Goal: Information Seeking & Learning: Find contact information

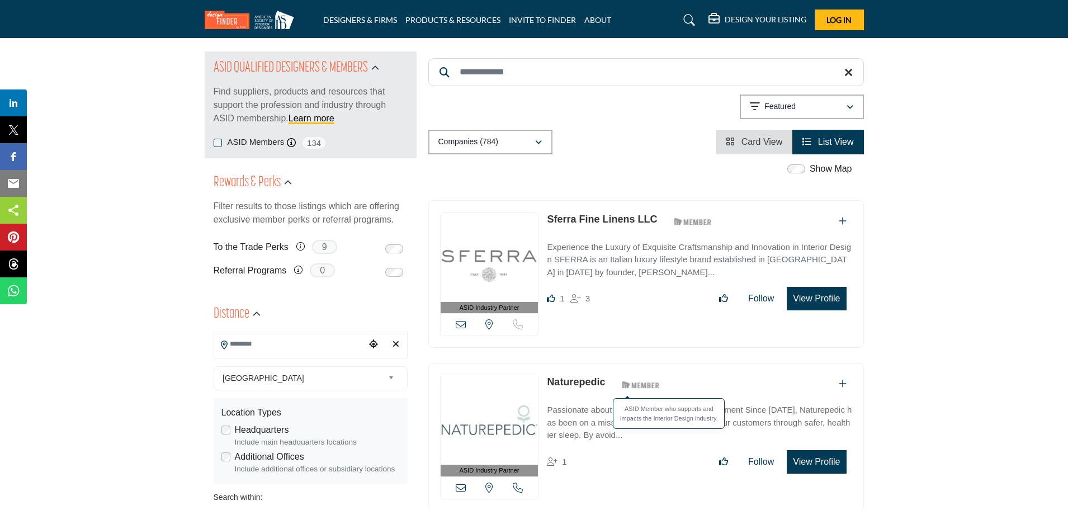
scroll to position [140, 0]
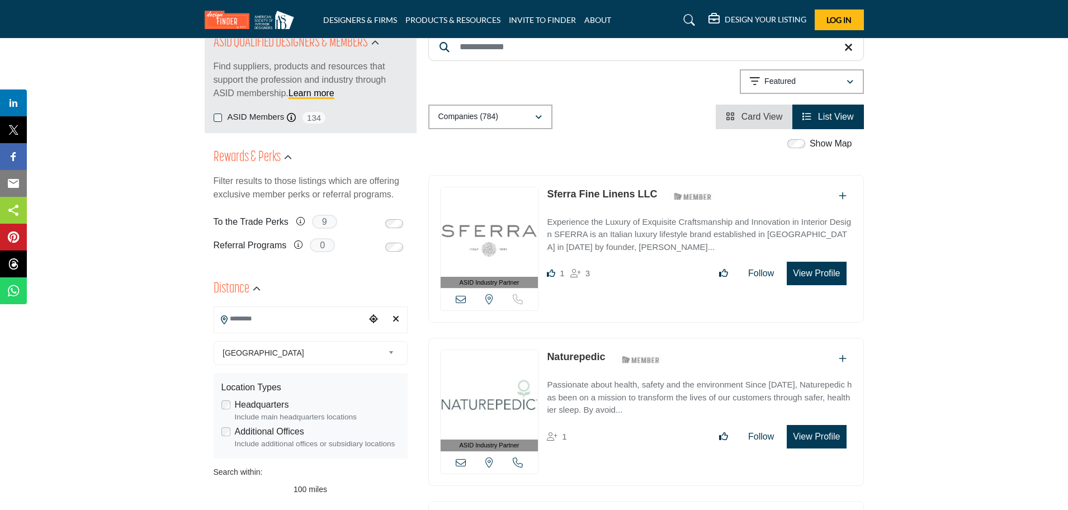
click at [587, 188] on link "Sferra Fine Linens LLC" at bounding box center [602, 193] width 110 height 11
click at [459, 299] on icon at bounding box center [461, 299] width 10 height 10
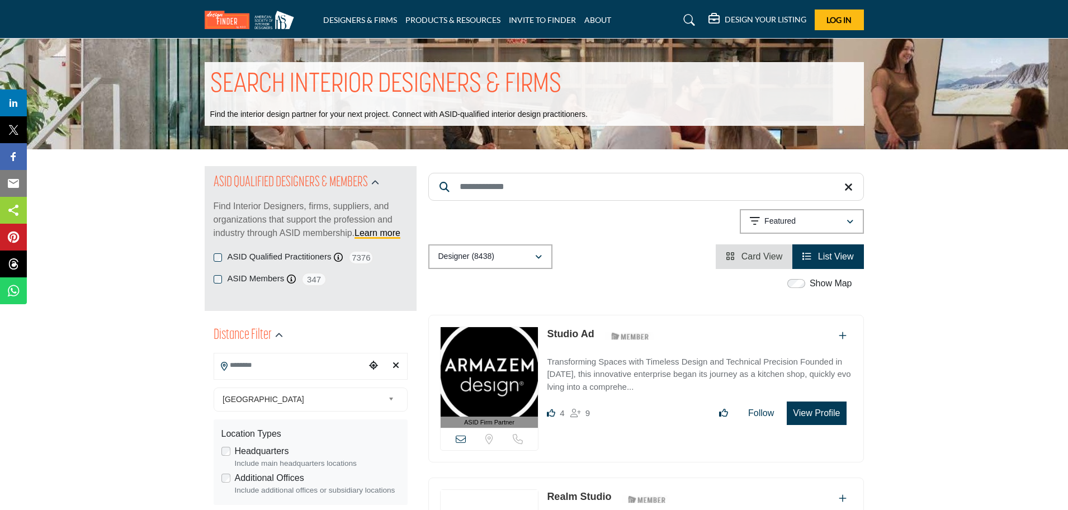
click at [575, 335] on link "Studio Ad" at bounding box center [570, 333] width 47 height 11
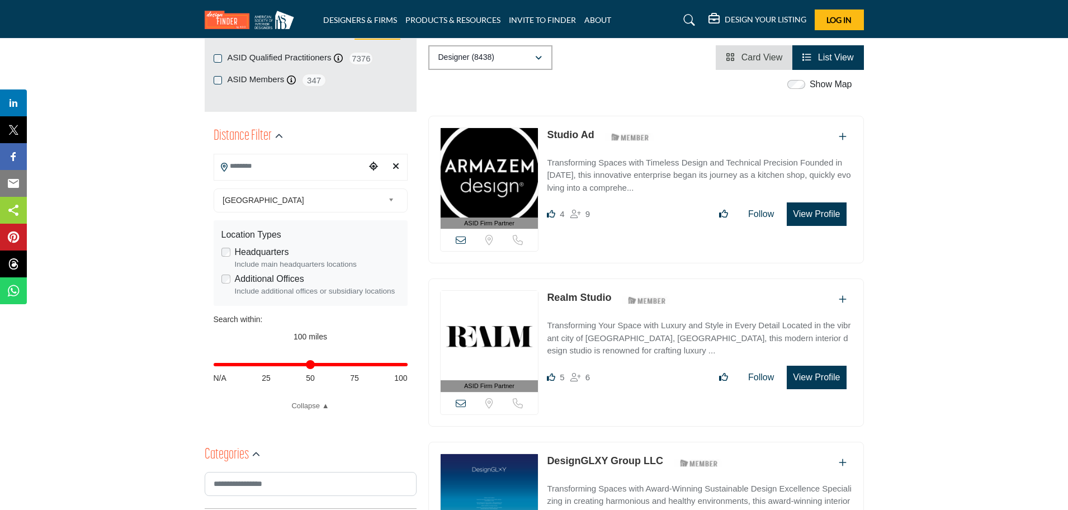
scroll to position [210, 0]
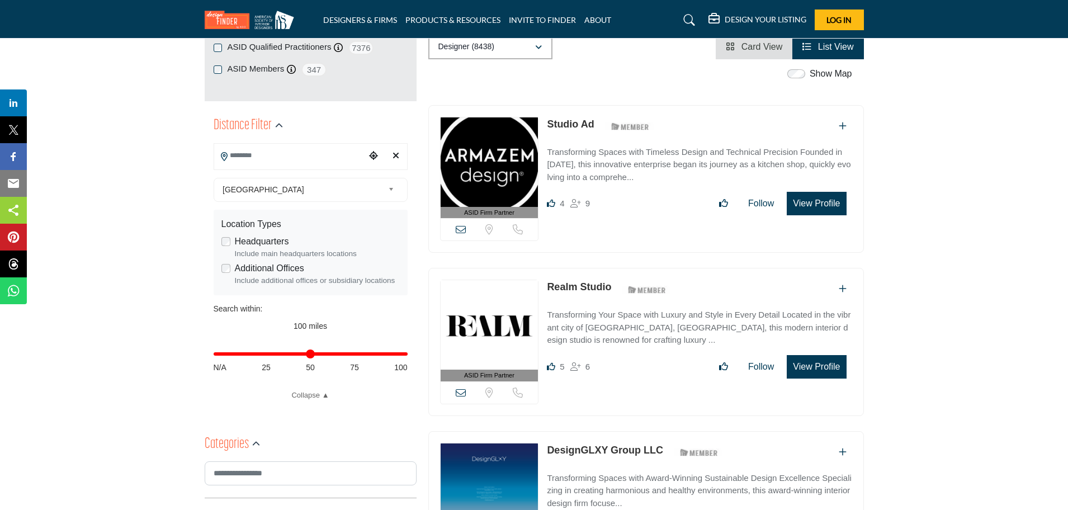
click at [820, 203] on button "View Profile" at bounding box center [816, 203] width 59 height 23
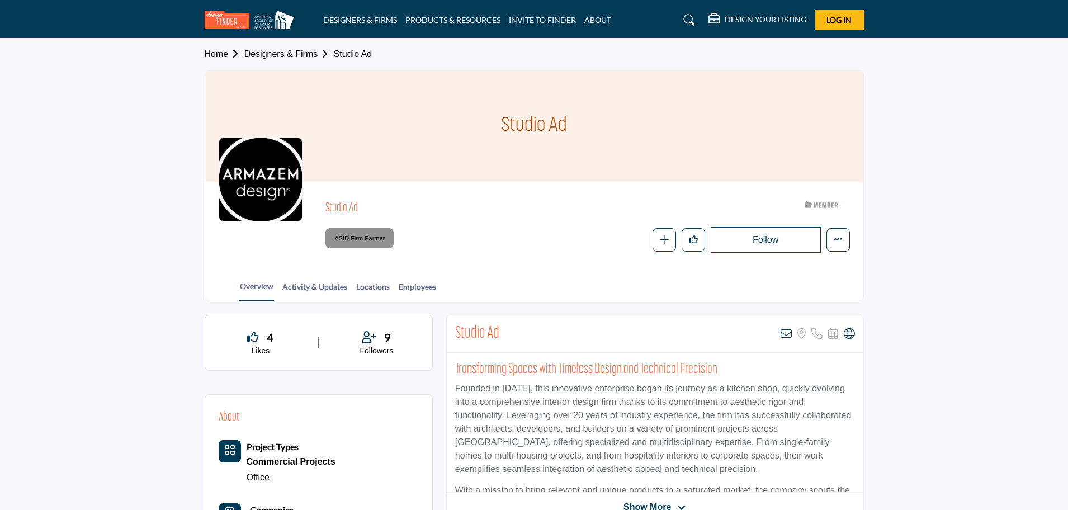
click at [0, 0] on div at bounding box center [0, 0] width 0 height 0
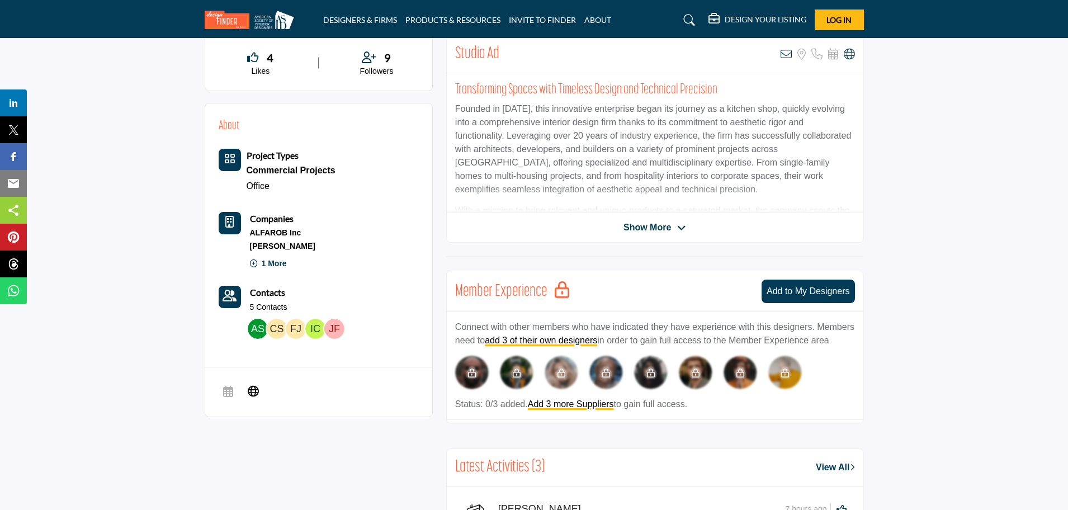
scroll to position [210, 0]
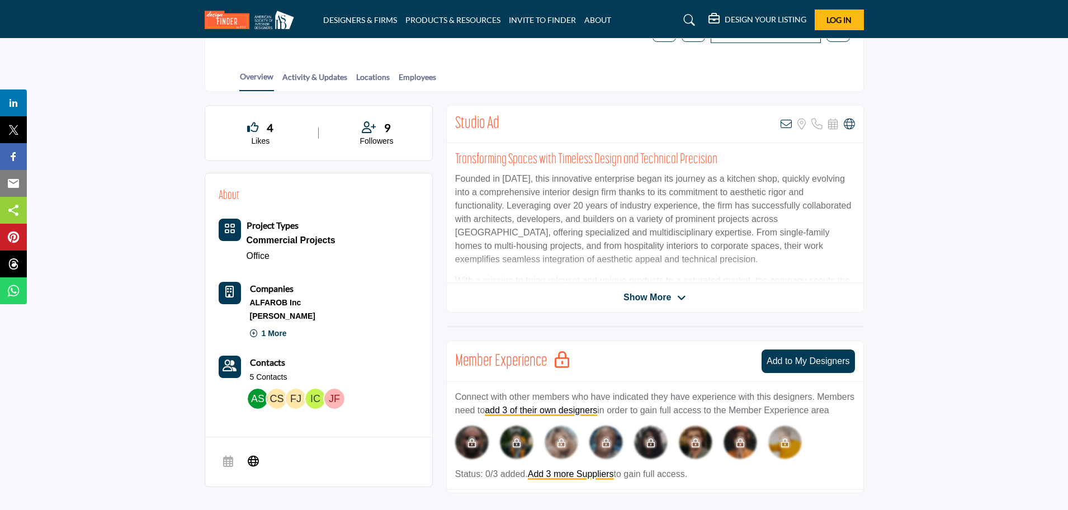
click at [255, 368] on link "Contacts" at bounding box center [267, 363] width 35 height 14
click at [267, 362] on b "Contacts" at bounding box center [267, 362] width 35 height 11
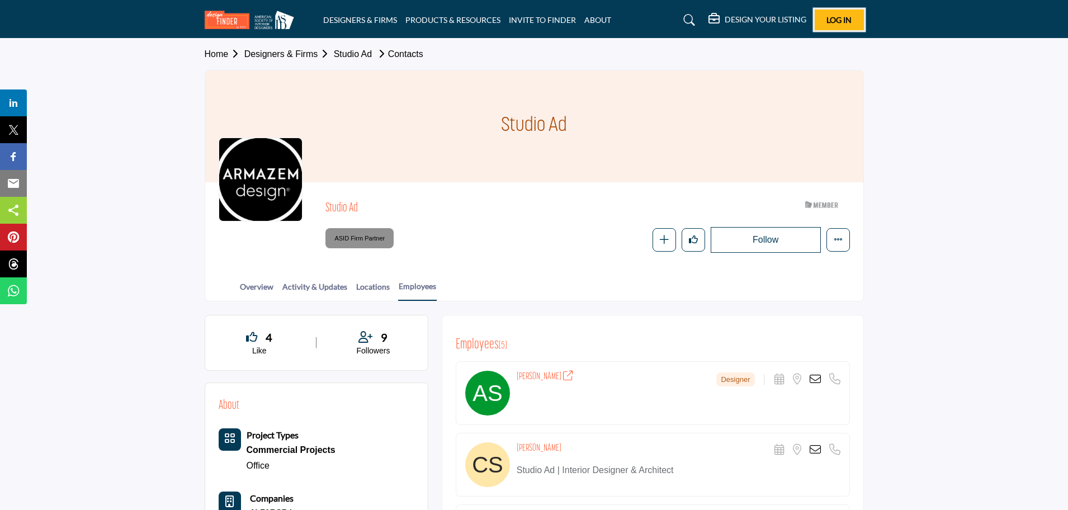
click at [849, 22] on span "Log In" at bounding box center [838, 20] width 25 height 10
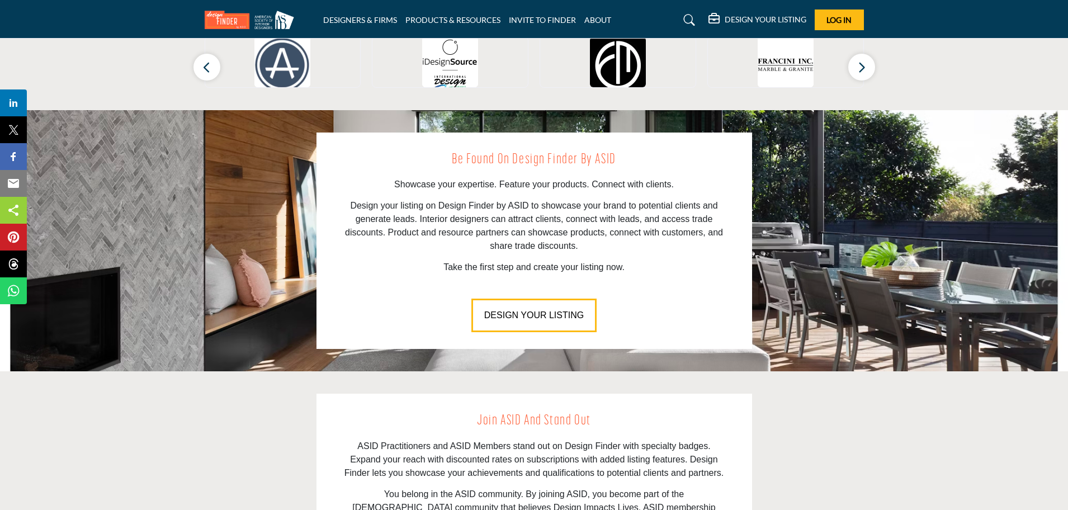
scroll to position [895, 0]
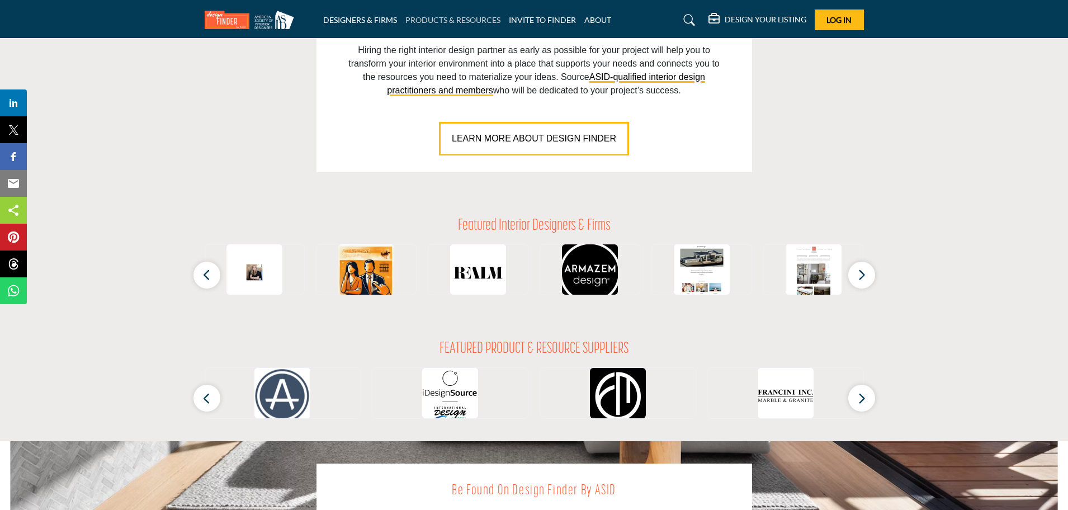
click at [450, 21] on link "PRODUCTS & RESOURCES" at bounding box center [452, 20] width 95 height 10
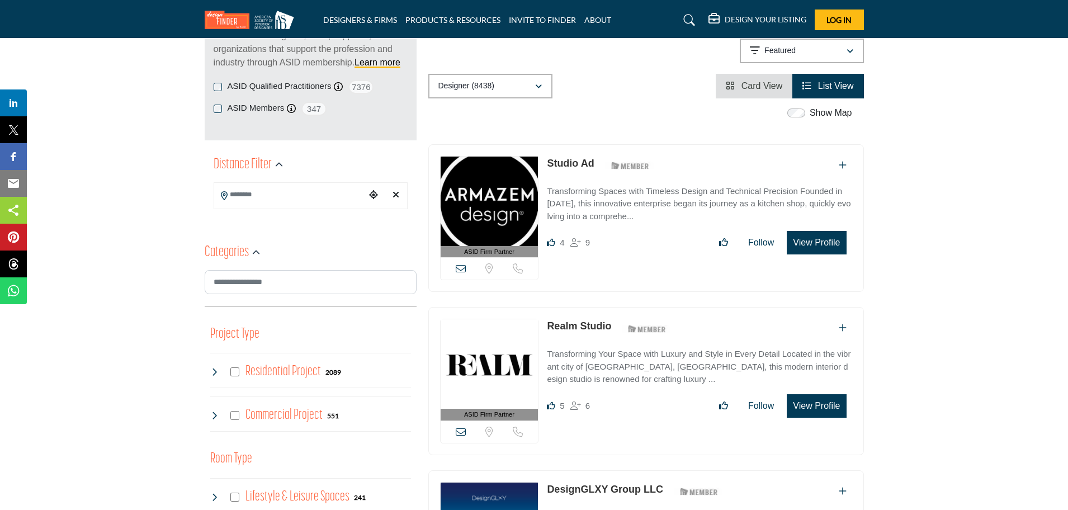
scroll to position [210, 0]
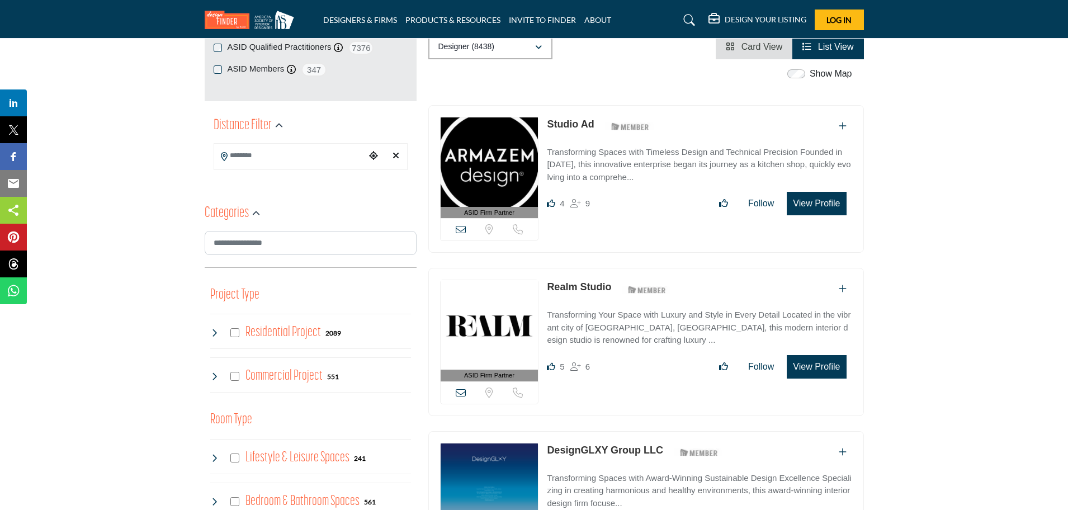
click at [569, 282] on link "Realm Studio" at bounding box center [579, 286] width 64 height 11
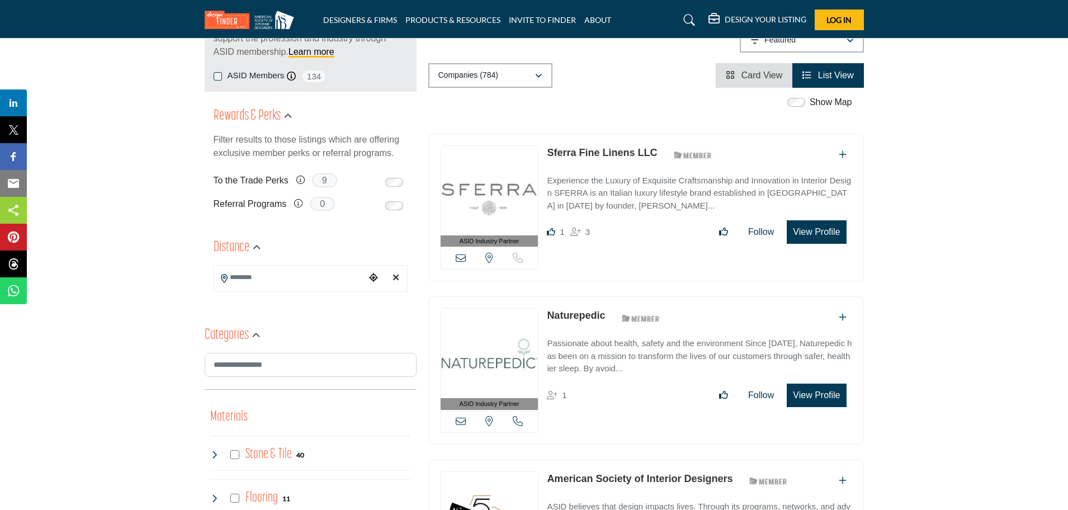
scroll to position [489, 0]
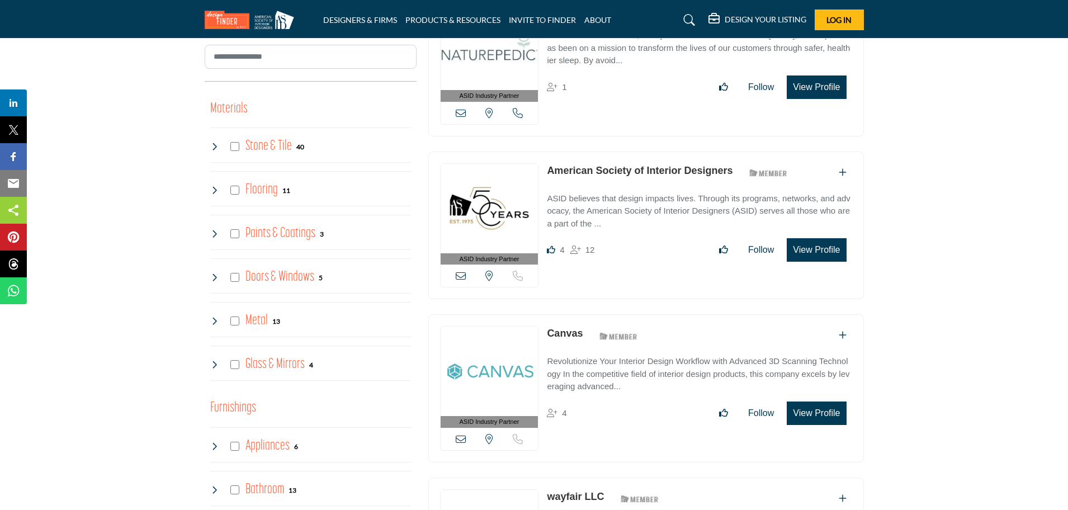
click at [575, 170] on link "American Society of Interior Designers" at bounding box center [640, 170] width 186 height 11
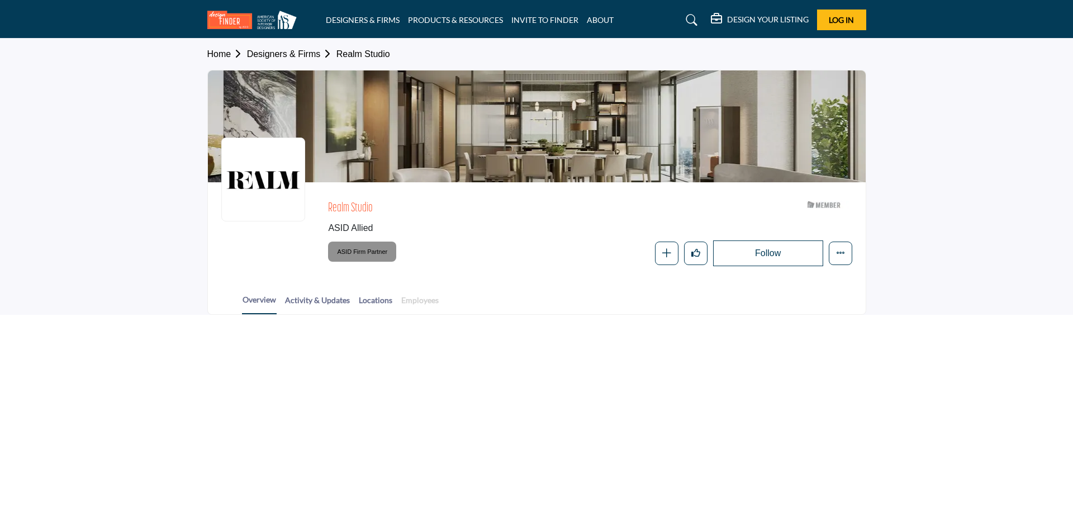
click at [430, 302] on link "Employees" at bounding box center [420, 304] width 39 height 20
click at [415, 298] on link "Employees" at bounding box center [420, 304] width 39 height 20
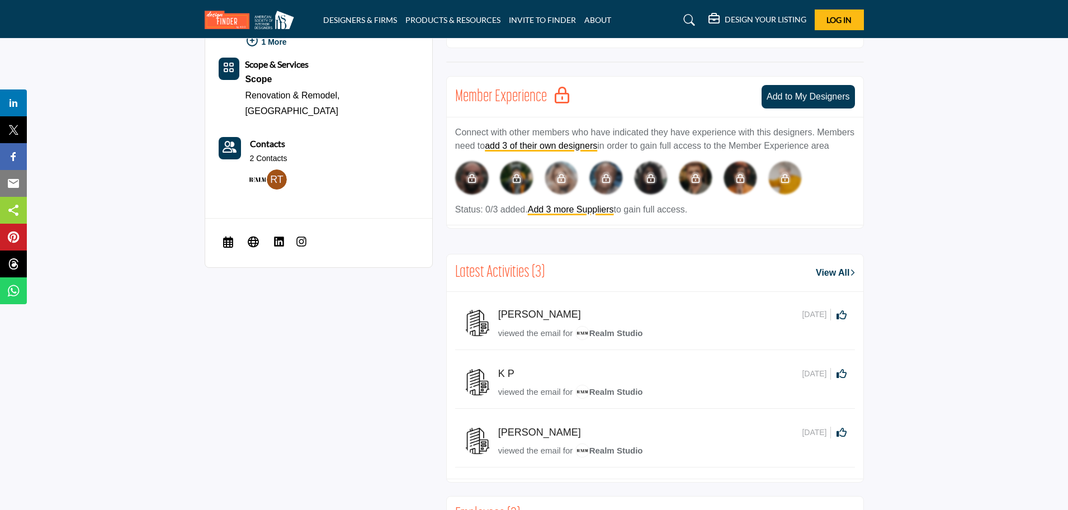
scroll to position [489, 0]
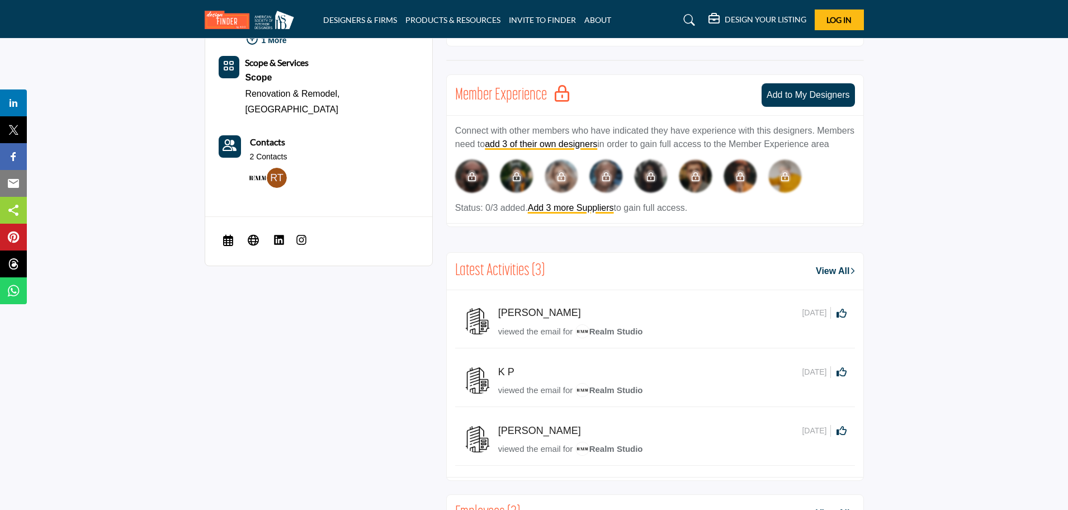
drag, startPoint x: 520, startPoint y: 331, endPoint x: 484, endPoint y: 314, distance: 40.8
click at [517, 330] on span "viewed the email for" at bounding box center [535, 331] width 74 height 10
click at [501, 311] on h5 "[PERSON_NAME]" at bounding box center [539, 313] width 83 height 12
click at [503, 310] on h5 "J L" at bounding box center [539, 313] width 83 height 12
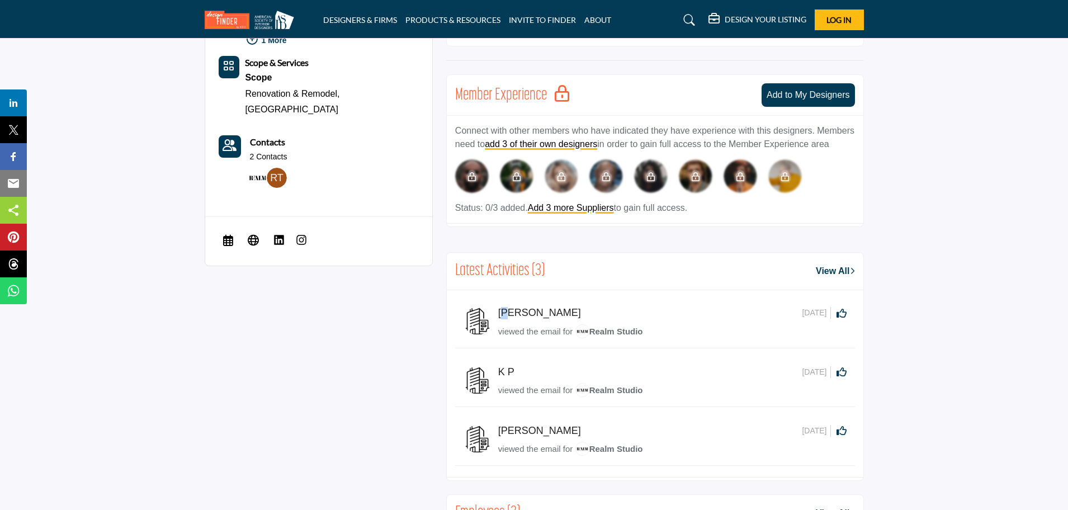
click at [482, 323] on img at bounding box center [477, 321] width 28 height 28
click at [621, 335] on span "Realm Studio" at bounding box center [609, 331] width 68 height 10
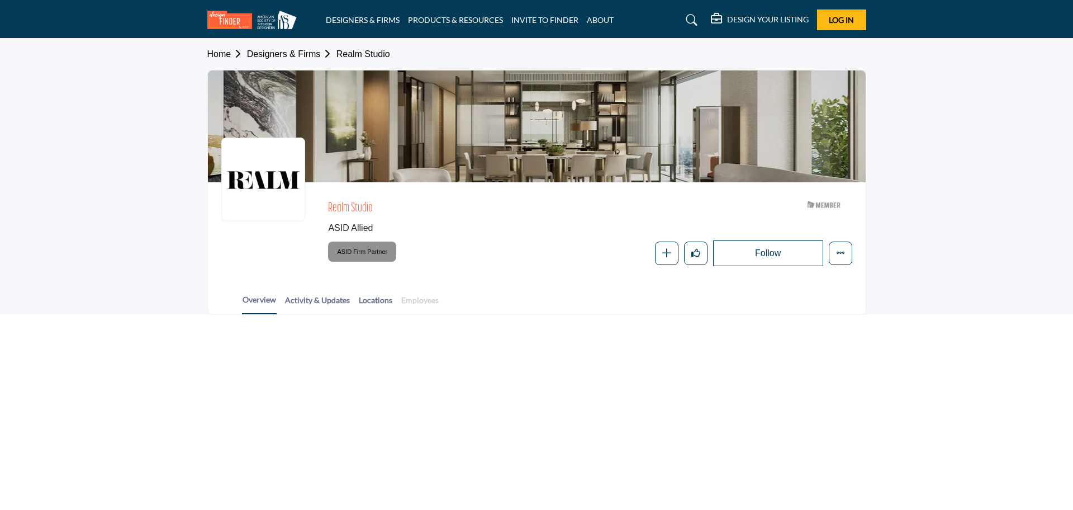
click at [422, 298] on link "Employees" at bounding box center [420, 304] width 39 height 20
click at [413, 298] on link "Employees" at bounding box center [420, 304] width 39 height 20
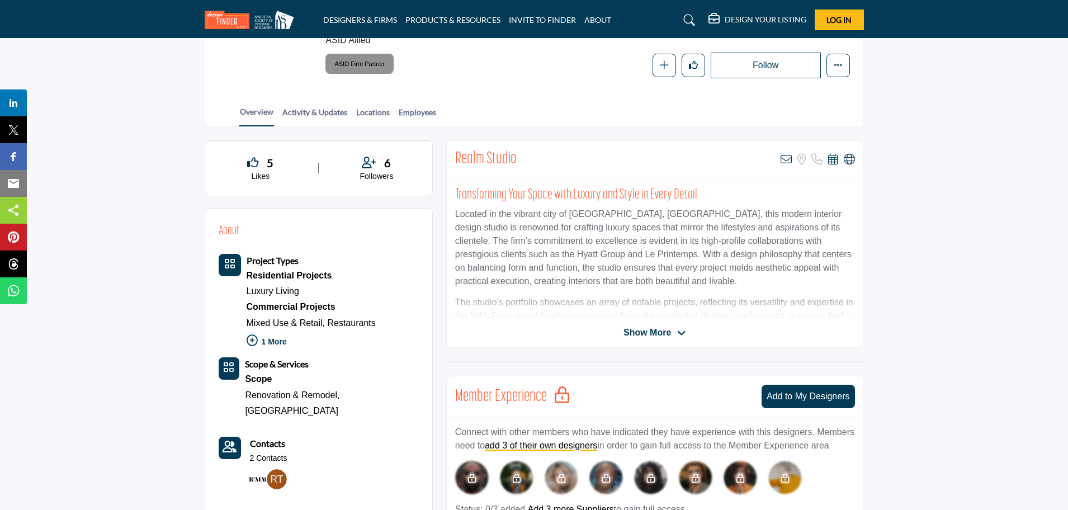
scroll to position [210, 0]
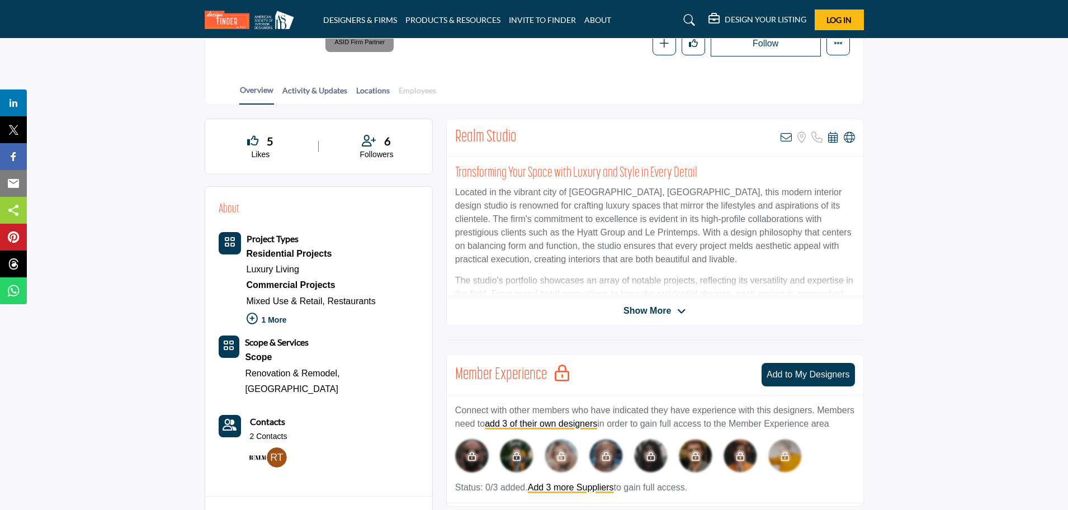
click at [408, 88] on link "Employees" at bounding box center [417, 94] width 39 height 20
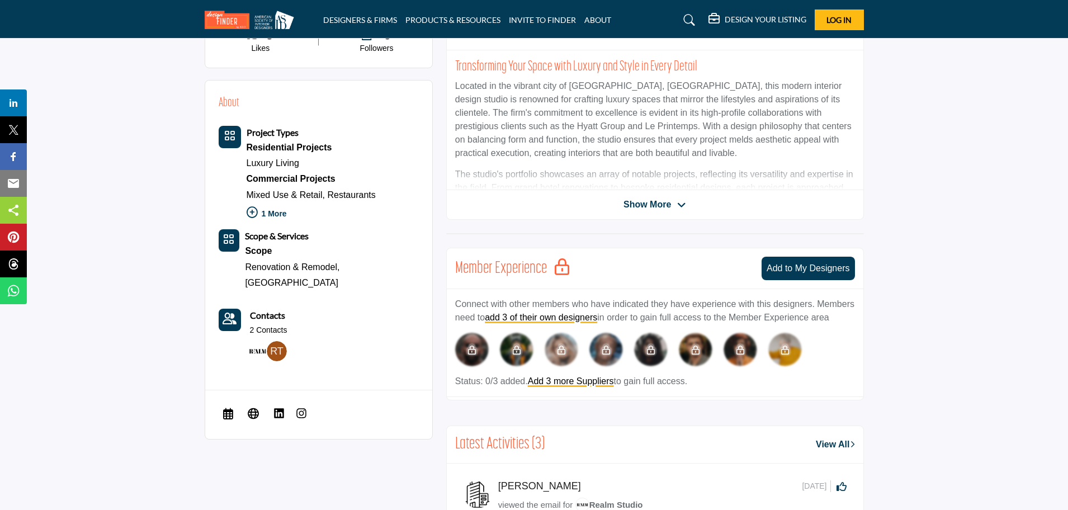
scroll to position [489, 0]
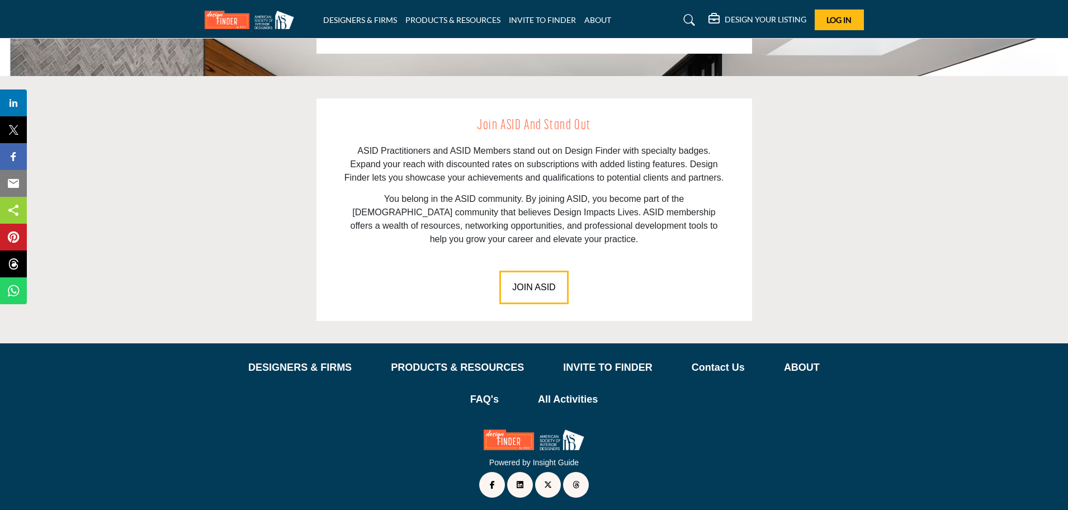
scroll to position [1524, 0]
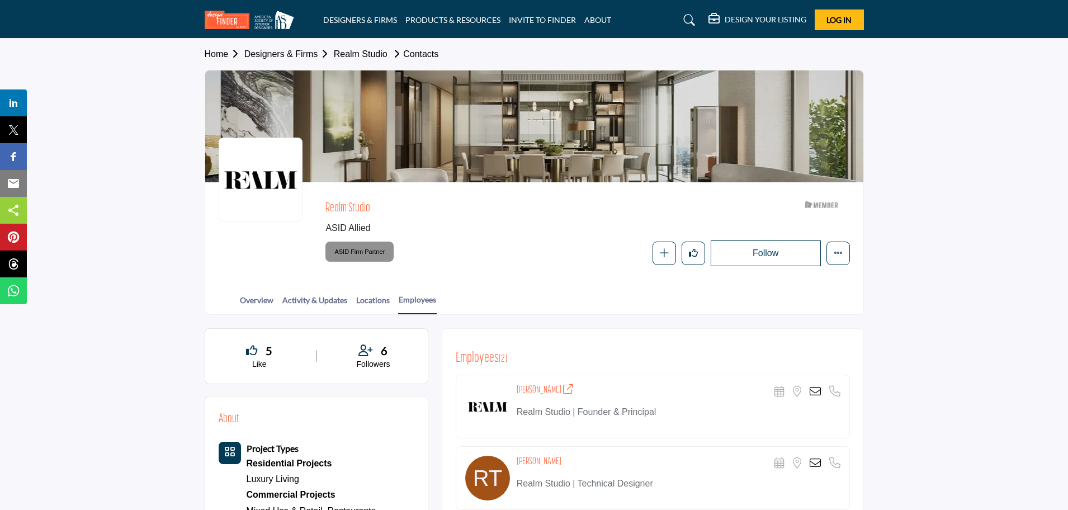
drag, startPoint x: 814, startPoint y: 387, endPoint x: 916, endPoint y: 318, distance: 122.7
click at [931, 309] on section "Home Designers & Firms Realm Studio Contacts Realm Studio ASID Allied" at bounding box center [534, 177] width 1068 height 276
click at [813, 391] on icon at bounding box center [814, 391] width 11 height 11
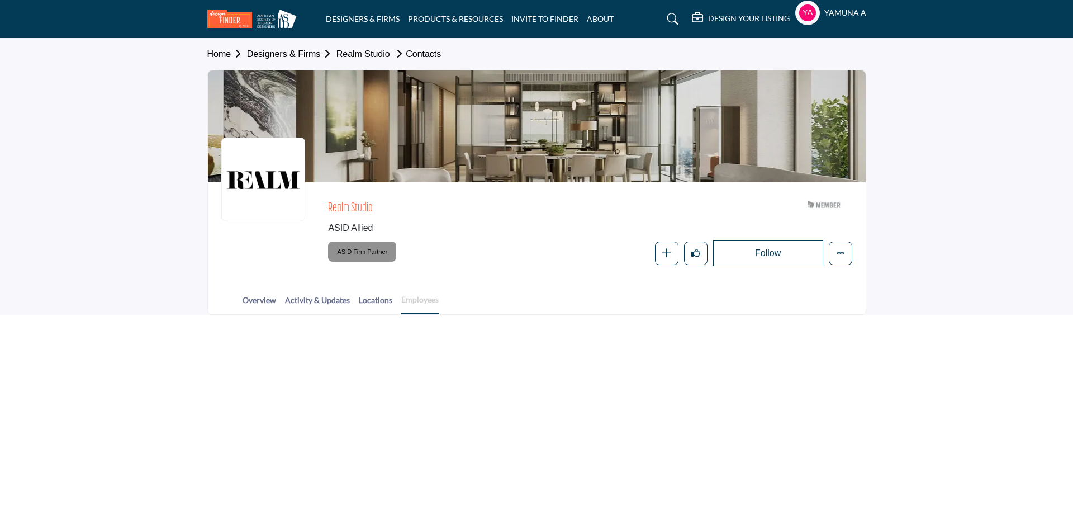
click at [425, 301] on link "Employees" at bounding box center [420, 303] width 39 height 21
click at [834, 207] on img at bounding box center [824, 204] width 50 height 13
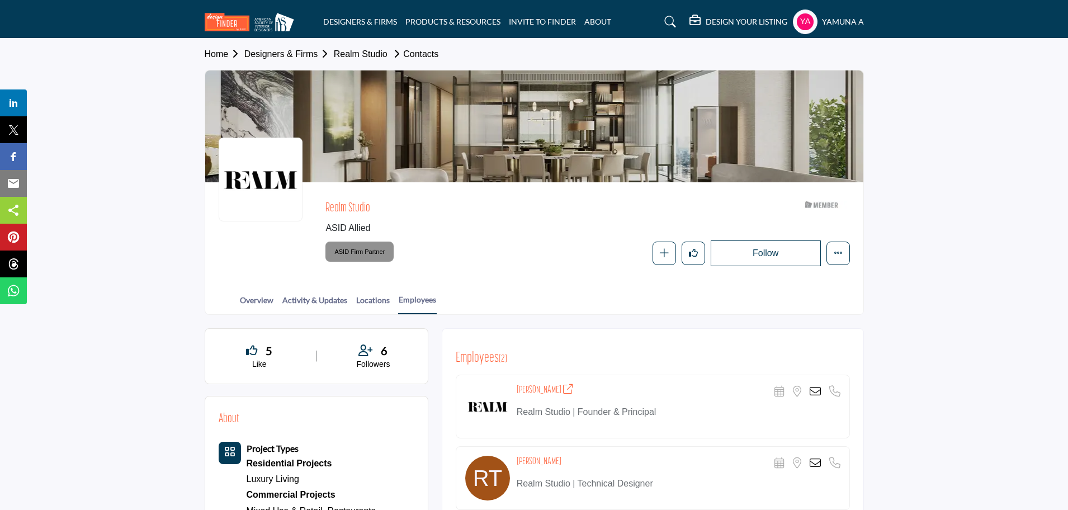
scroll to position [210, 0]
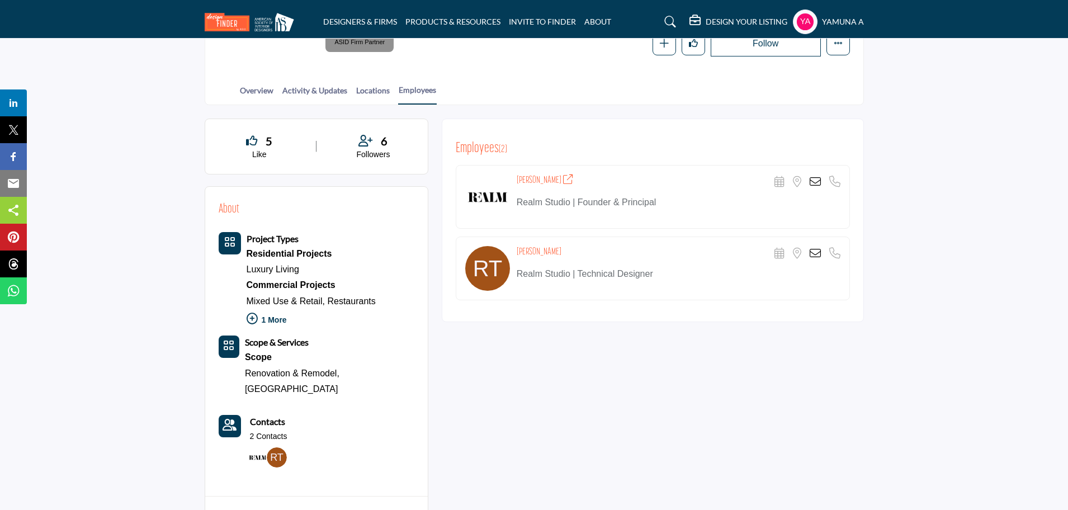
drag, startPoint x: 815, startPoint y: 255, endPoint x: 953, endPoint y: 378, distance: 184.5
click at [958, 382] on section "5 Like 6 Followers About Project Types Residential Projects Luxury Living Comme…" at bounding box center [534, 338] width 1068 height 466
click at [817, 249] on icon at bounding box center [814, 253] width 11 height 11
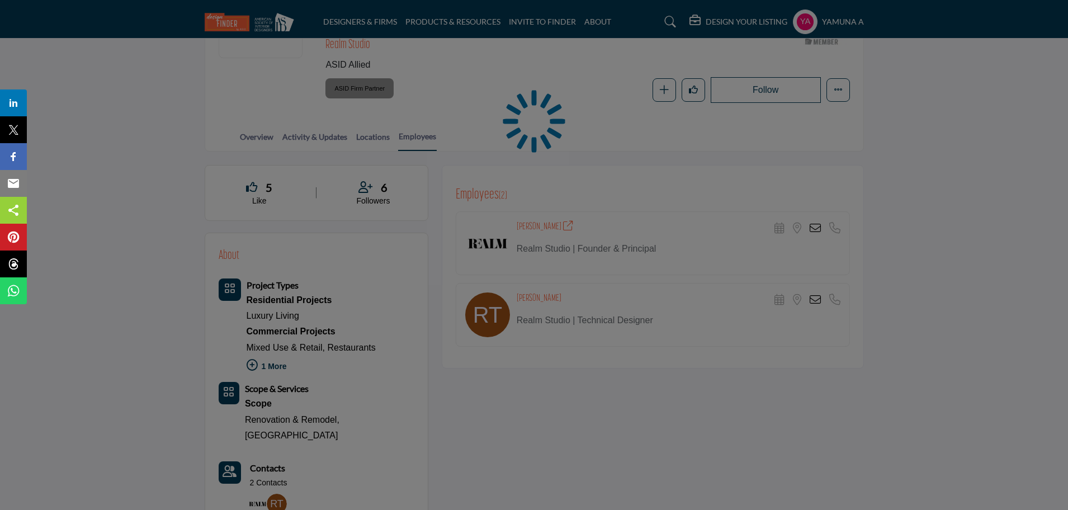
scroll to position [0, 0]
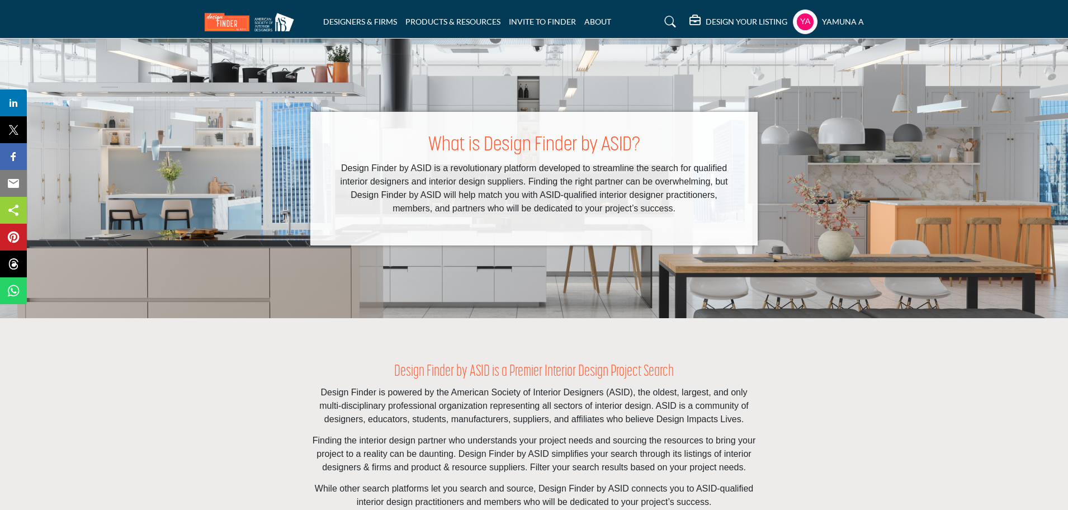
drag, startPoint x: 604, startPoint y: 281, endPoint x: 626, endPoint y: 335, distance: 58.2
click at [605, 281] on div "What is Design Finder by ASID? Design Finder by ASID is a revolutionary platfor…" at bounding box center [534, 179] width 1068 height 280
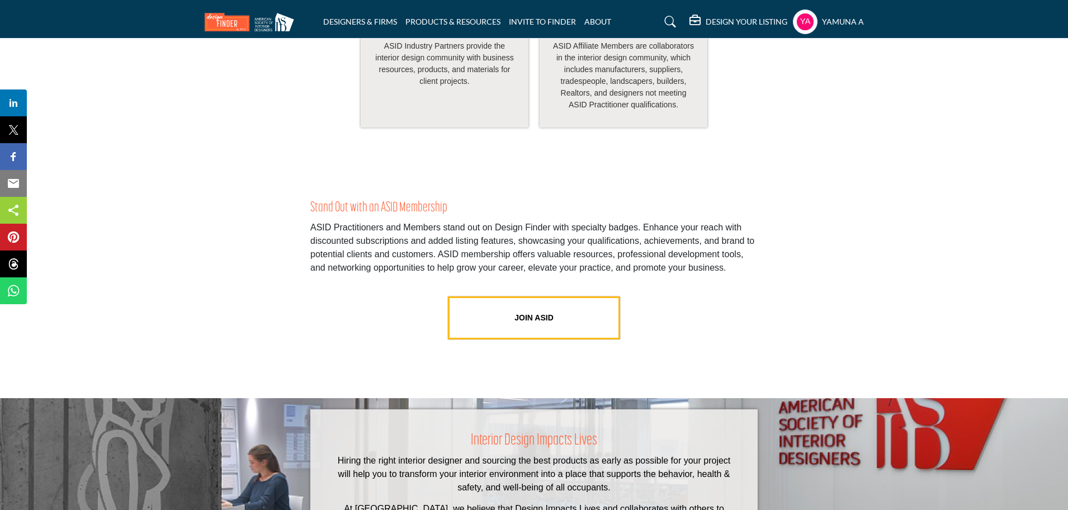
scroll to position [2096, 0]
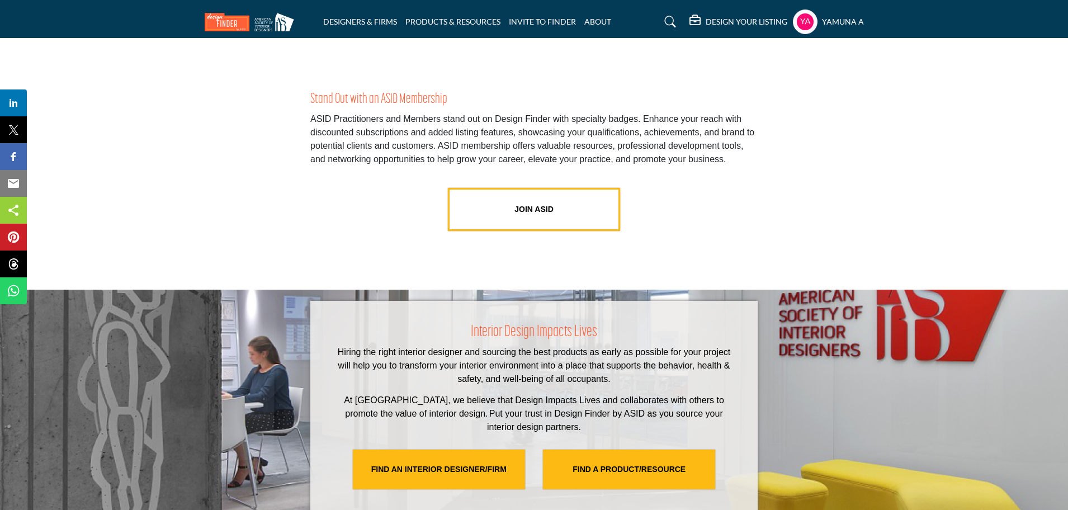
click at [665, 18] on icon at bounding box center [670, 21] width 11 height 11
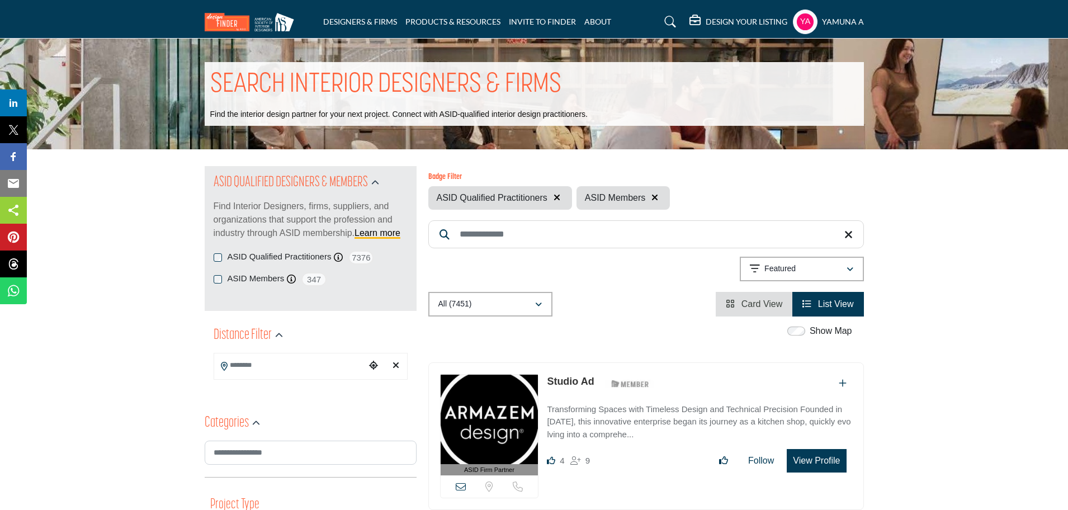
scroll to position [210, 0]
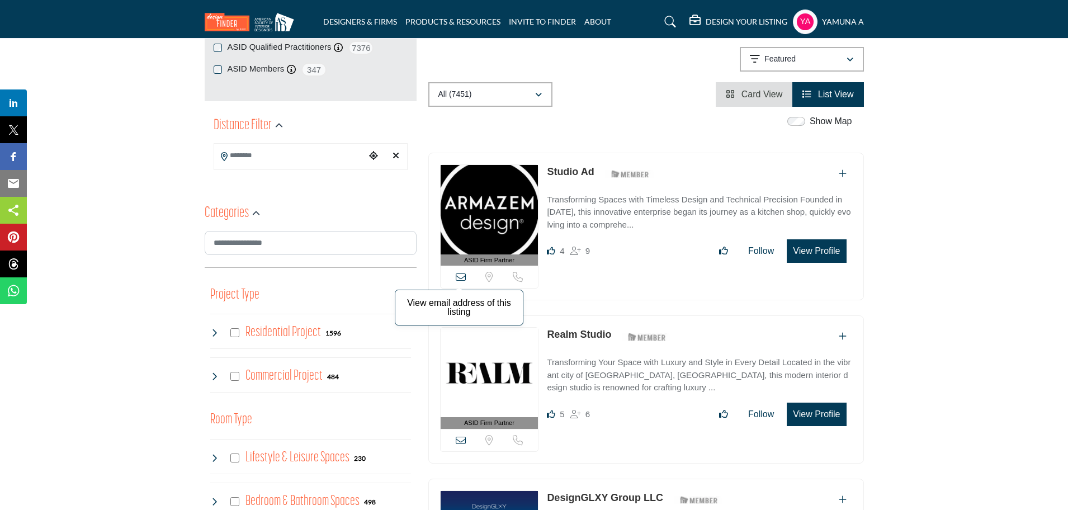
click at [462, 274] on icon at bounding box center [461, 277] width 10 height 10
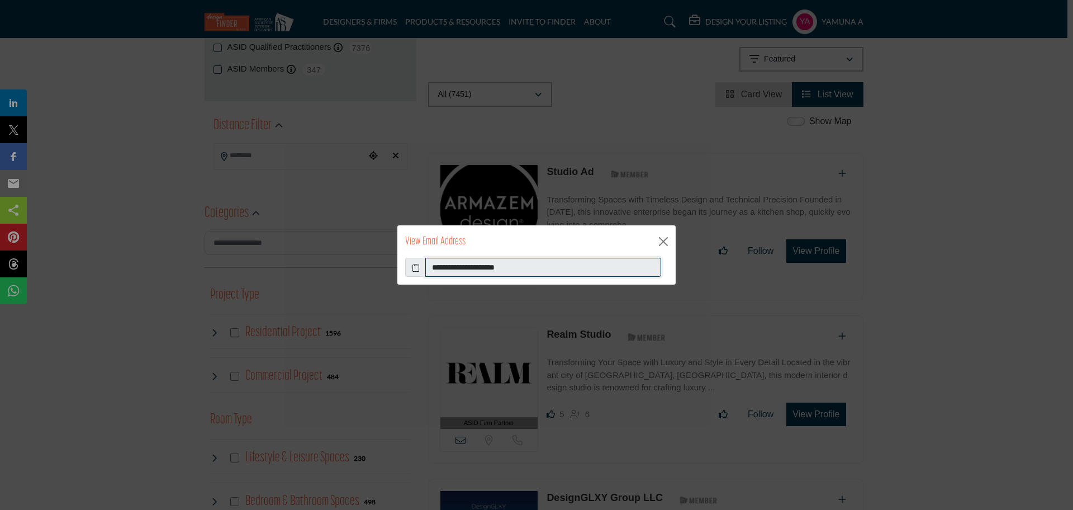
click at [523, 267] on input "**********" at bounding box center [543, 267] width 236 height 19
click at [665, 238] on button "Close" at bounding box center [663, 241] width 17 height 17
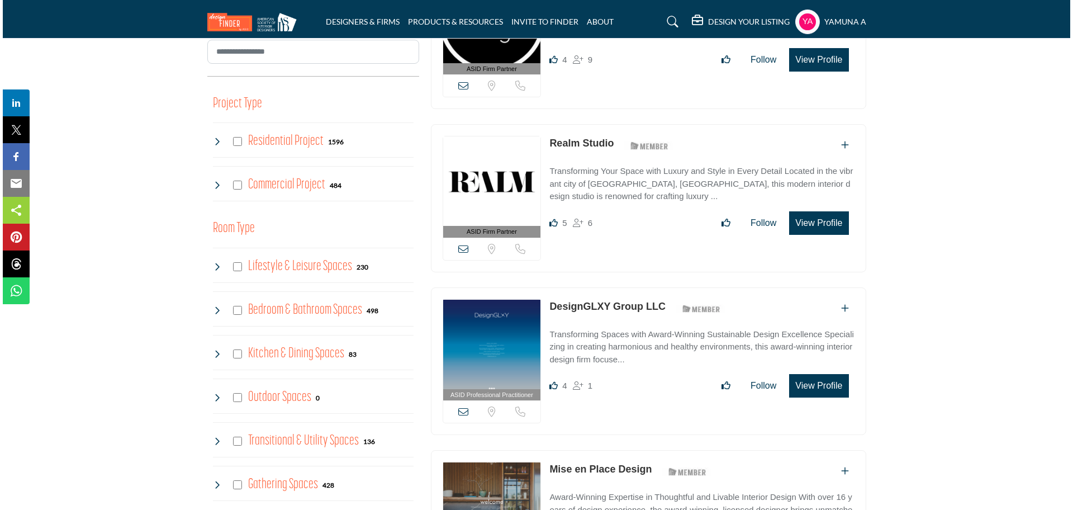
scroll to position [489, 0]
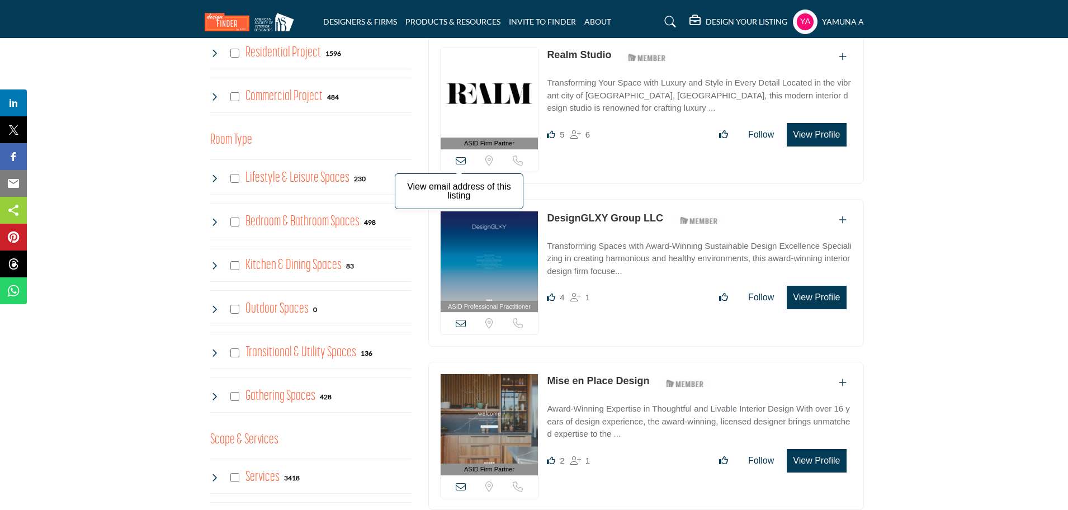
click at [462, 158] on icon at bounding box center [461, 160] width 10 height 10
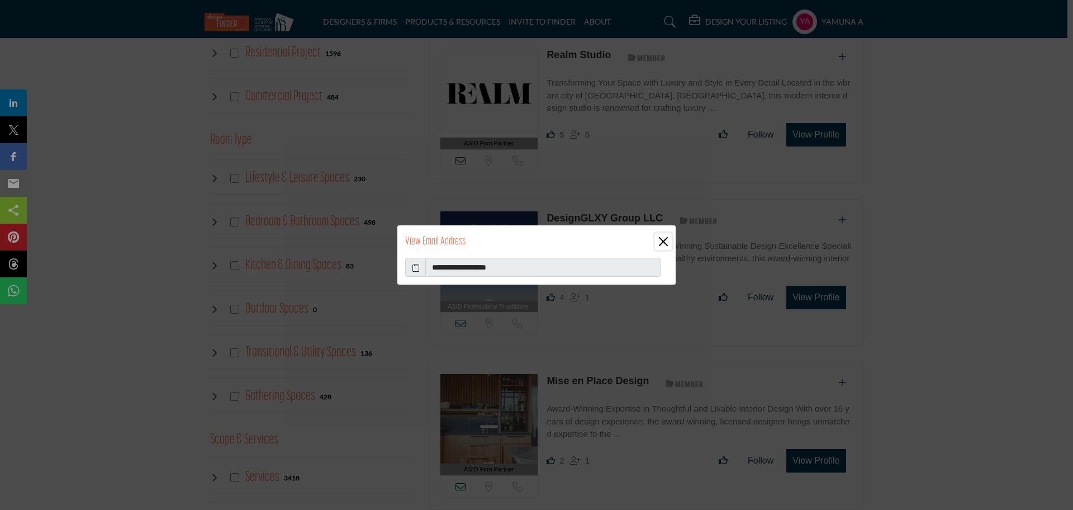
click at [662, 238] on button "Close" at bounding box center [663, 241] width 17 height 17
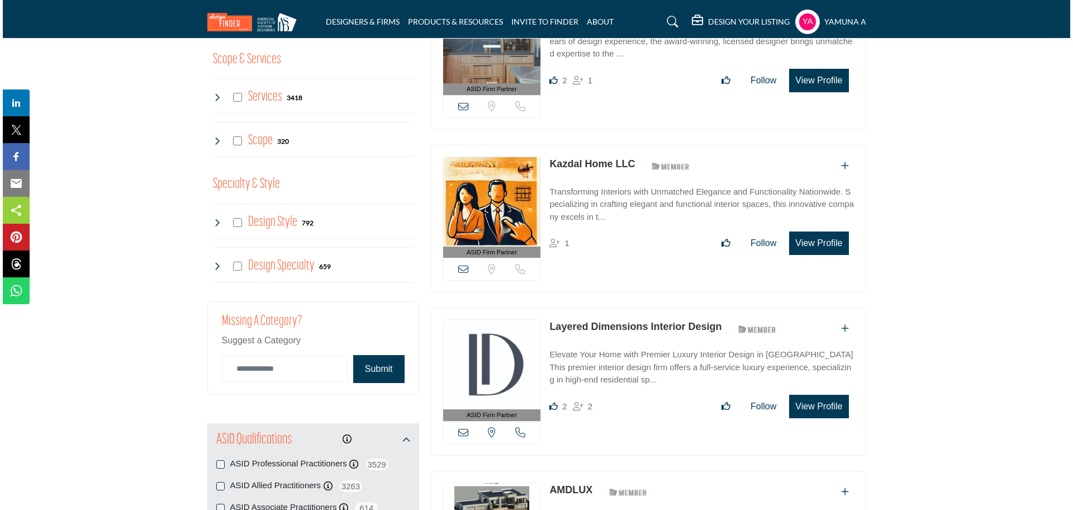
scroll to position [908, 0]
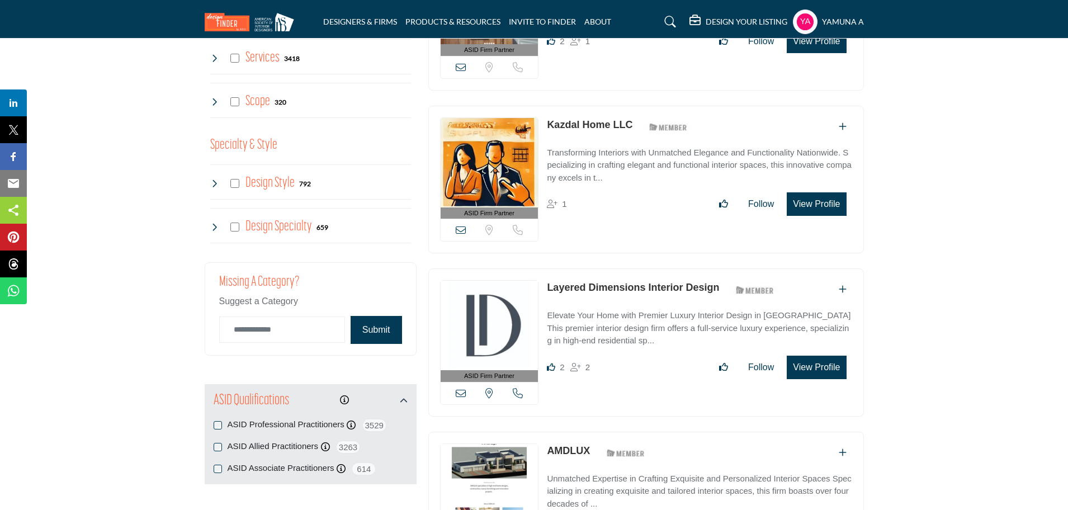
drag, startPoint x: 823, startPoint y: 197, endPoint x: 839, endPoint y: 209, distance: 19.9
click at [839, 209] on button "View Profile" at bounding box center [816, 203] width 59 height 23
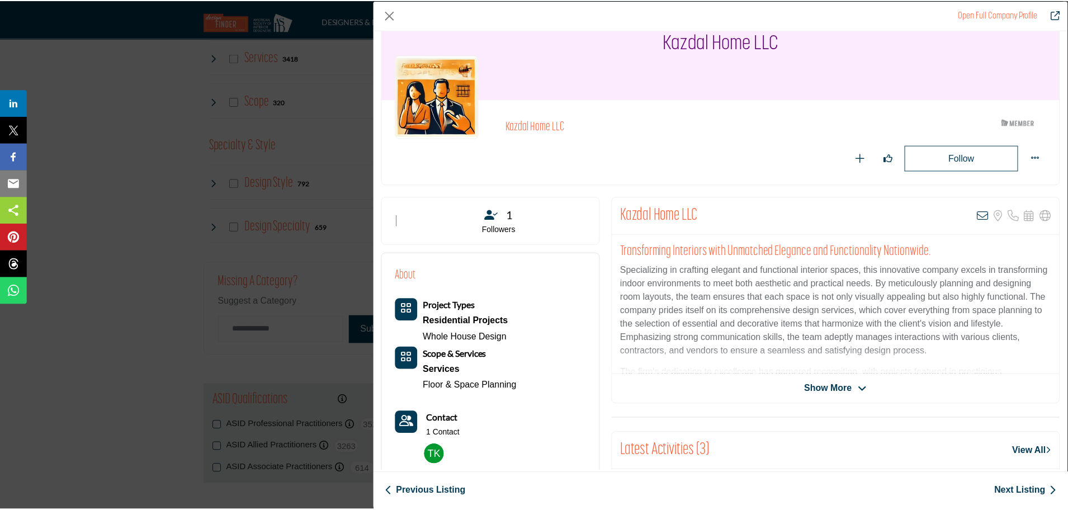
scroll to position [255, 0]
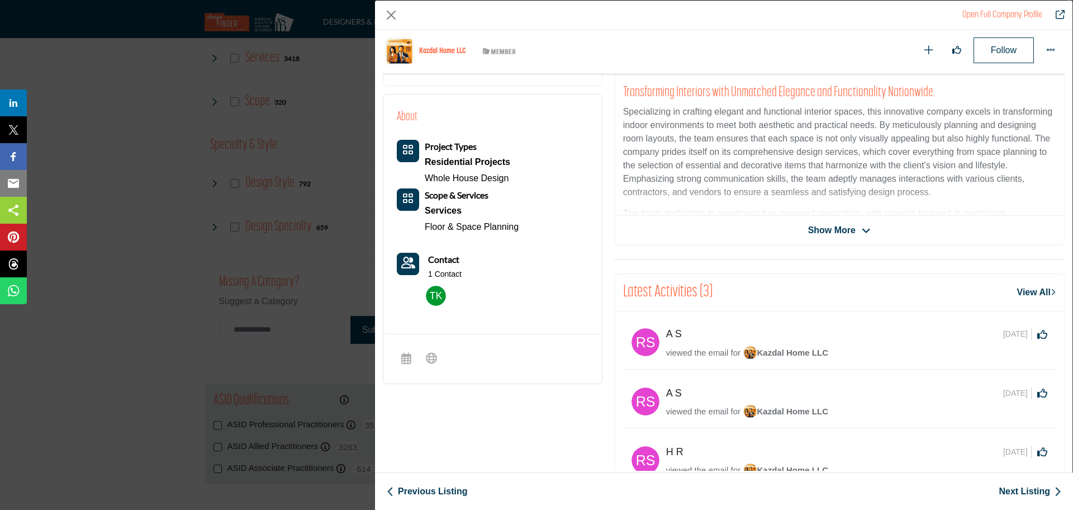
click at [434, 293] on img "Company Data Modal" at bounding box center [436, 296] width 20 height 20
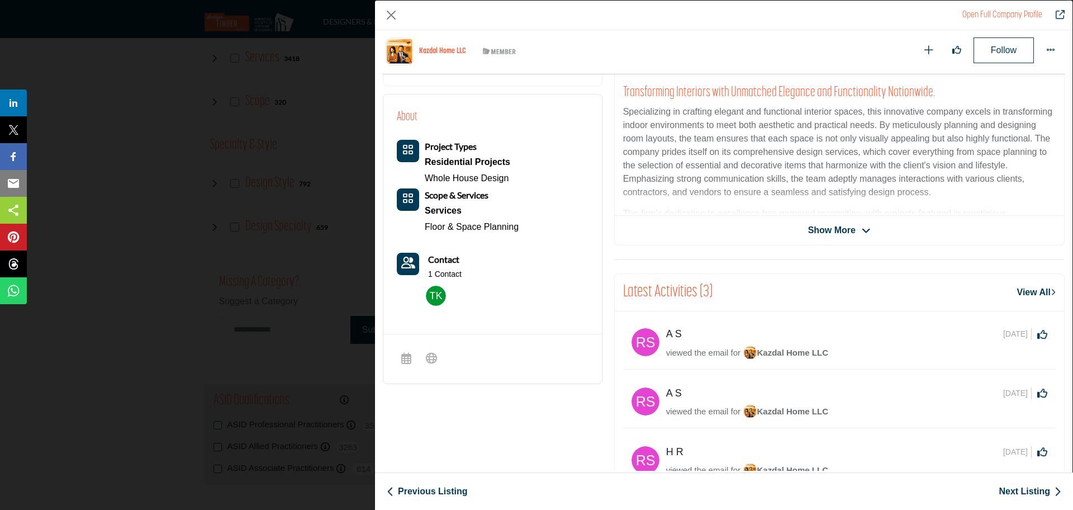
click at [823, 231] on span "Show More" at bounding box center [832, 230] width 48 height 13
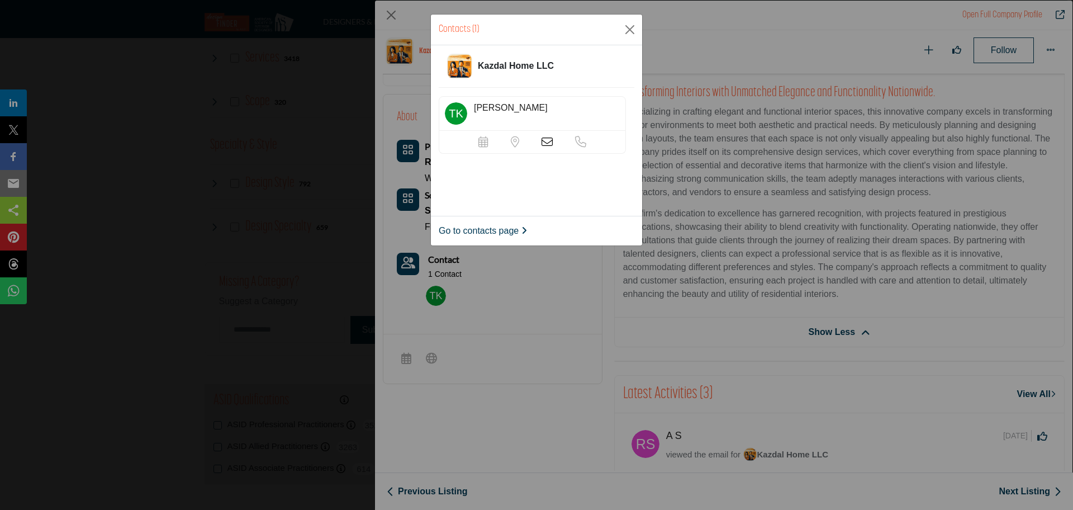
click at [542, 141] on icon at bounding box center [547, 141] width 11 height 11
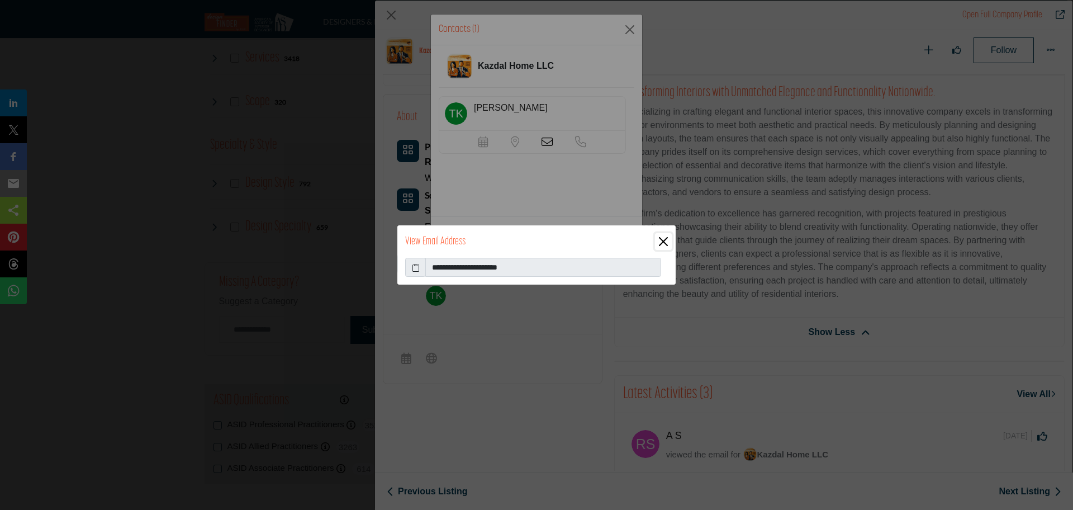
drag, startPoint x: 665, startPoint y: 239, endPoint x: 669, endPoint y: 211, distance: 28.9
click at [666, 236] on button "Close" at bounding box center [663, 241] width 17 height 17
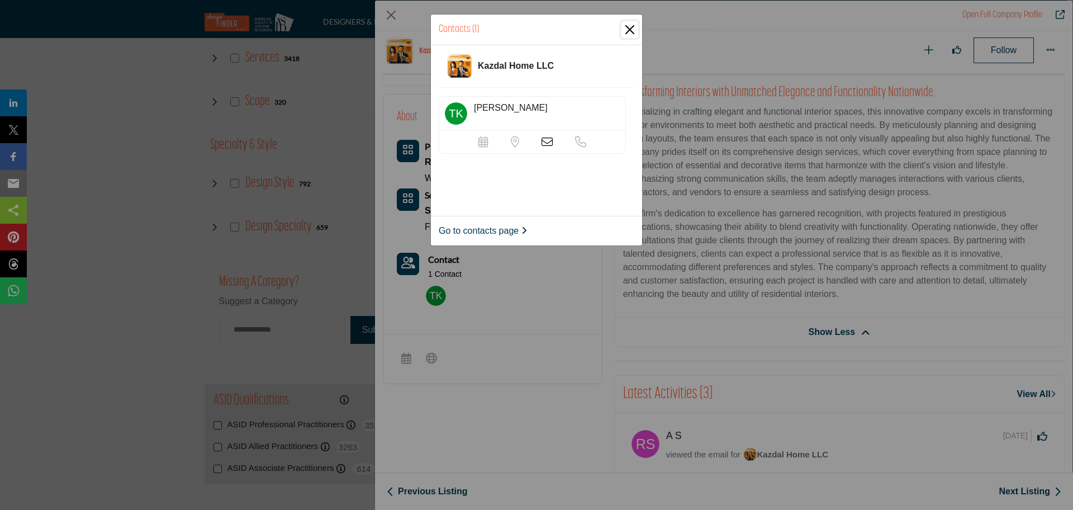
click at [631, 33] on button "Close" at bounding box center [630, 29] width 17 height 17
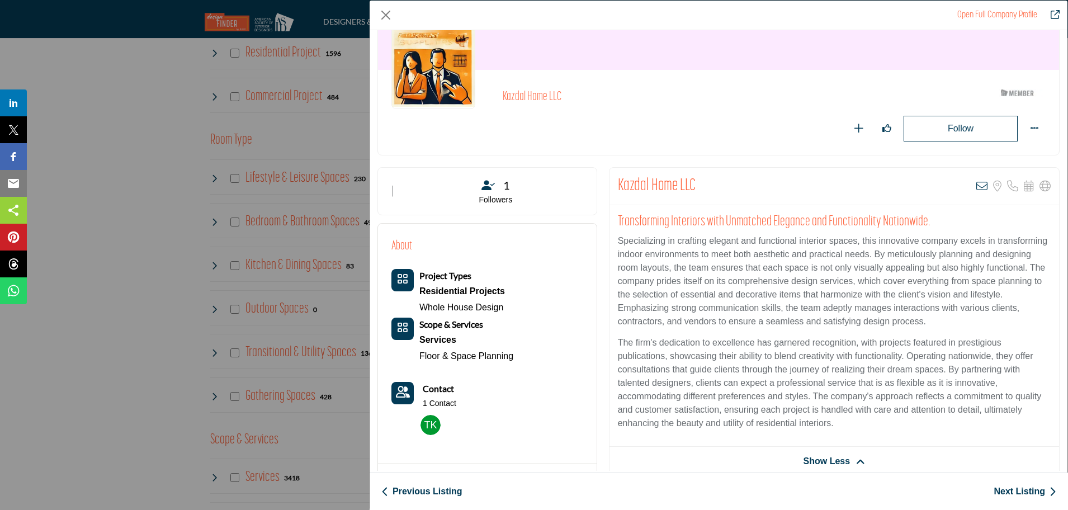
scroll to position [0, 0]
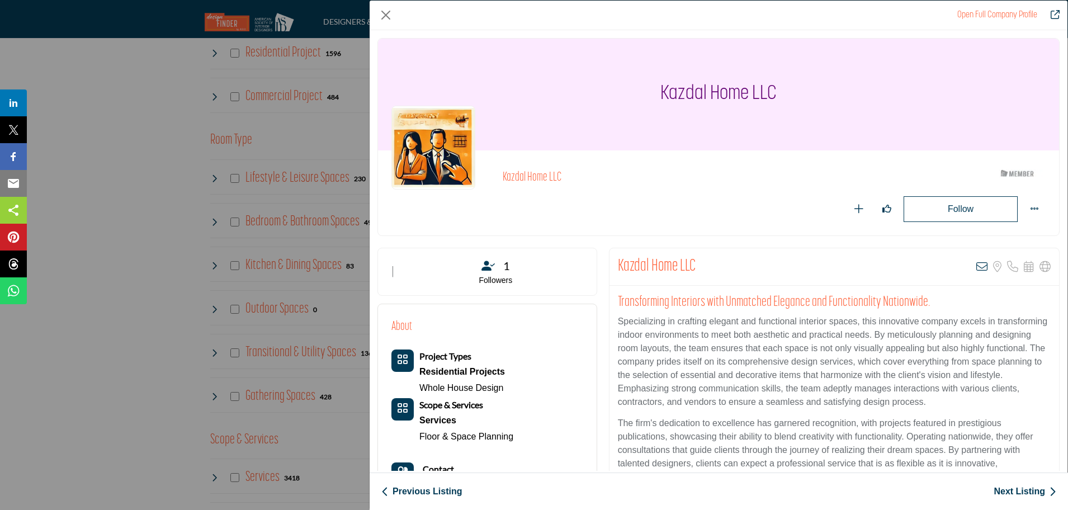
click at [538, 179] on h2 "Kazdal Home LLC" at bounding box center [656, 178] width 307 height 15
click at [976, 268] on icon "Company Data Modal" at bounding box center [981, 266] width 11 height 11
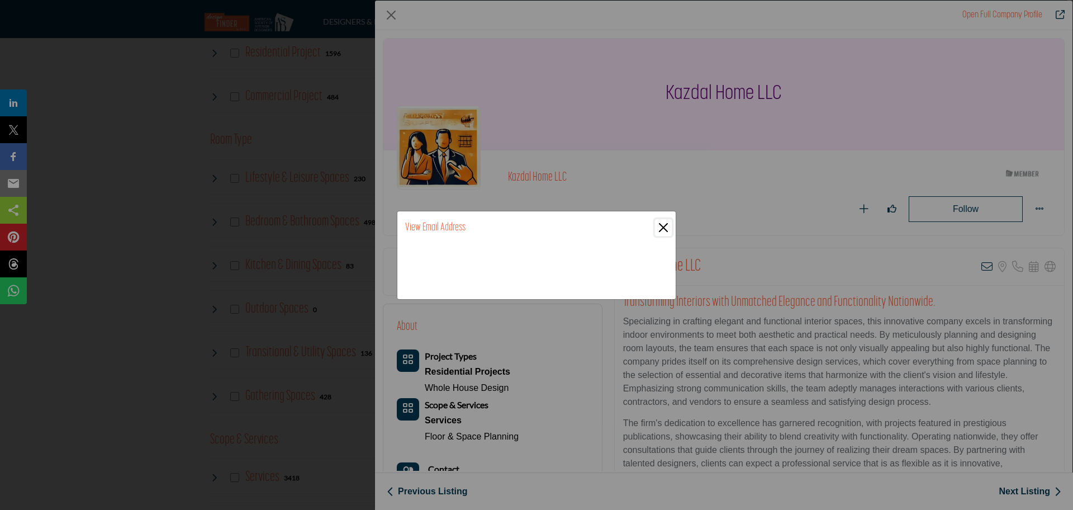
click at [662, 226] on button "Close" at bounding box center [663, 227] width 17 height 17
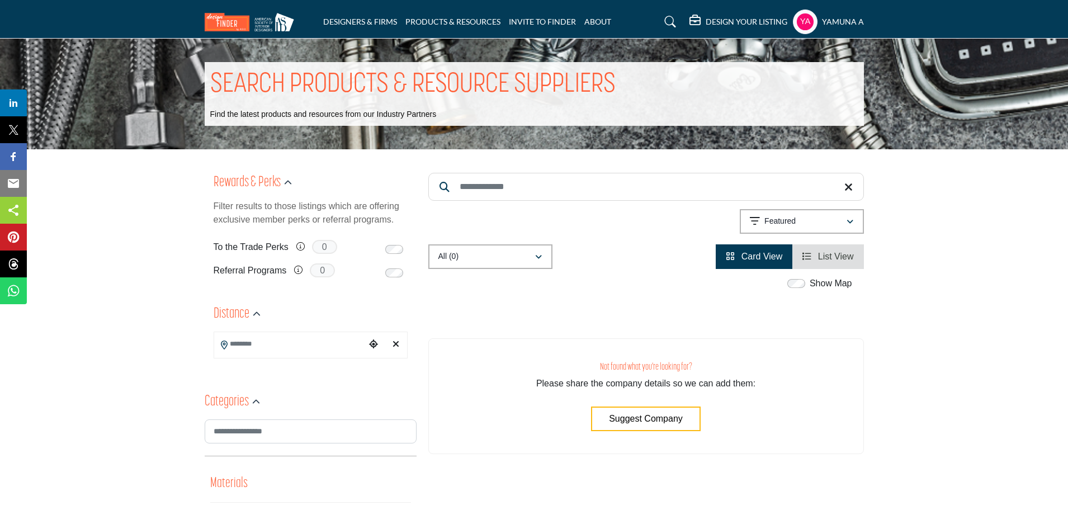
click at [825, 254] on span "List View" at bounding box center [836, 257] width 36 height 10
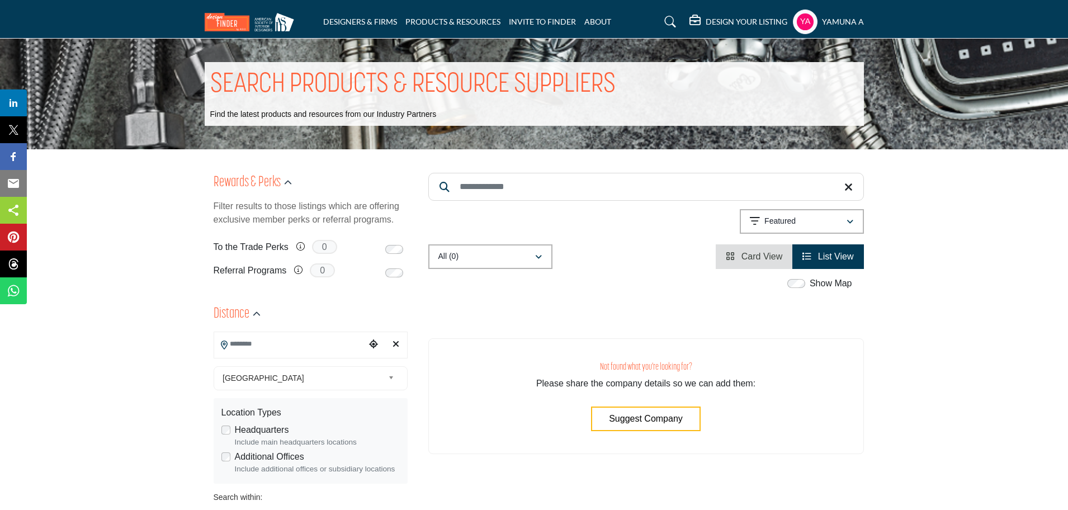
click at [251, 343] on input "Search Location" at bounding box center [289, 344] width 151 height 22
click at [257, 373] on div "**********" at bounding box center [311, 452] width 194 height 240
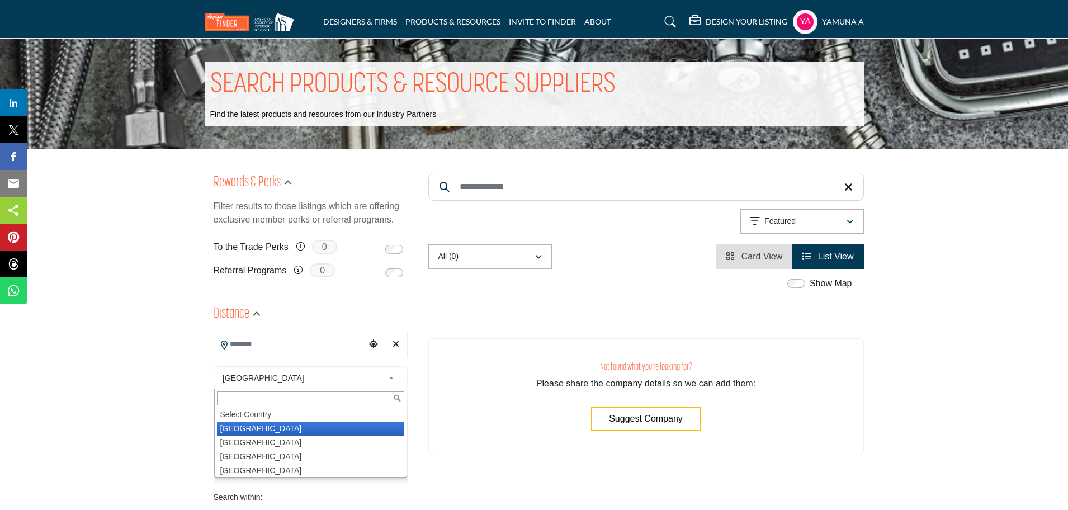
click at [256, 377] on span "United States" at bounding box center [302, 377] width 161 height 13
click at [252, 425] on li "United States" at bounding box center [310, 429] width 187 height 14
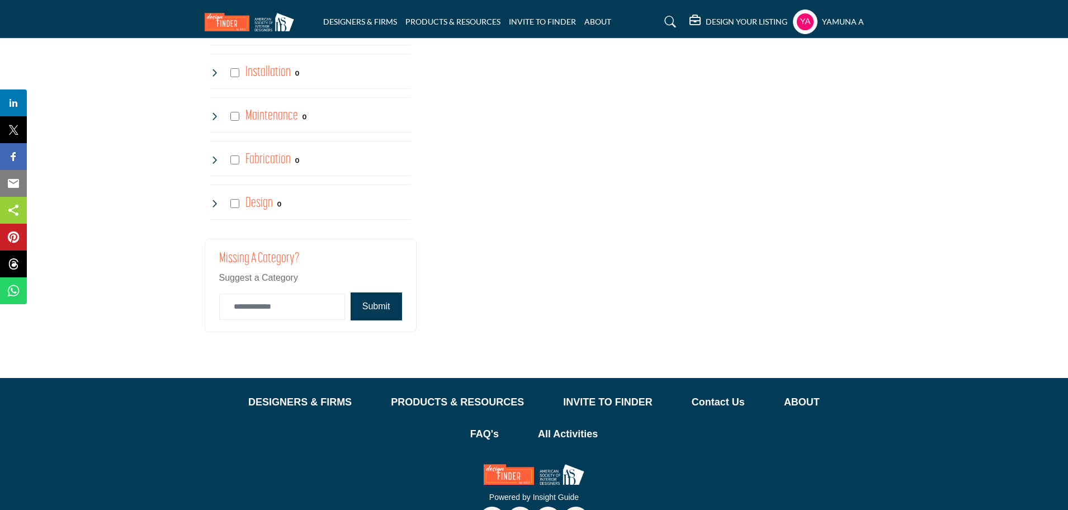
scroll to position [2763, 0]
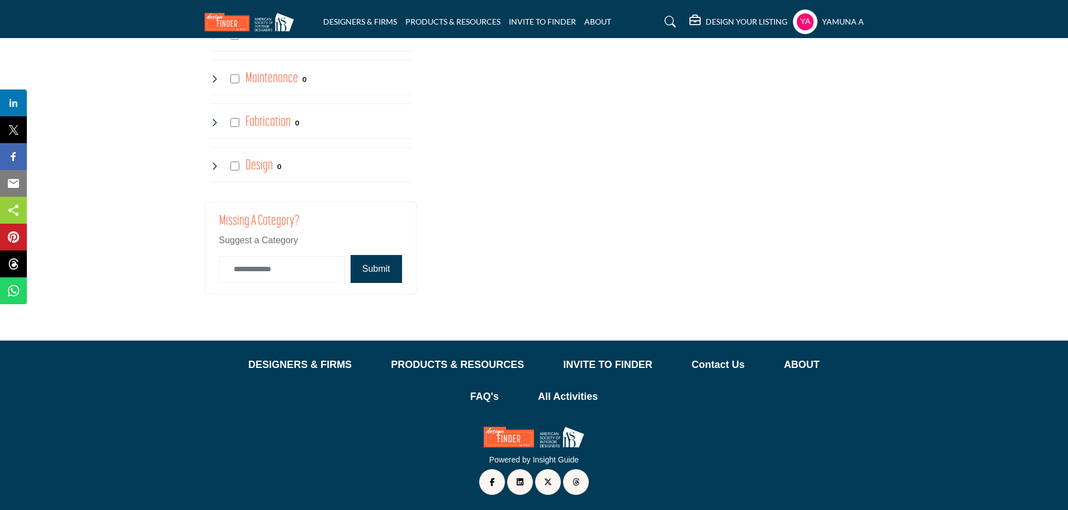
click at [373, 267] on button "Submit" at bounding box center [376, 269] width 51 height 28
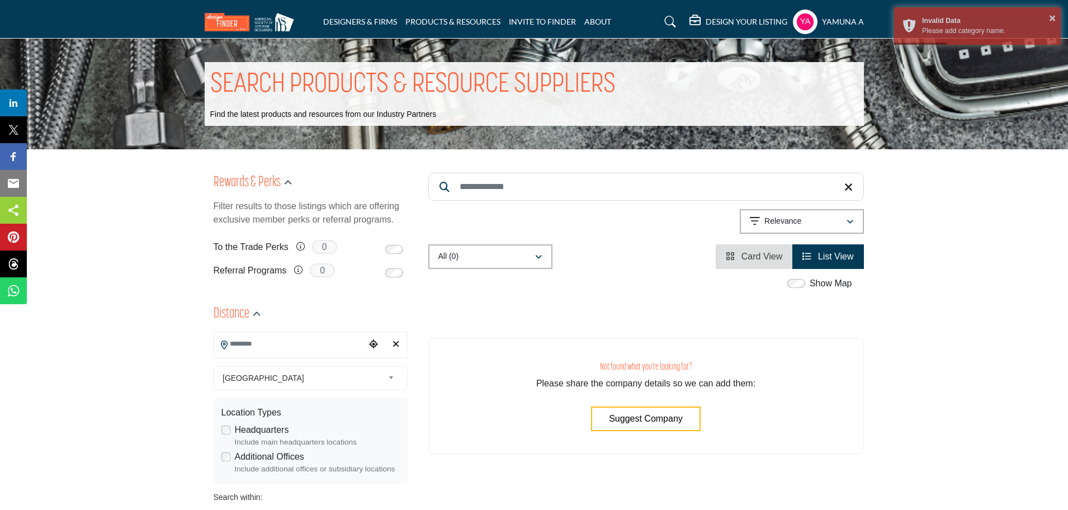
type input "**********"
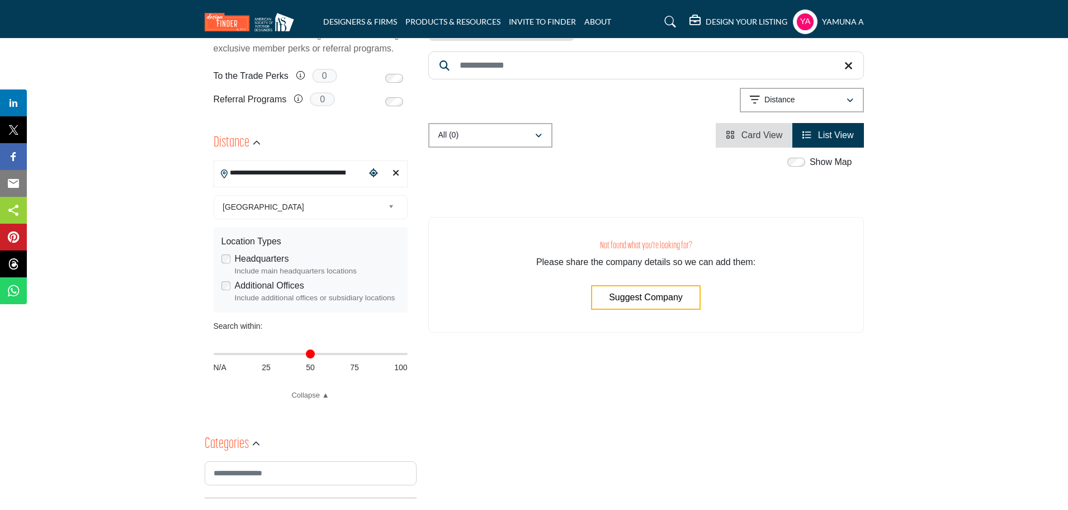
scroll to position [210, 0]
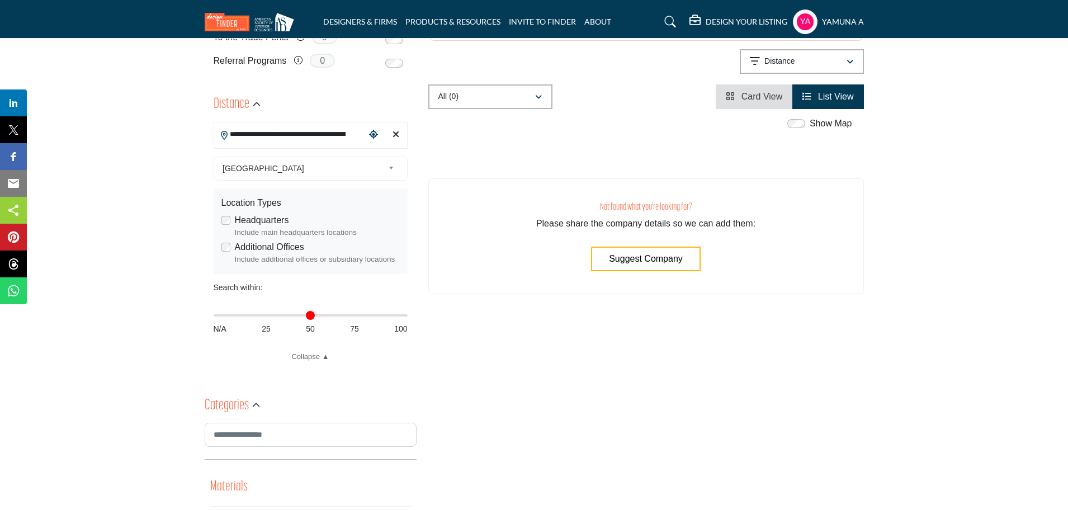
click at [853, 22] on h5 "yamuna a" at bounding box center [843, 21] width 42 height 11
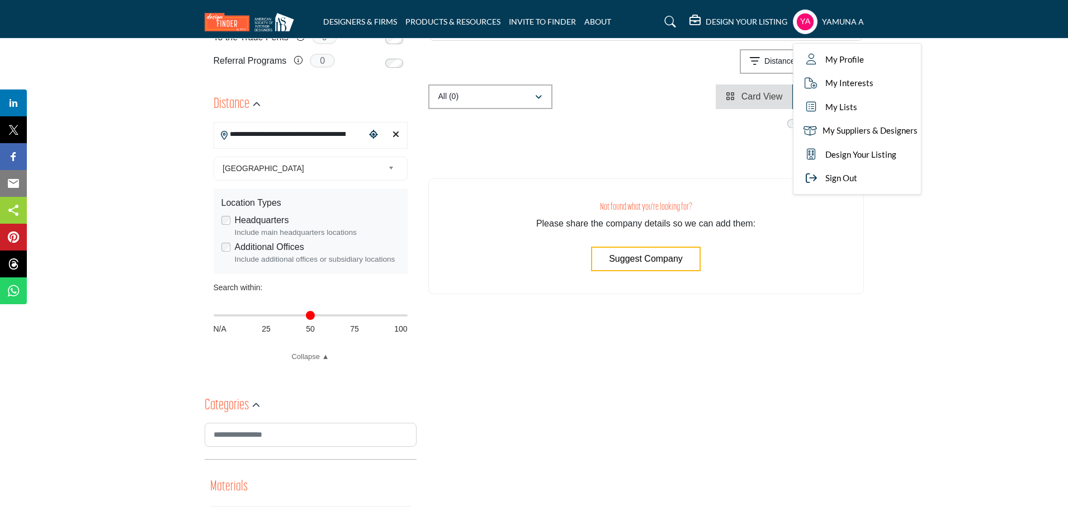
click at [666, 21] on icon at bounding box center [670, 21] width 11 height 11
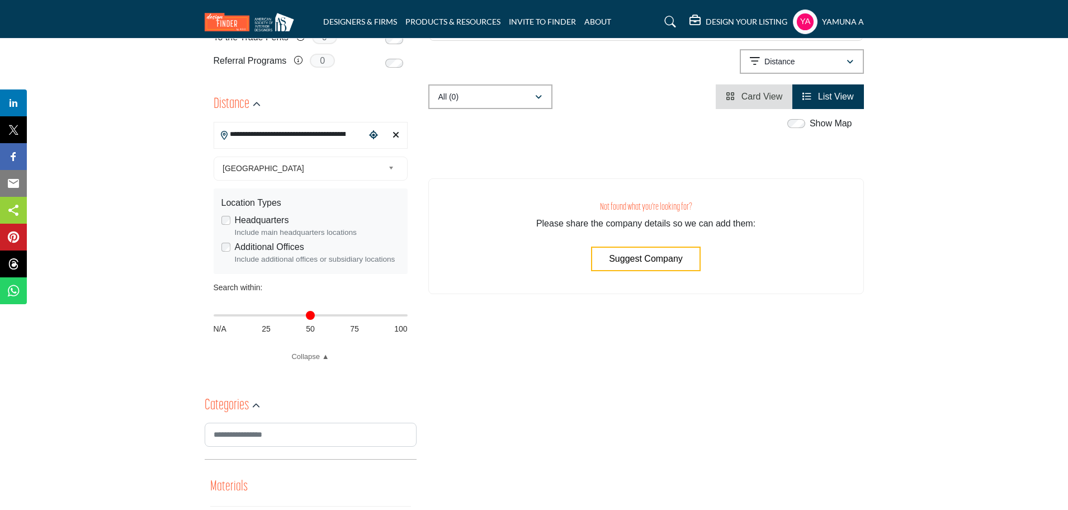
click at [665, 19] on icon at bounding box center [670, 21] width 11 height 11
click at [665, 20] on icon at bounding box center [670, 21] width 11 height 11
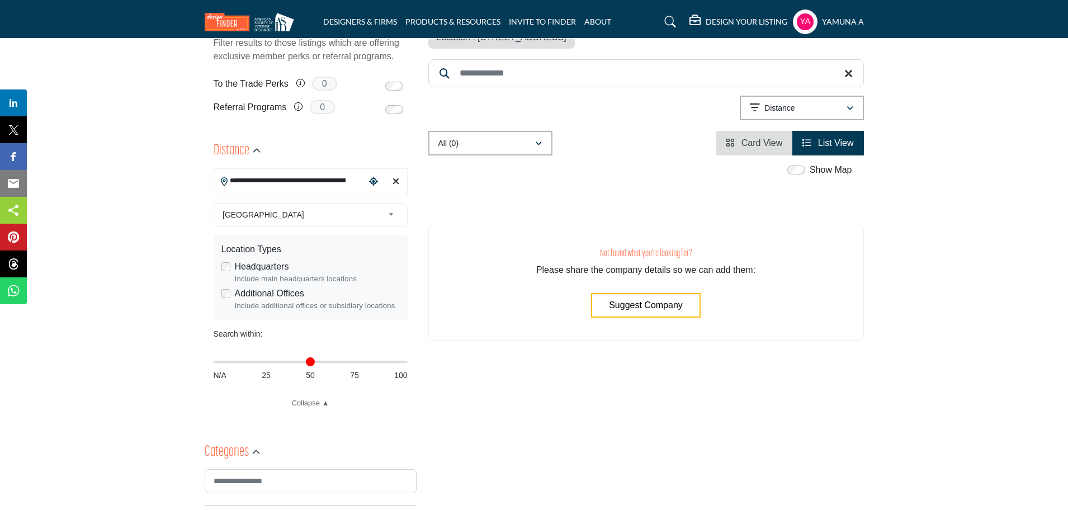
scroll to position [256, 0]
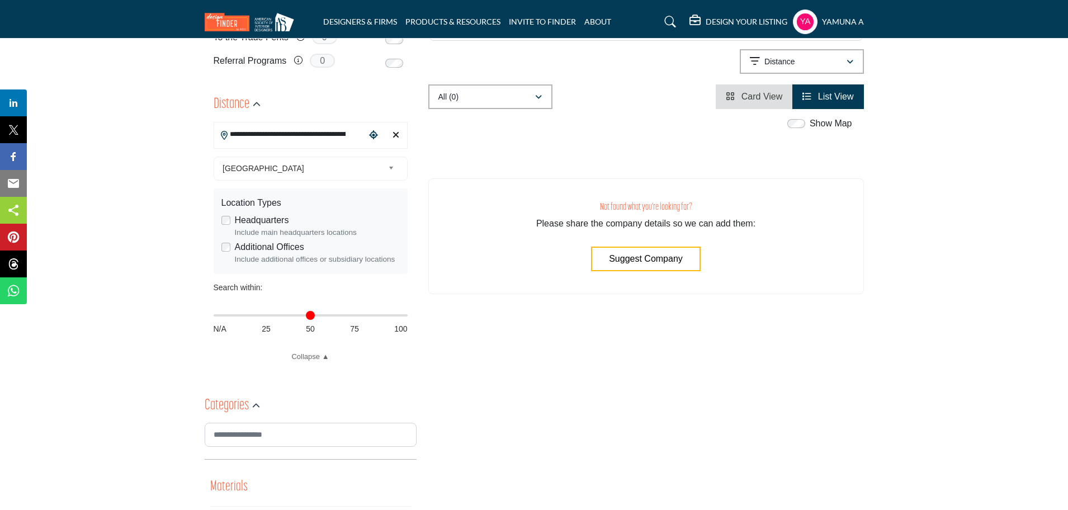
click at [667, 19] on icon at bounding box center [670, 21] width 11 height 11
click at [667, 20] on icon at bounding box center [670, 21] width 11 height 11
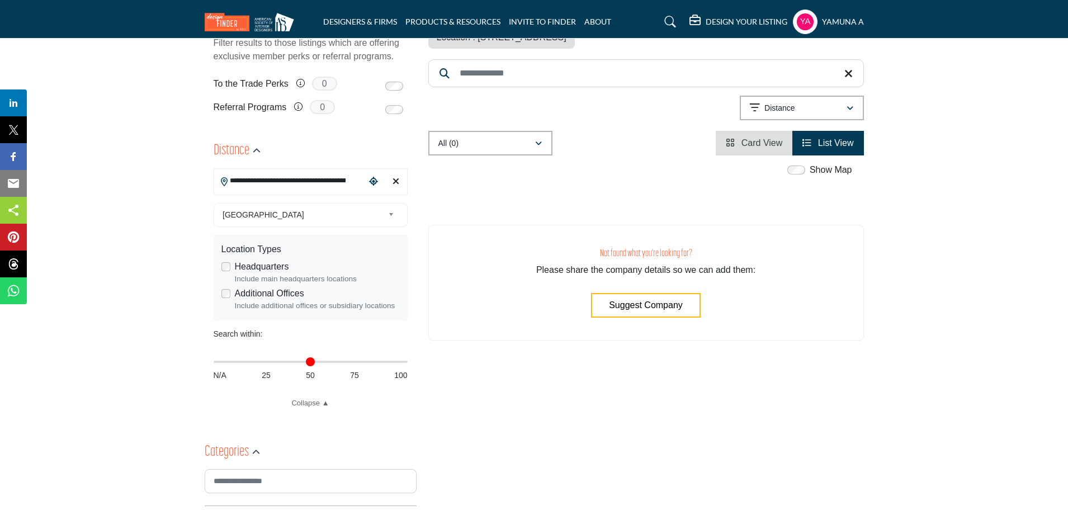
scroll to position [256, 0]
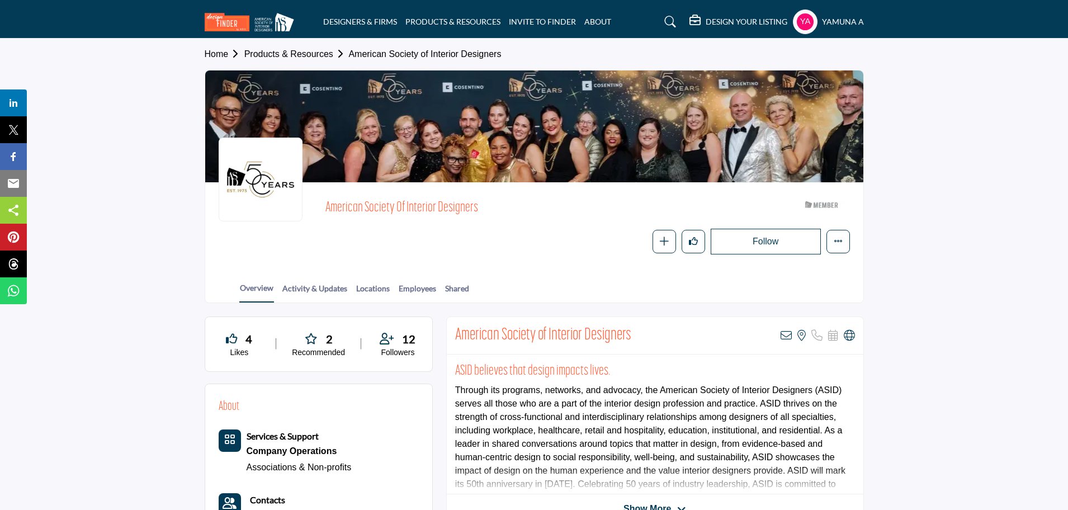
scroll to position [210, 0]
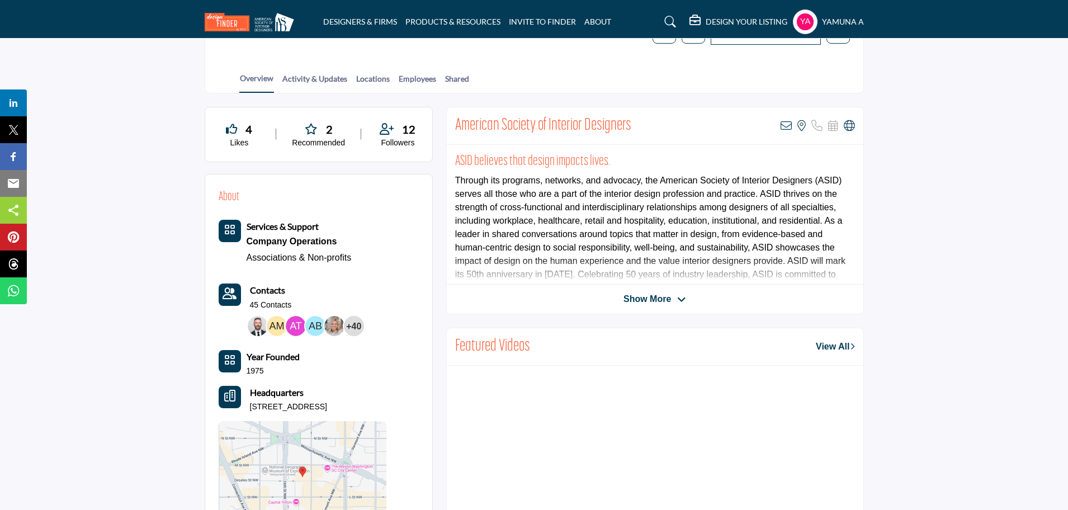
click at [254, 293] on b "Contacts" at bounding box center [267, 290] width 35 height 11
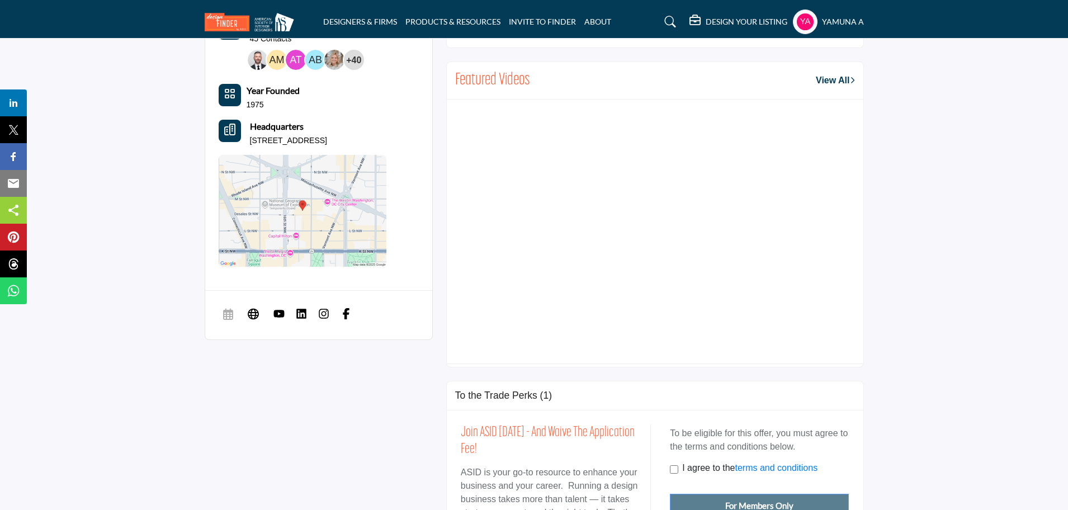
scroll to position [489, 0]
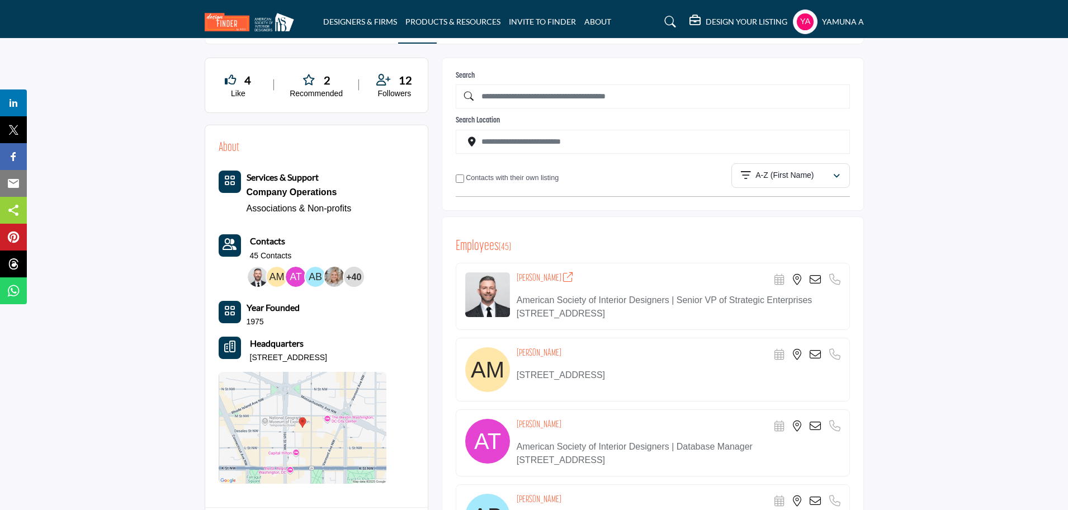
scroll to position [280, 0]
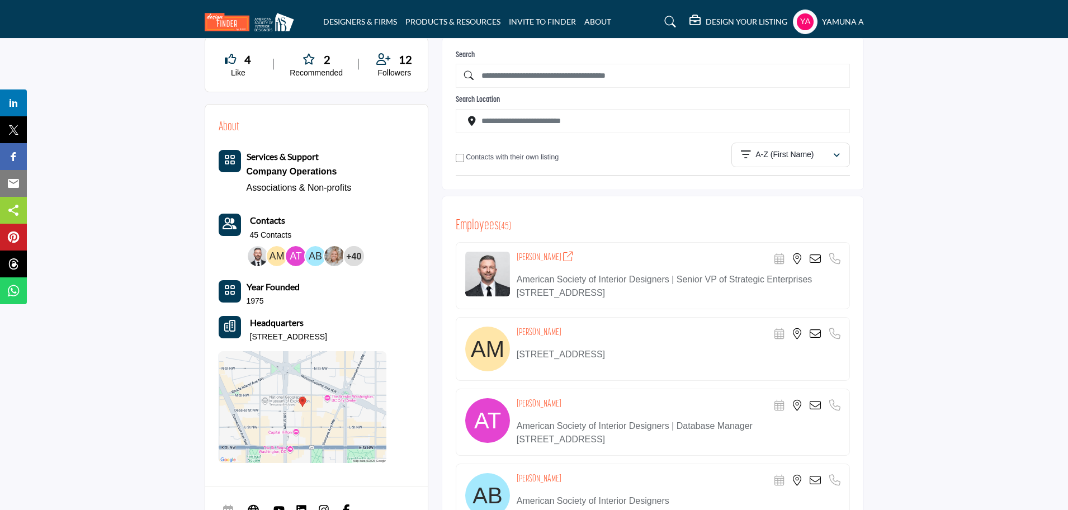
click at [816, 258] on icon at bounding box center [814, 258] width 11 height 11
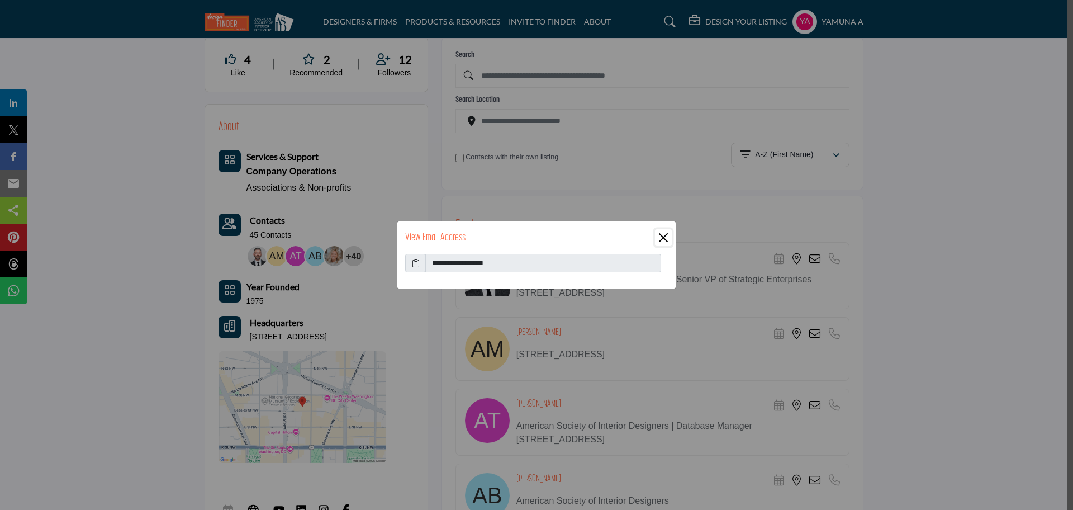
click at [661, 232] on button "Close" at bounding box center [663, 237] width 17 height 17
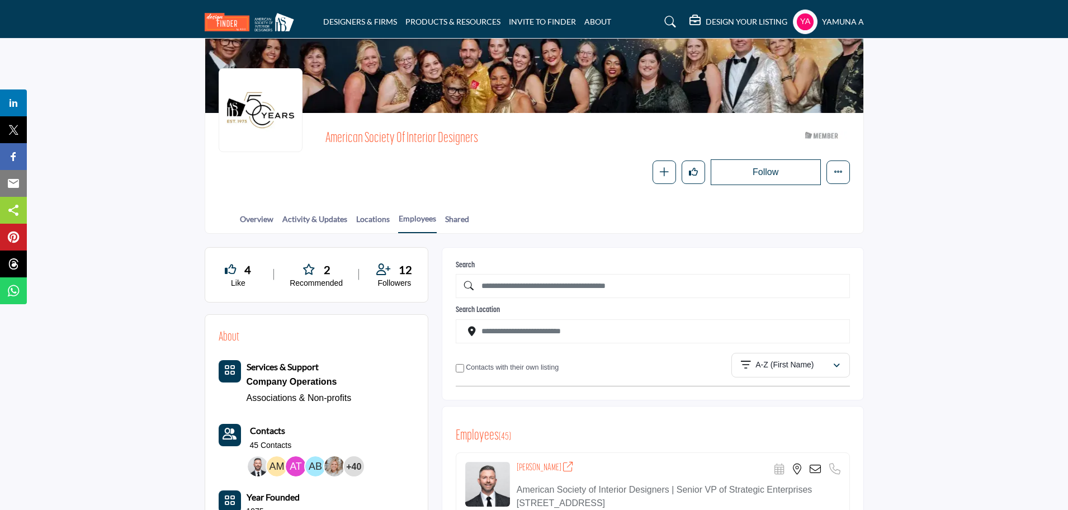
scroll to position [0, 0]
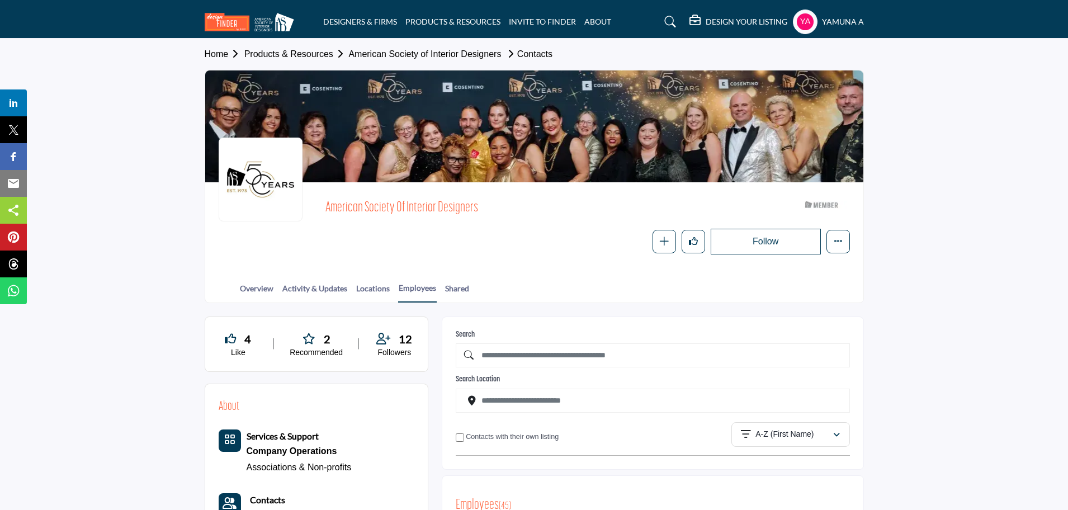
click at [492, 55] on link "American Society of Interior Designers" at bounding box center [424, 54] width 153 height 10
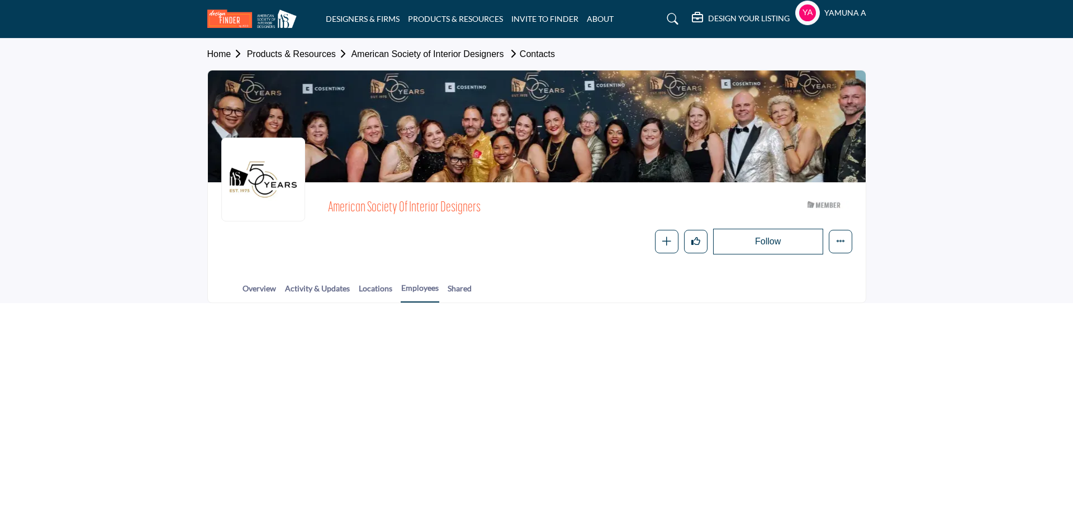
click at [287, 56] on link "Products & Resources" at bounding box center [299, 54] width 105 height 10
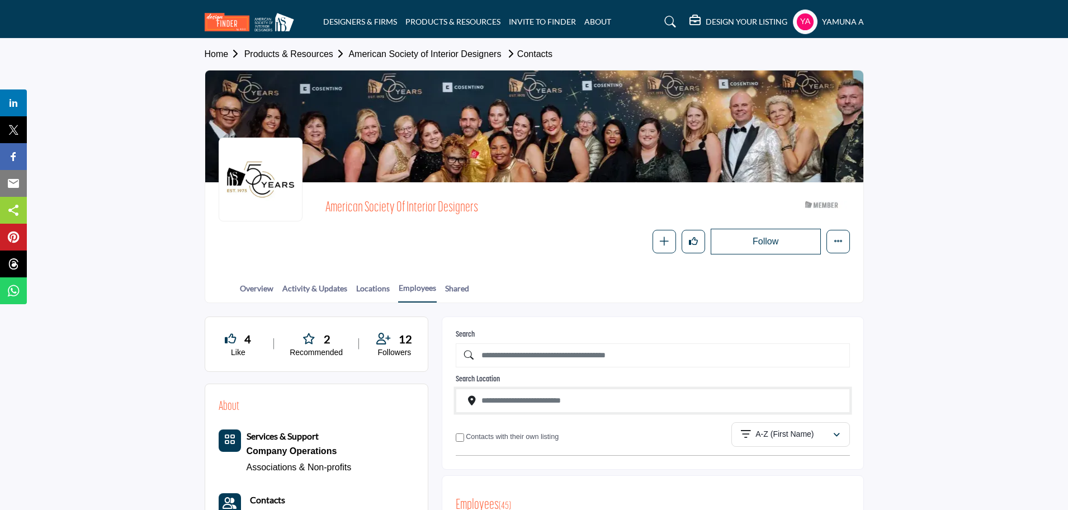
drag, startPoint x: 512, startPoint y: 402, endPoint x: 504, endPoint y: 367, distance: 36.6
click at [512, 400] on input "Search by city, state or zip" at bounding box center [653, 401] width 394 height 24
click at [499, 354] on input "text" at bounding box center [653, 355] width 394 height 24
click at [404, 54] on link "American Society of Interior Designers" at bounding box center [424, 54] width 153 height 10
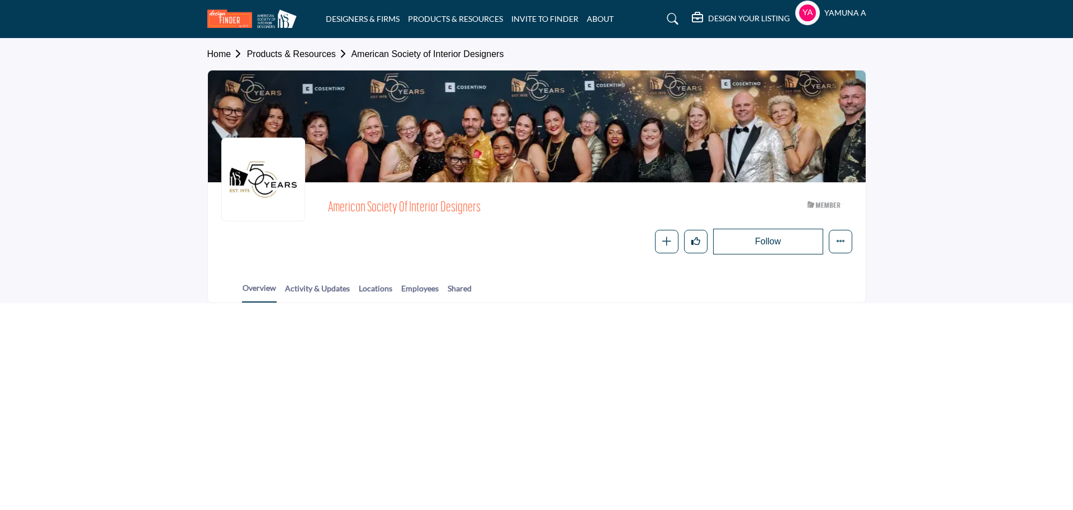
click at [226, 52] on link "Home" at bounding box center [227, 54] width 40 height 10
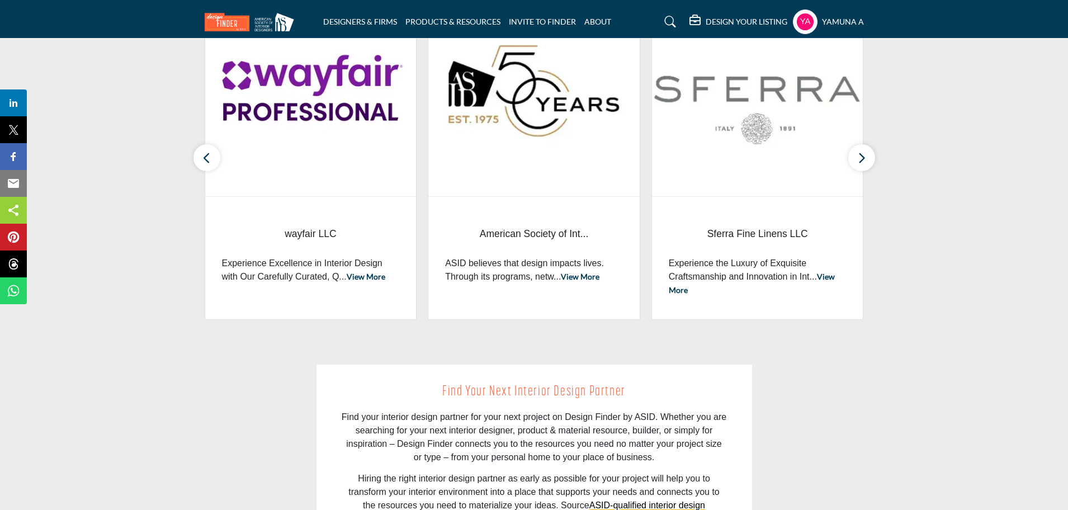
scroll to position [629, 0]
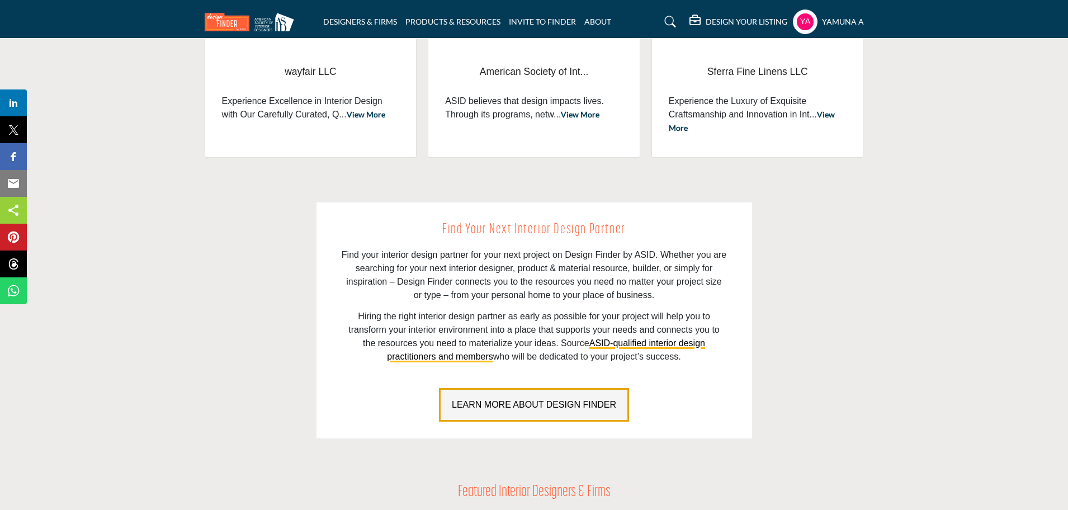
click at [546, 405] on span "LEARN MORE ABOUT DESIGN FINDER" at bounding box center [534, 405] width 164 height 10
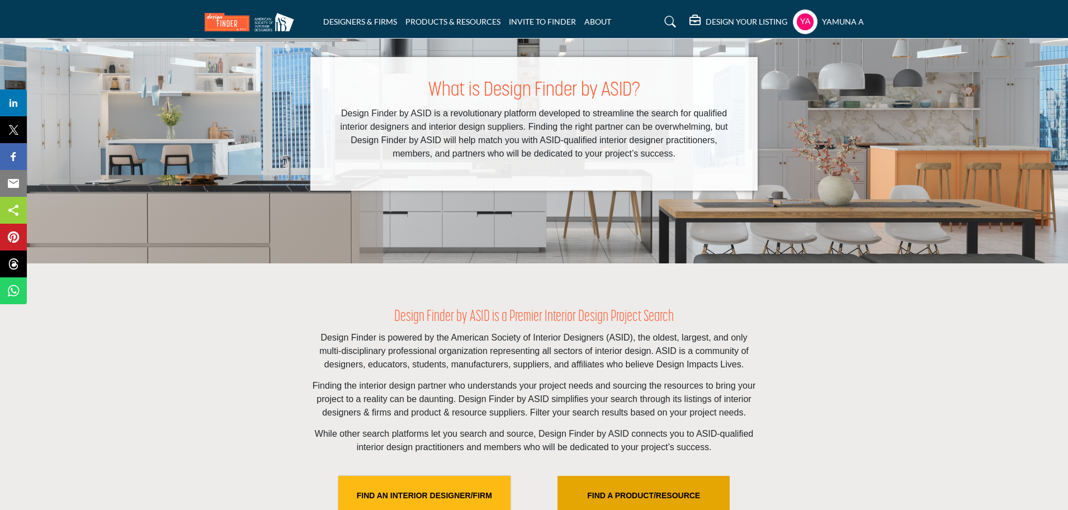
scroll to position [210, 0]
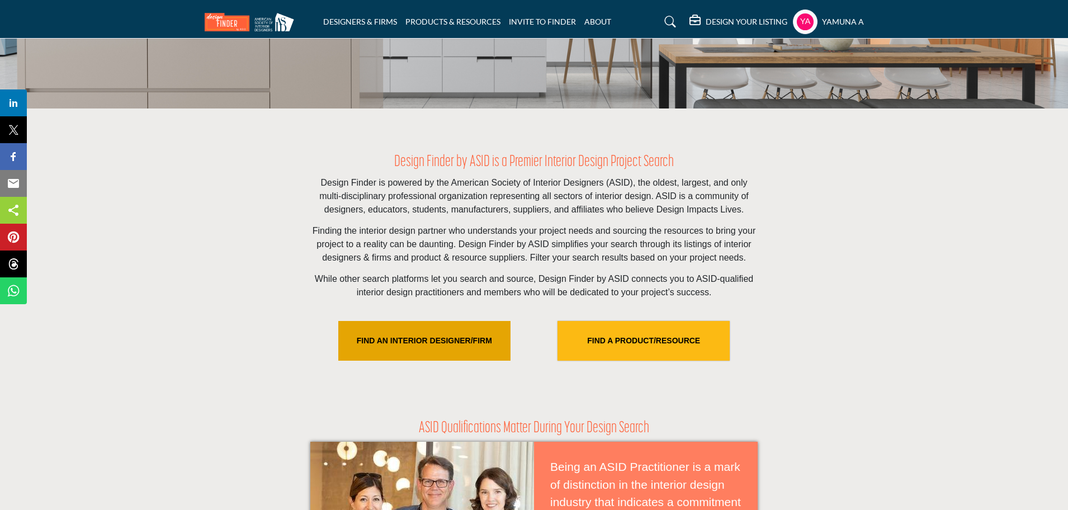
click at [462, 342] on link "FIND AN INTERIOR DESIGNER/FIRM" at bounding box center [424, 341] width 172 height 40
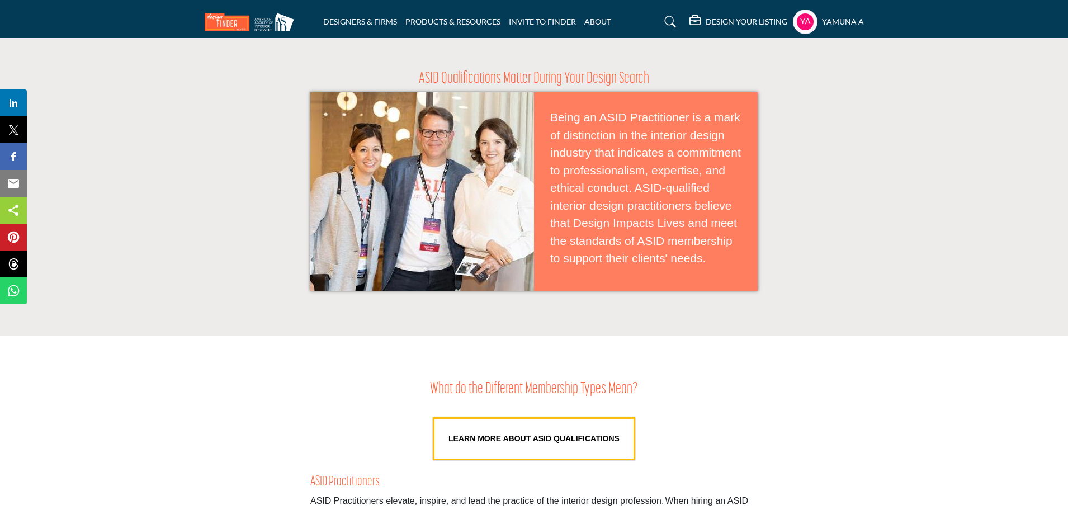
scroll to position [908, 0]
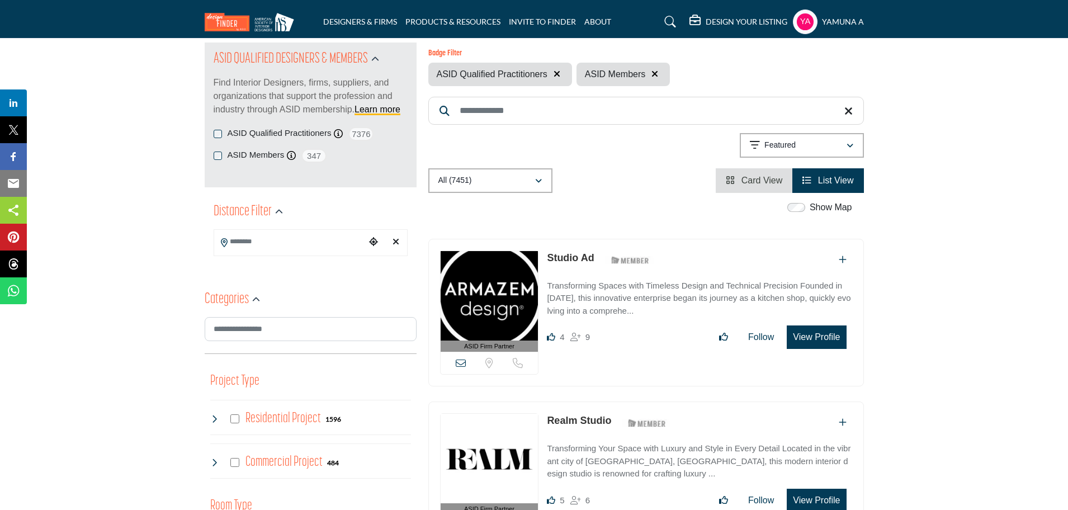
scroll to position [140, 0]
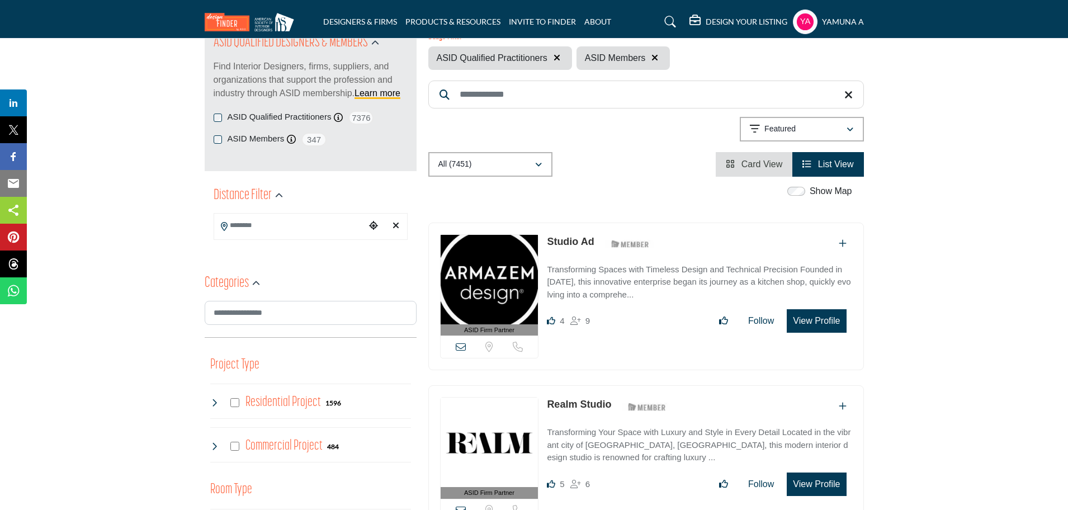
drag, startPoint x: 804, startPoint y: 320, endPoint x: 925, endPoint y: 352, distance: 125.4
drag, startPoint x: 811, startPoint y: 314, endPoint x: 987, endPoint y: 353, distance: 180.9
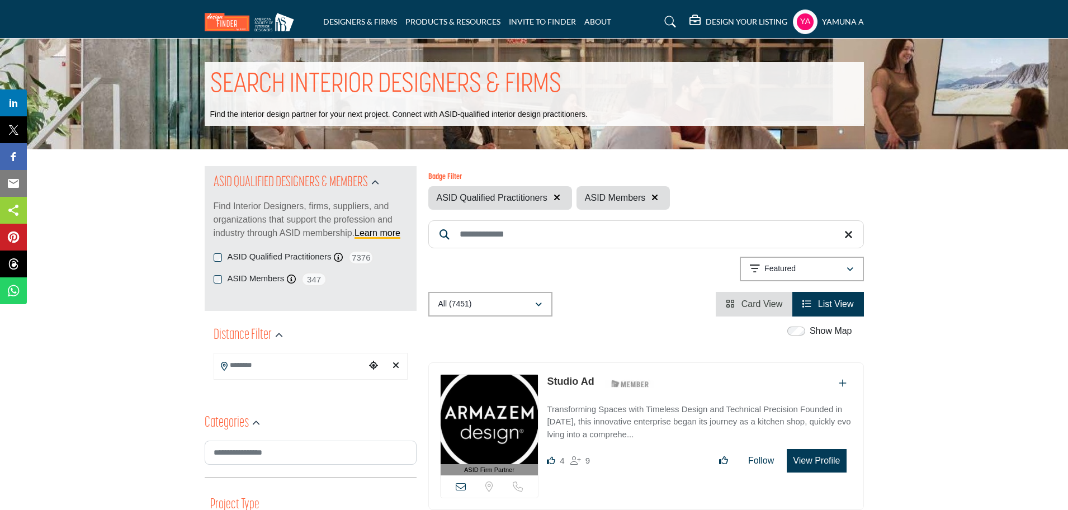
click at [557, 198] on icon "button" at bounding box center [556, 197] width 7 height 9
drag, startPoint x: 508, startPoint y: 194, endPoint x: 851, endPoint y: 271, distance: 351.7
click at [508, 194] on icon "button" at bounding box center [506, 197] width 7 height 9
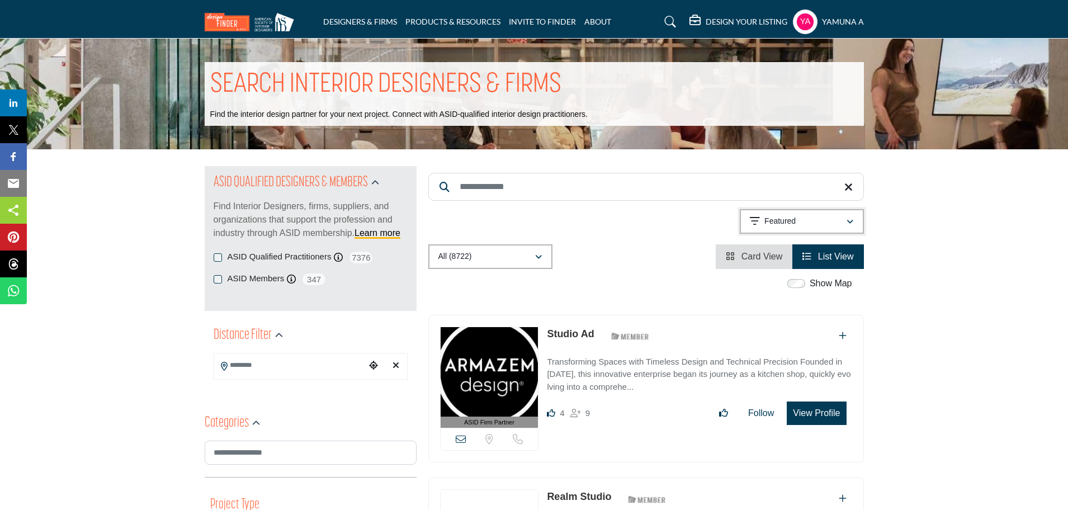
click at [850, 220] on icon "button" at bounding box center [849, 222] width 7 height 8
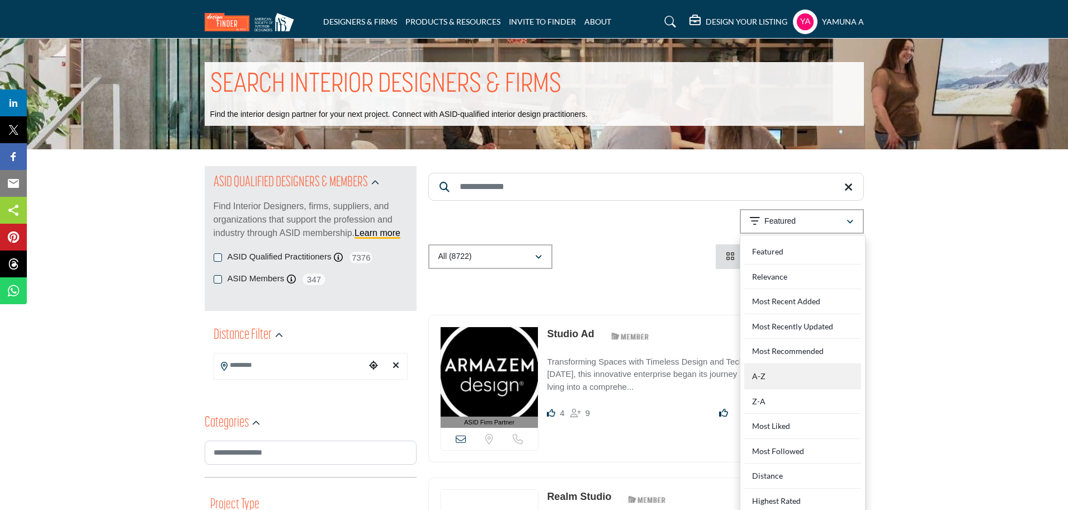
click at [793, 377] on div "A-Z" at bounding box center [802, 376] width 117 height 25
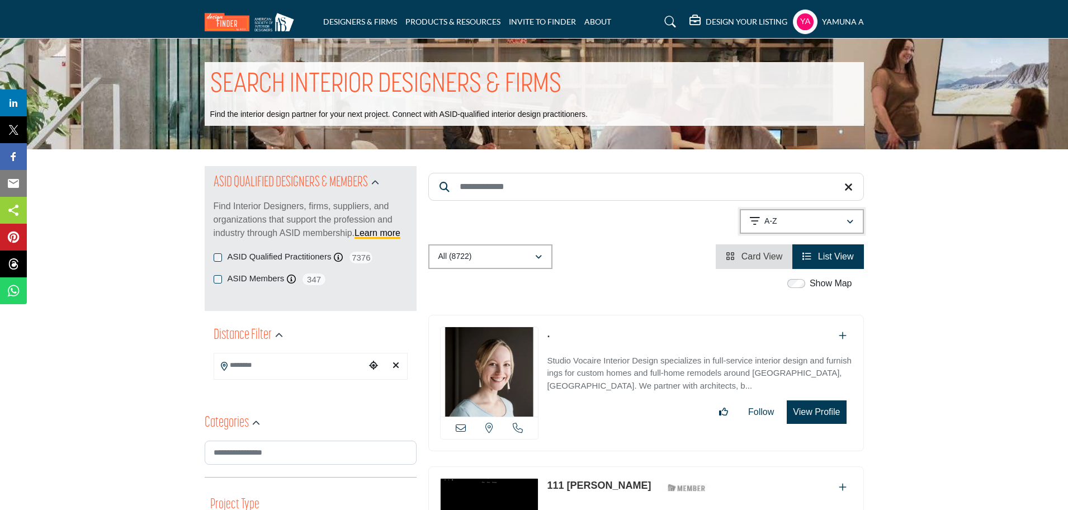
click at [826, 220] on div "A-Z" at bounding box center [798, 221] width 96 height 13
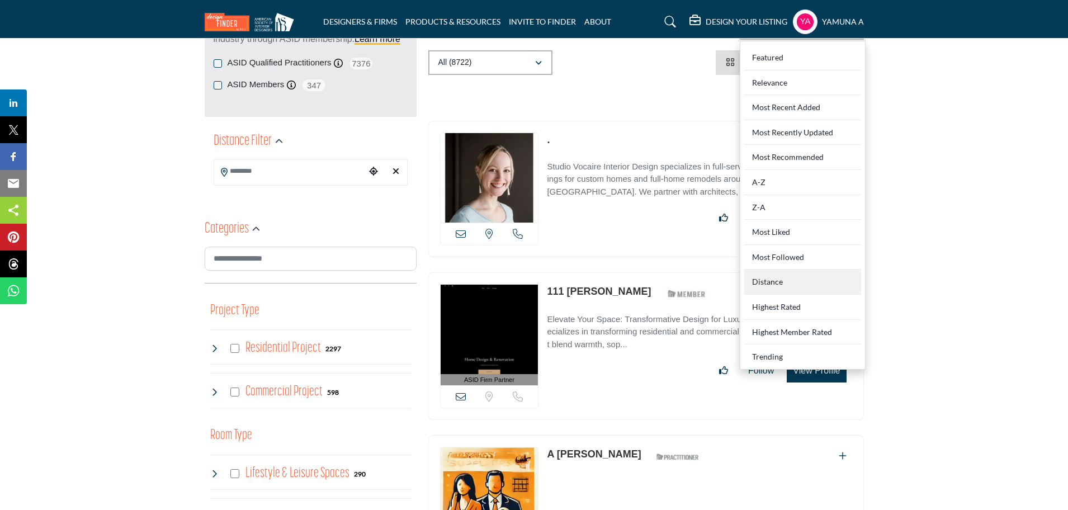
scroll to position [280, 0]
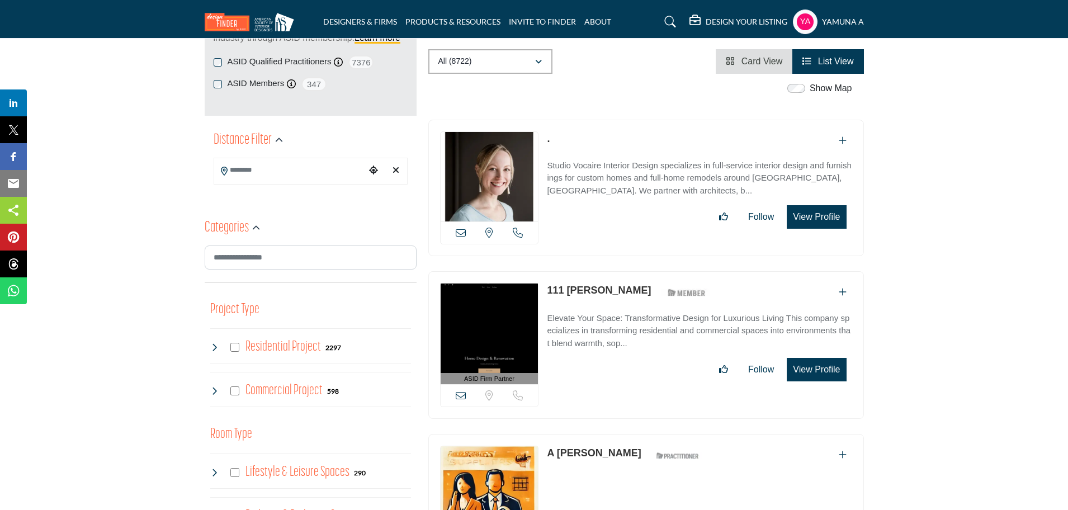
scroll to position [0, 0]
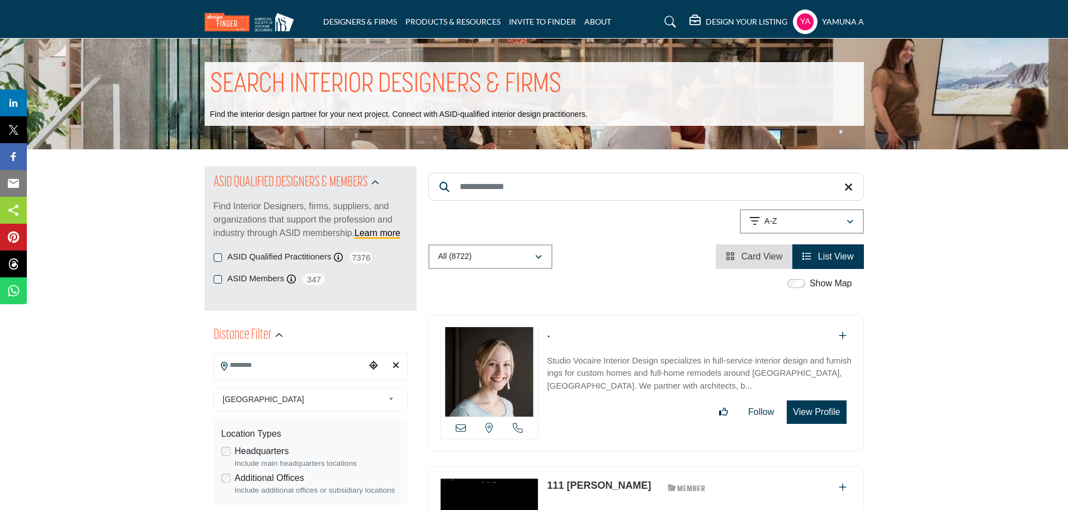
click at [288, 374] on input "Search Location" at bounding box center [289, 365] width 151 height 22
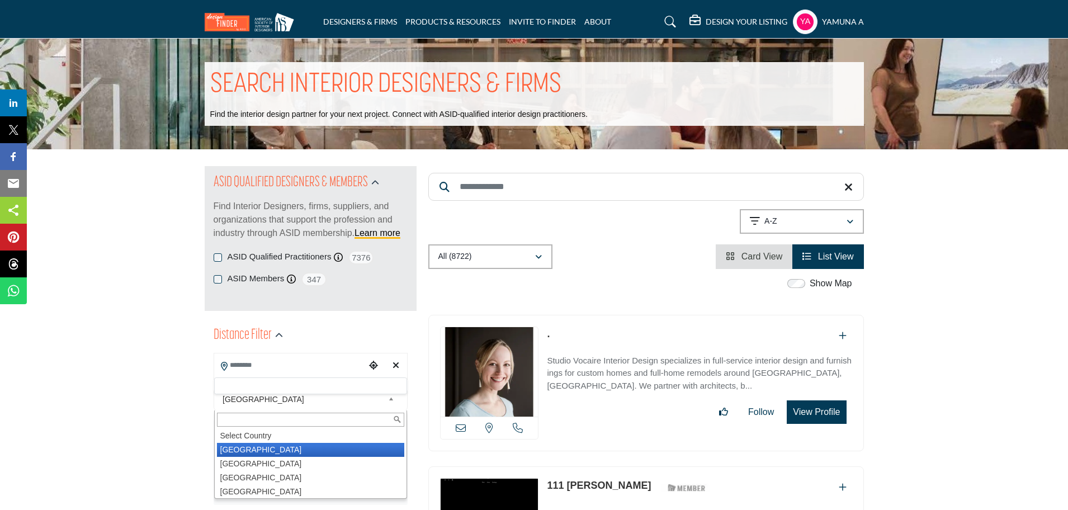
click at [241, 399] on span "[GEOGRAPHIC_DATA]" at bounding box center [302, 398] width 161 height 13
click at [261, 452] on li "[GEOGRAPHIC_DATA]" at bounding box center [310, 450] width 187 height 14
click at [265, 401] on span "[GEOGRAPHIC_DATA]" at bounding box center [302, 398] width 161 height 13
click at [250, 451] on li "[GEOGRAPHIC_DATA]" at bounding box center [310, 450] width 187 height 14
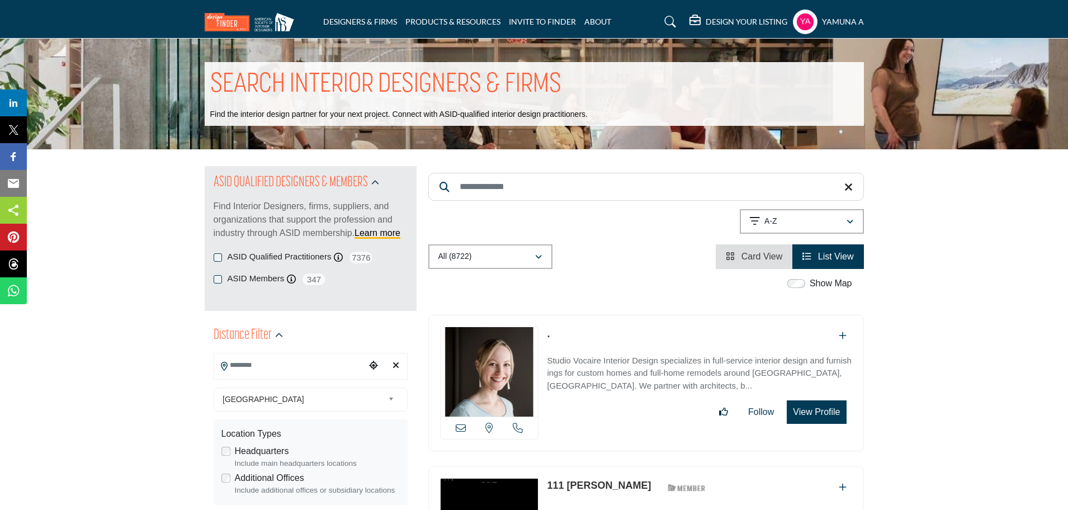
scroll to position [140, 0]
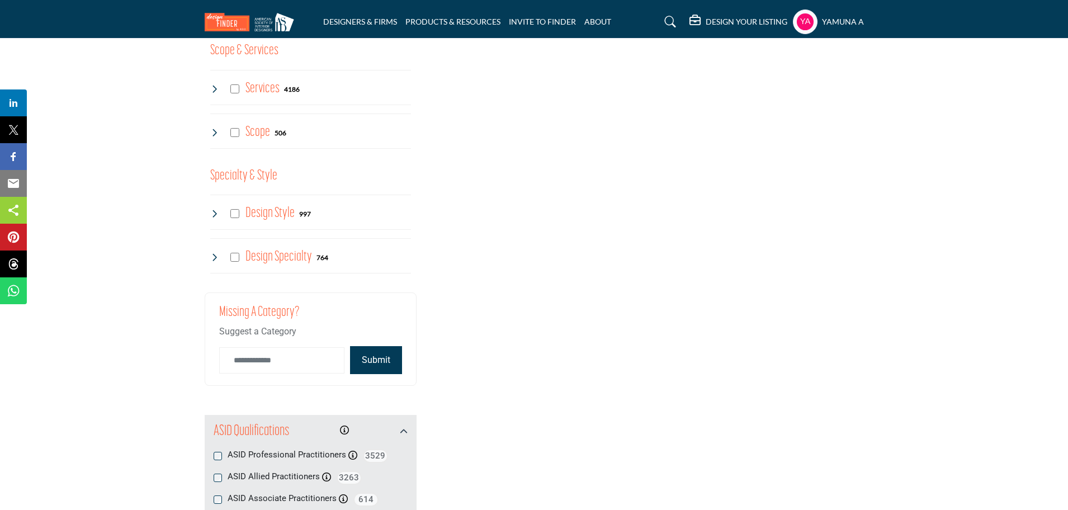
scroll to position [1258, 0]
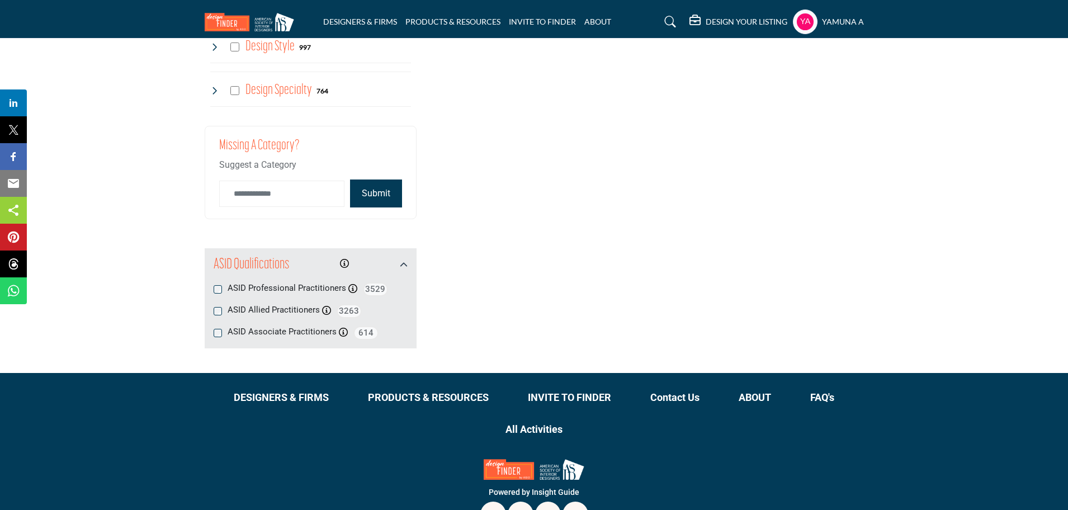
click at [375, 199] on button "Submit" at bounding box center [376, 193] width 52 height 28
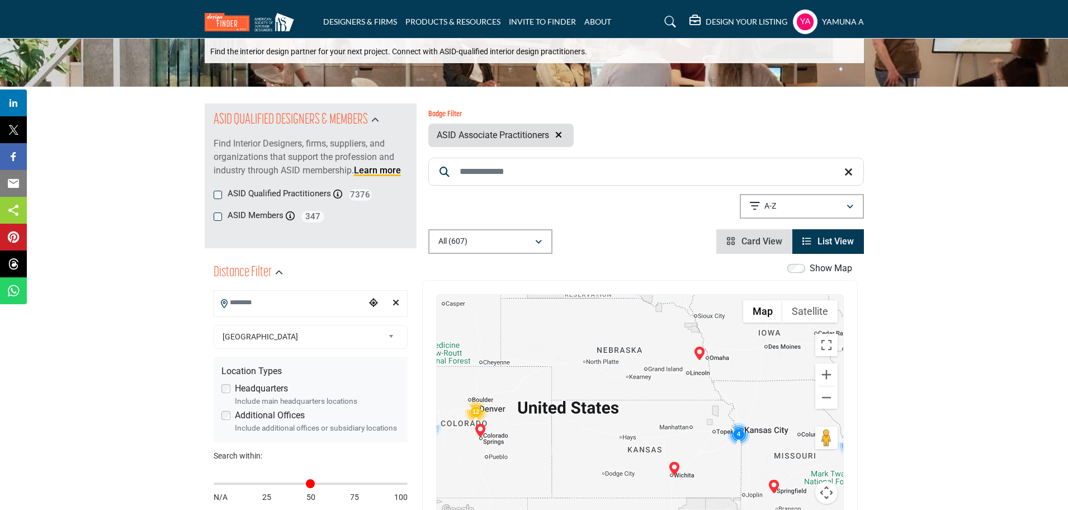
scroll to position [70, 0]
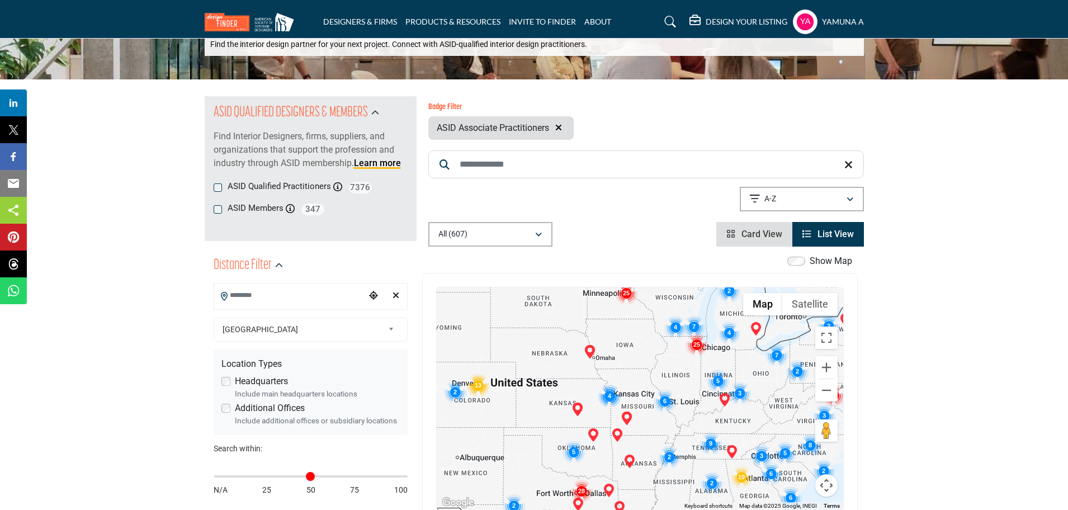
click at [731, 292] on img "Cluster of 2 locations (2 HQ, 0 Branches)\aClick to view companies" at bounding box center [729, 291] width 22 height 22
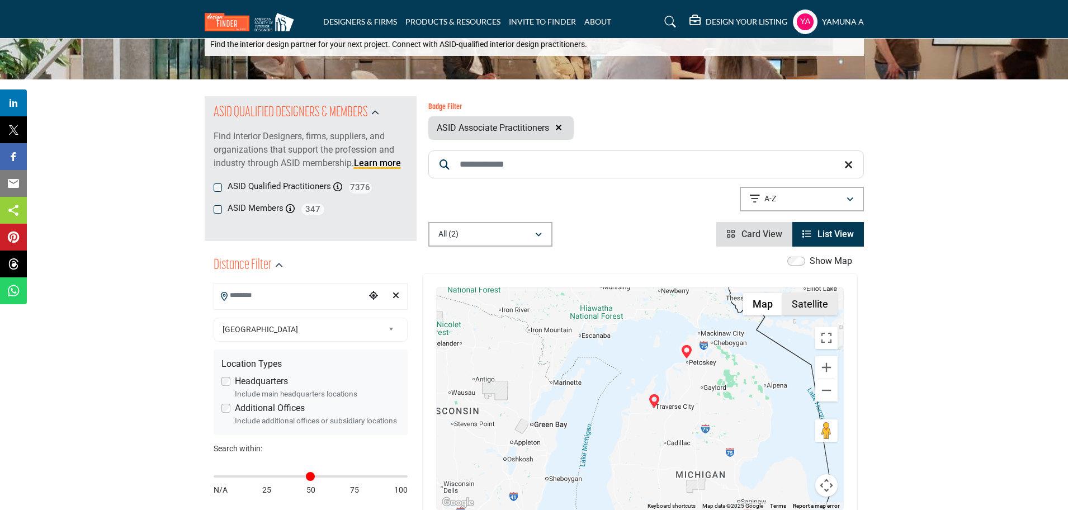
click at [814, 301] on button "Satellite" at bounding box center [809, 304] width 55 height 22
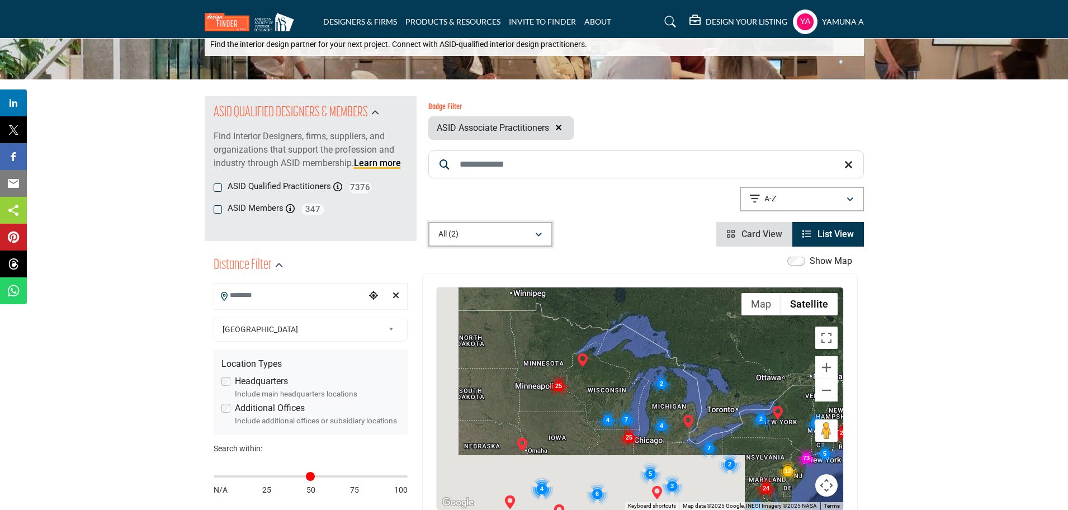
click at [541, 236] on icon "button" at bounding box center [538, 235] width 7 height 8
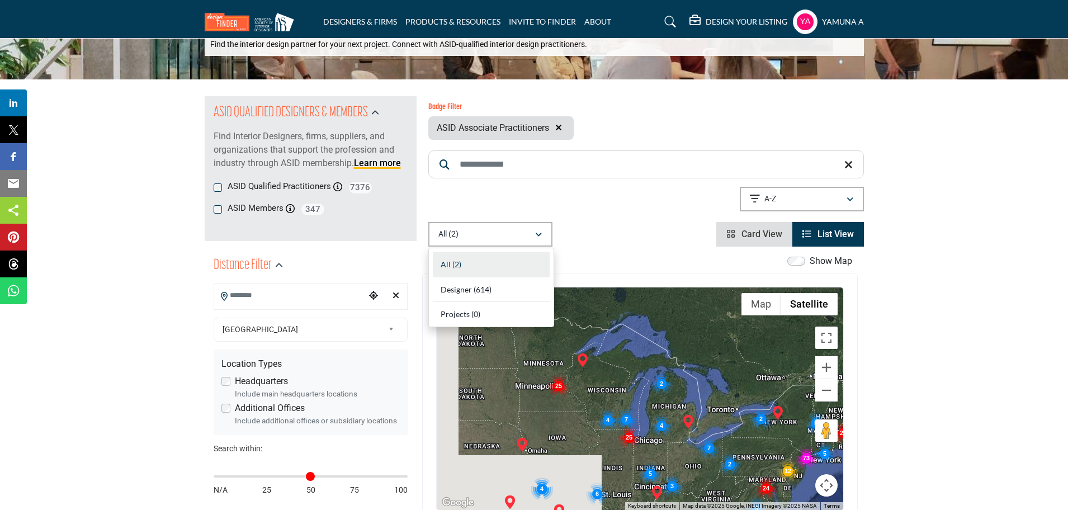
click at [509, 290] on div "Designer (614)" at bounding box center [491, 289] width 117 height 25
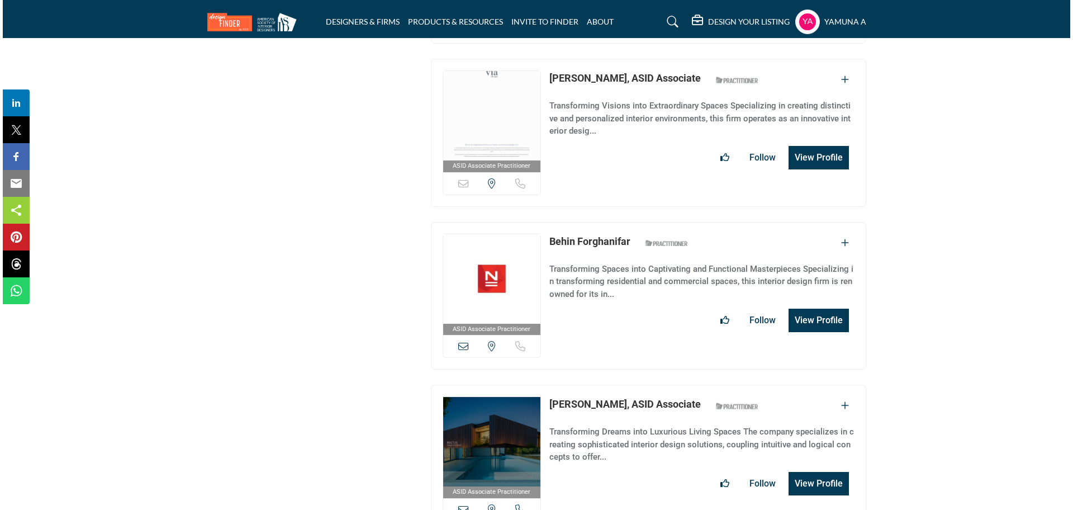
scroll to position [8447, 0]
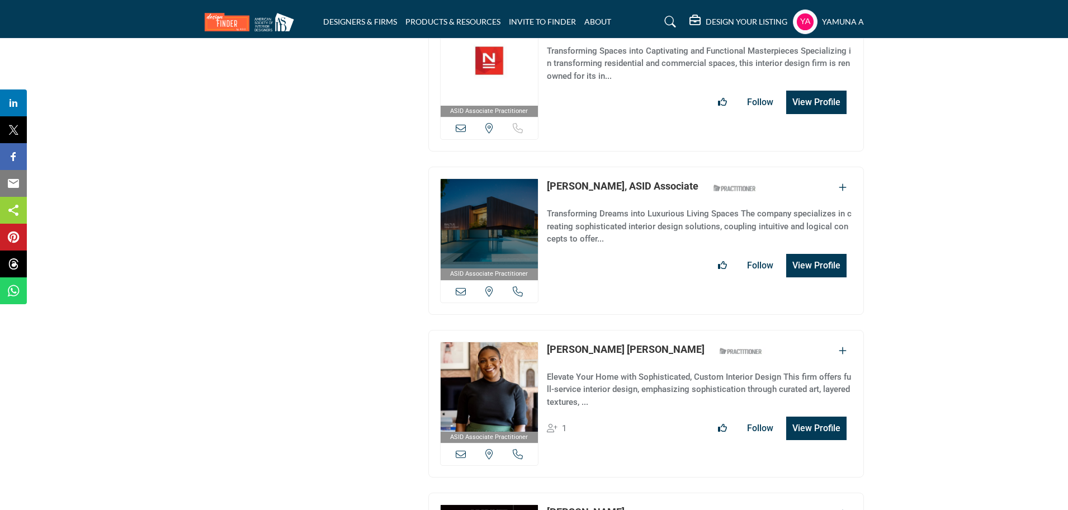
click at [816, 416] on button "View Profile" at bounding box center [816, 427] width 60 height 23
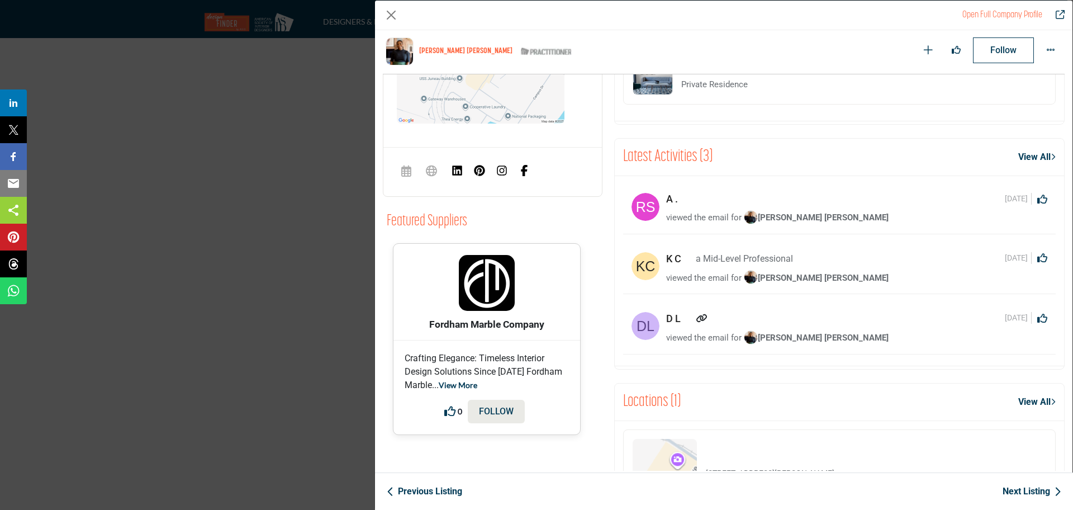
scroll to position [672, 0]
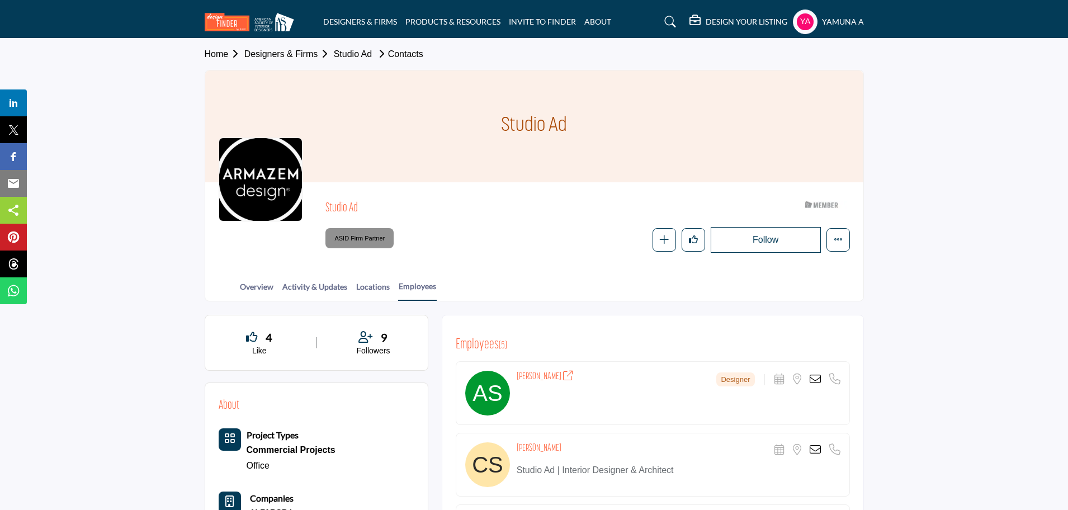
click at [286, 54] on link "Designers & Firms" at bounding box center [288, 54] width 89 height 10
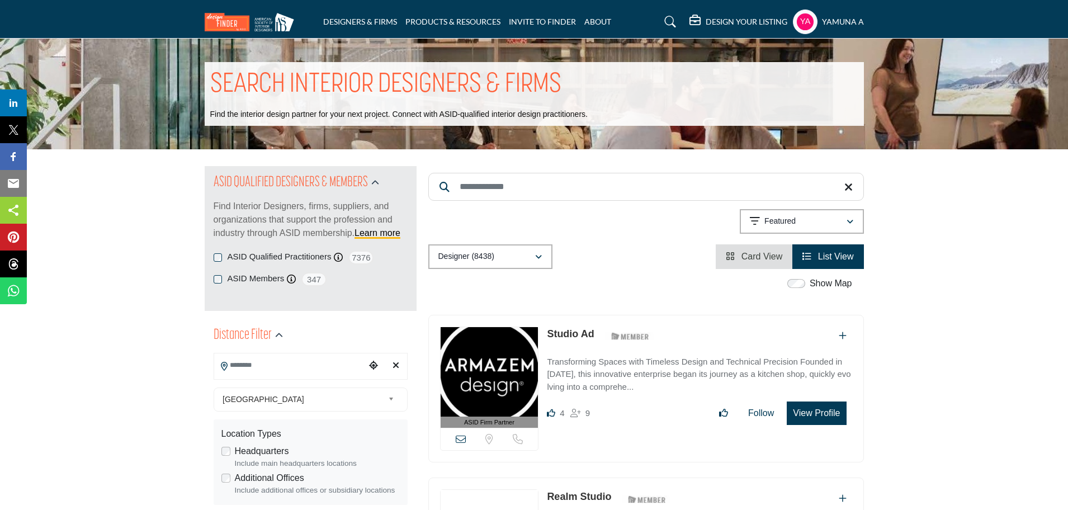
click at [747, 254] on span "Card View" at bounding box center [761, 257] width 41 height 10
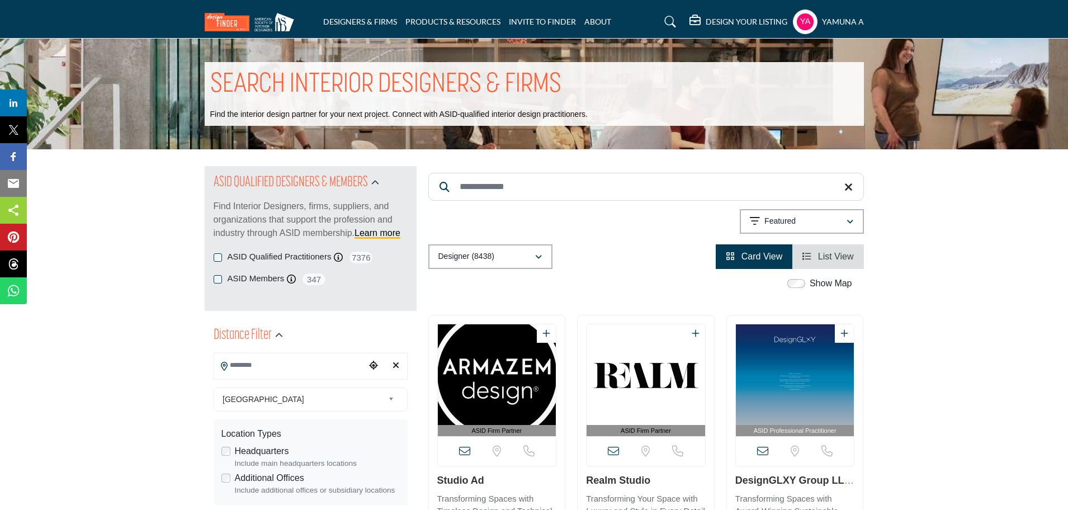
click at [828, 252] on span "List View" at bounding box center [836, 257] width 36 height 10
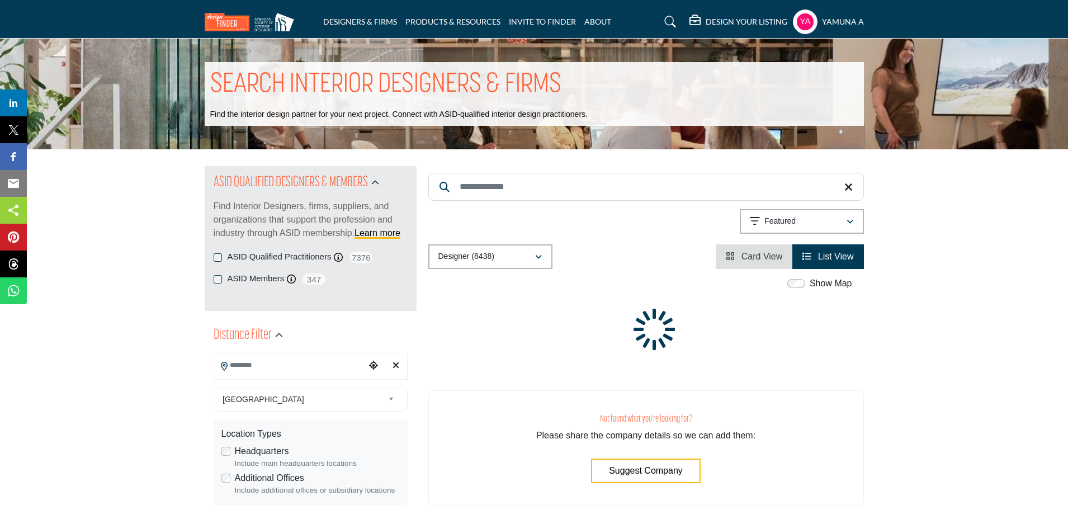
click at [558, 186] on input "Search Keyword" at bounding box center [645, 187] width 435 height 28
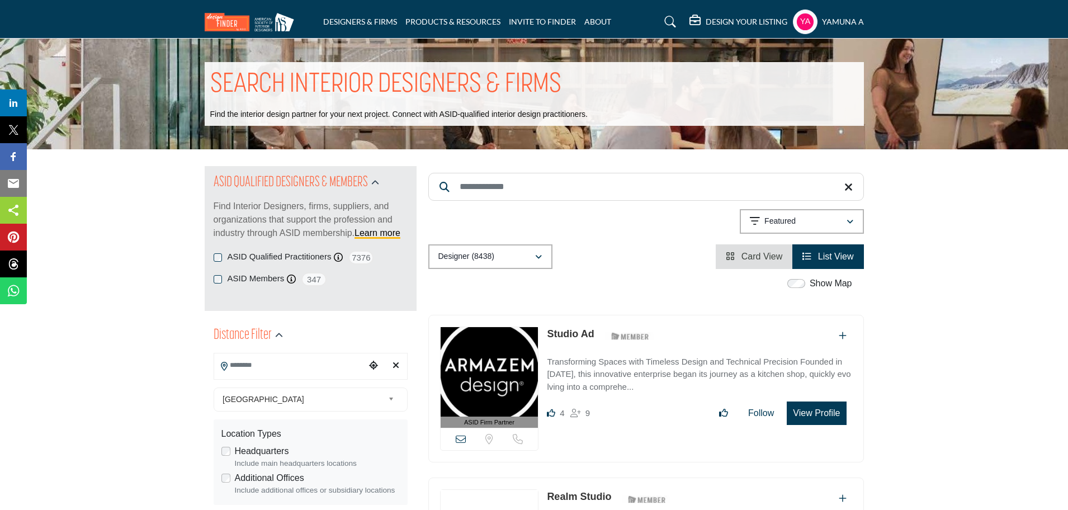
click at [509, 181] on input "Search Keyword" at bounding box center [645, 187] width 435 height 28
click at [515, 189] on input "Search Keyword" at bounding box center [645, 187] width 435 height 28
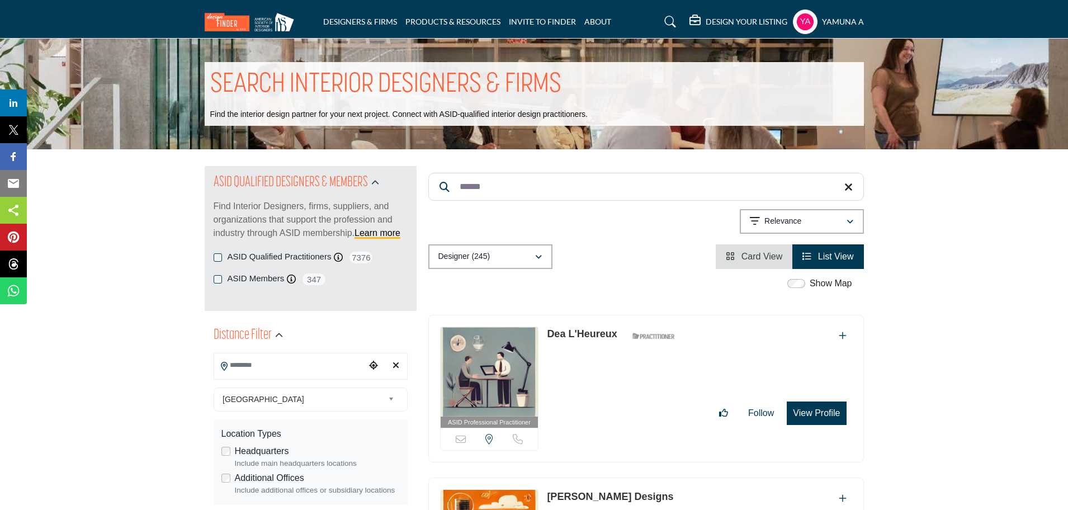
type input "******"
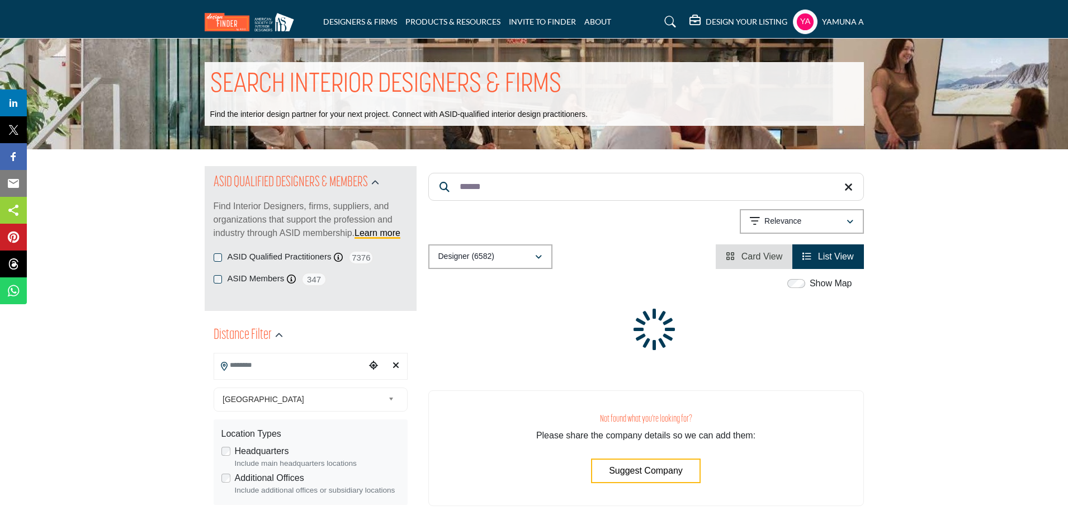
click at [499, 179] on input "******" at bounding box center [645, 187] width 435 height 28
click at [771, 220] on p "Featured" at bounding box center [779, 221] width 31 height 11
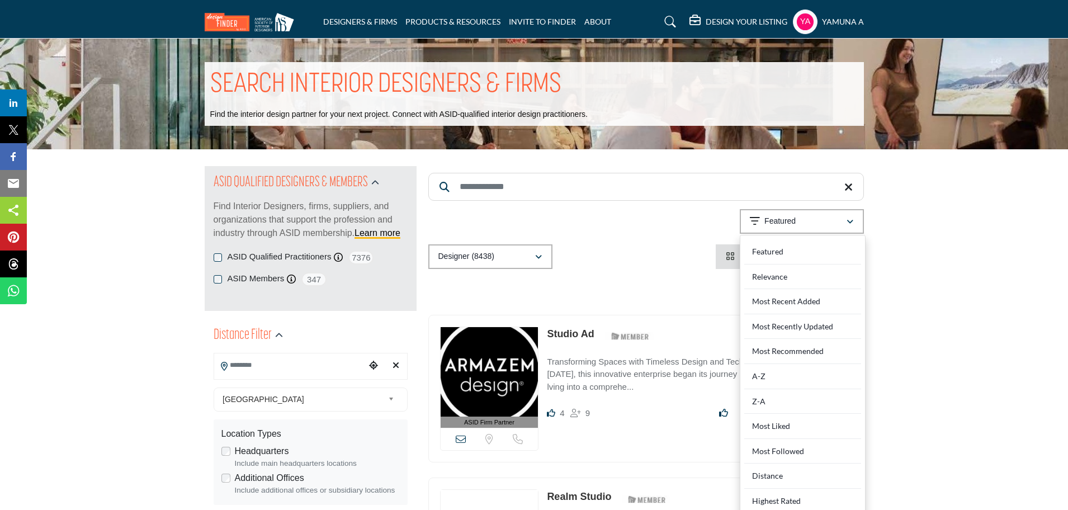
drag, startPoint x: 803, startPoint y: 302, endPoint x: 783, endPoint y: 258, distance: 49.0
click at [809, 255] on div "Featured Relevance Most Recent Added Most Recently Updated Most Recommended A-Z…" at bounding box center [803, 399] width 126 height 329
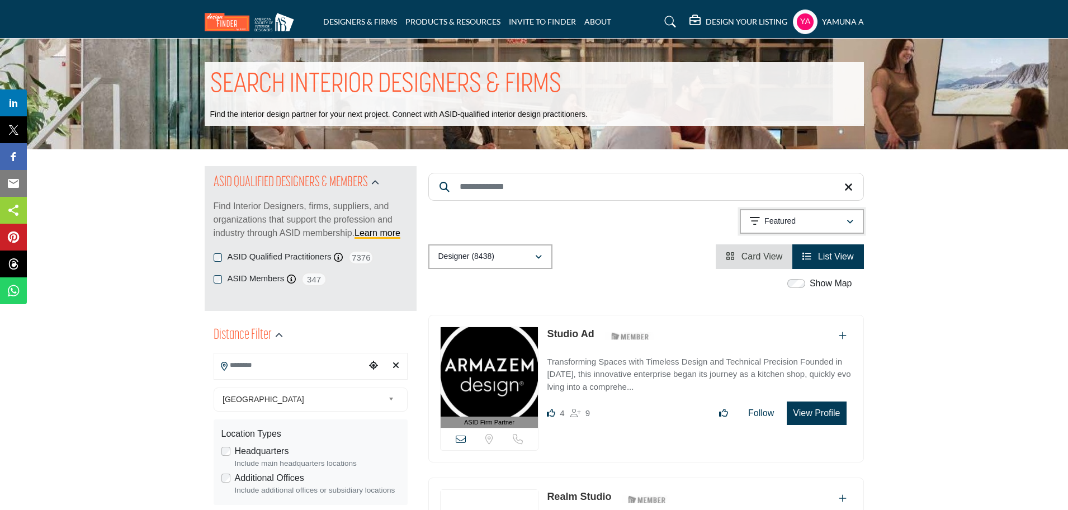
drag, startPoint x: 780, startPoint y: 225, endPoint x: 788, endPoint y: 251, distance: 27.6
click at [780, 226] on p "Featured" at bounding box center [779, 221] width 31 height 11
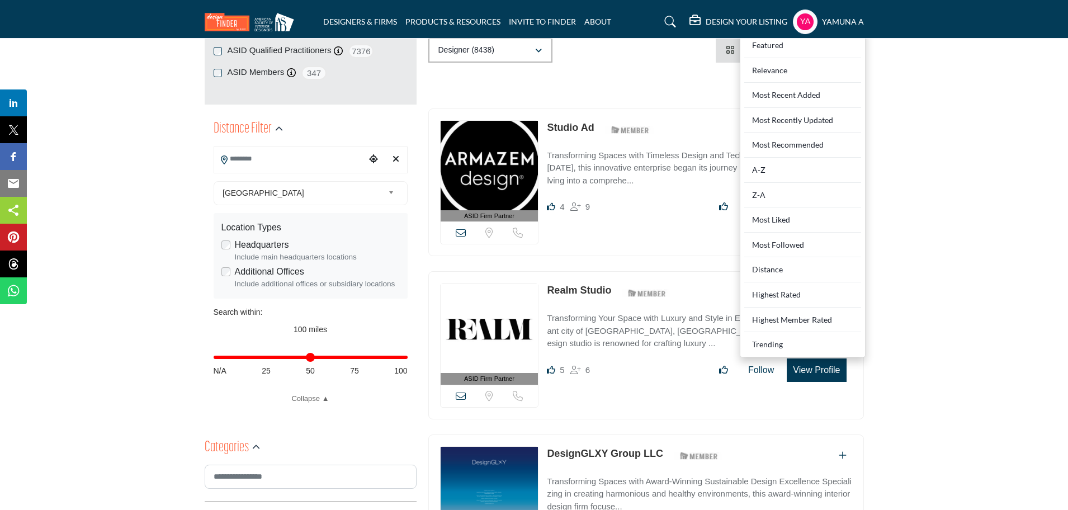
scroll to position [210, 0]
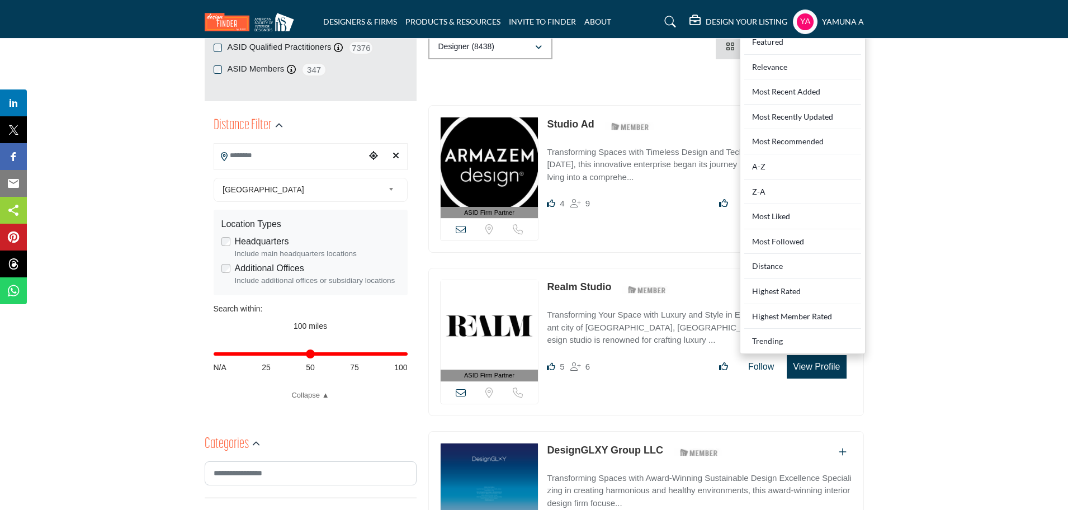
click at [636, 389] on div "ASID Firm Partner ASID Firm Partners are design companies with ASID-qualified i…" at bounding box center [645, 342] width 435 height 148
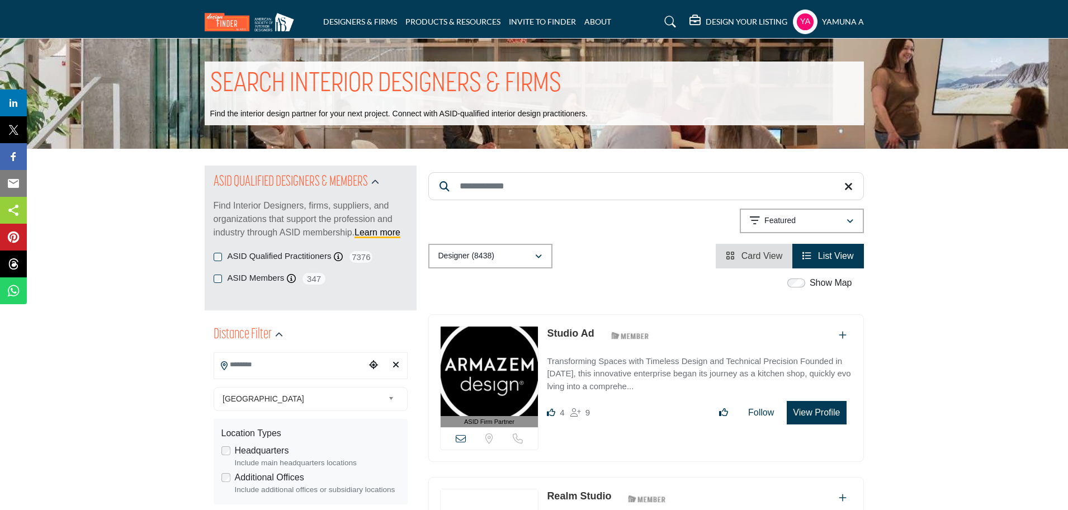
scroll to position [0, 0]
click at [424, 88] on h1 "SEARCH INTERIOR DESIGNERS & FIRMS" at bounding box center [385, 85] width 351 height 35
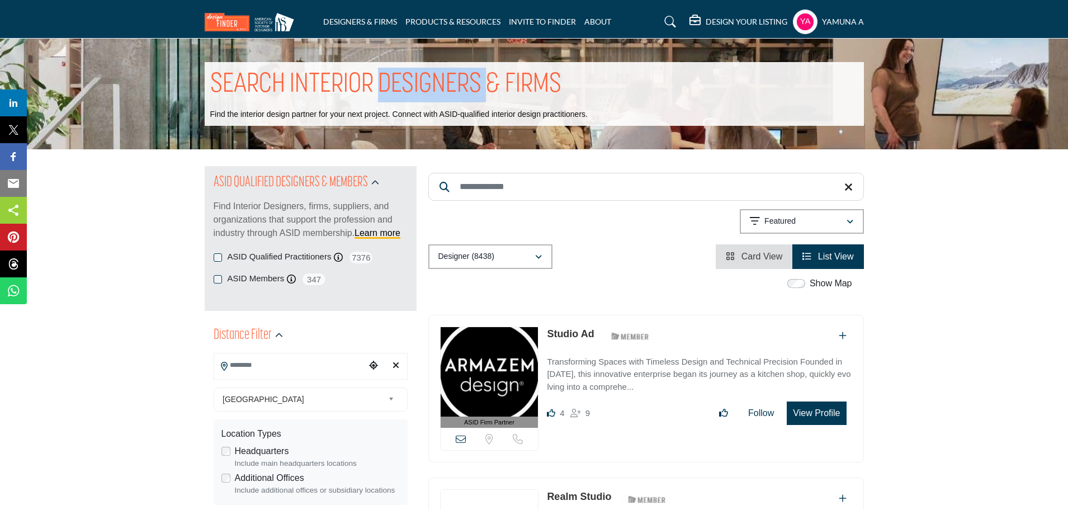
click at [424, 88] on h1 "SEARCH INTERIOR DESIGNERS & FIRMS" at bounding box center [385, 85] width 351 height 35
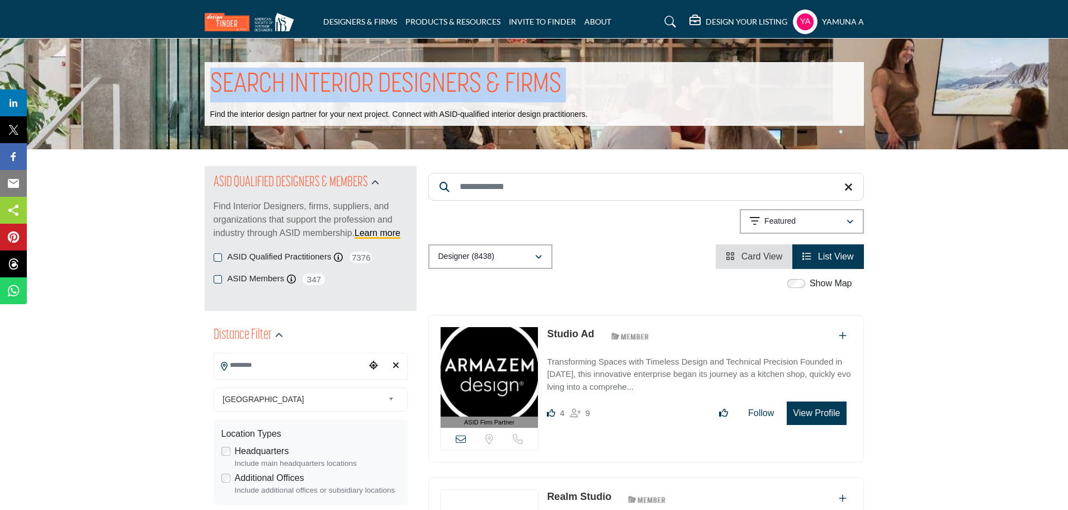
click at [424, 88] on h1 "SEARCH INTERIOR DESIGNERS & FIRMS" at bounding box center [385, 85] width 351 height 35
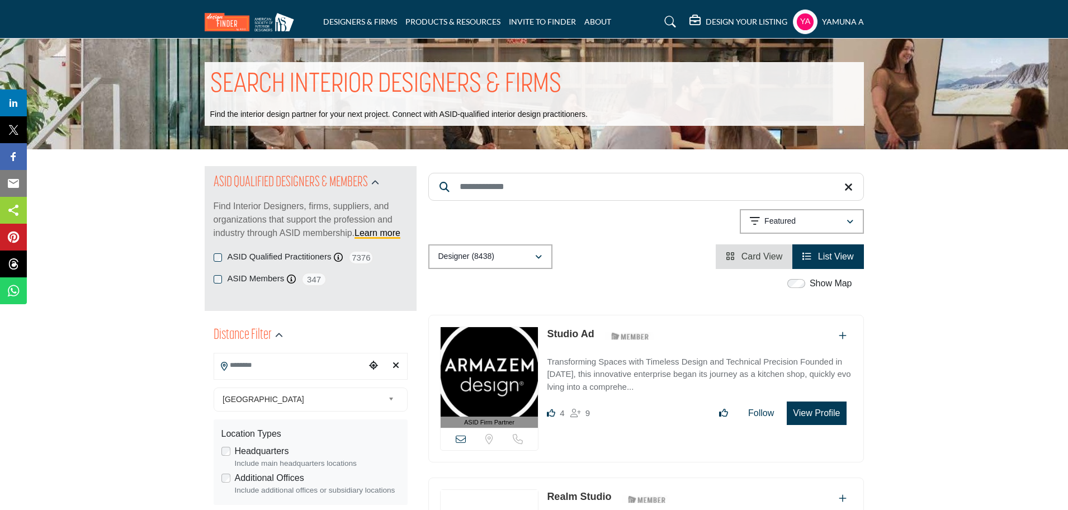
click at [522, 179] on input "Search Keyword" at bounding box center [645, 187] width 435 height 28
click at [377, 182] on icon "button" at bounding box center [375, 183] width 8 height 8
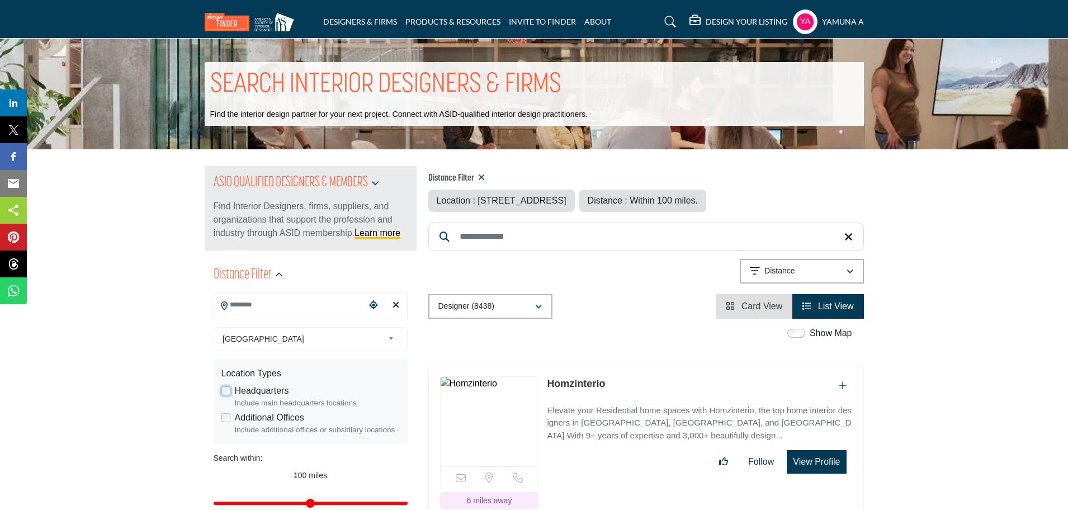
type input "**********"
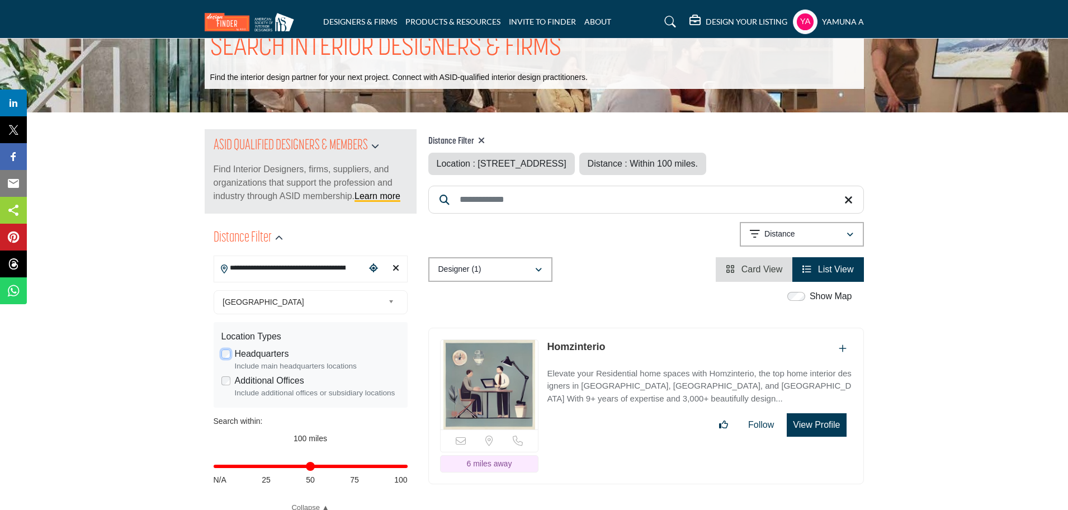
scroll to position [70, 0]
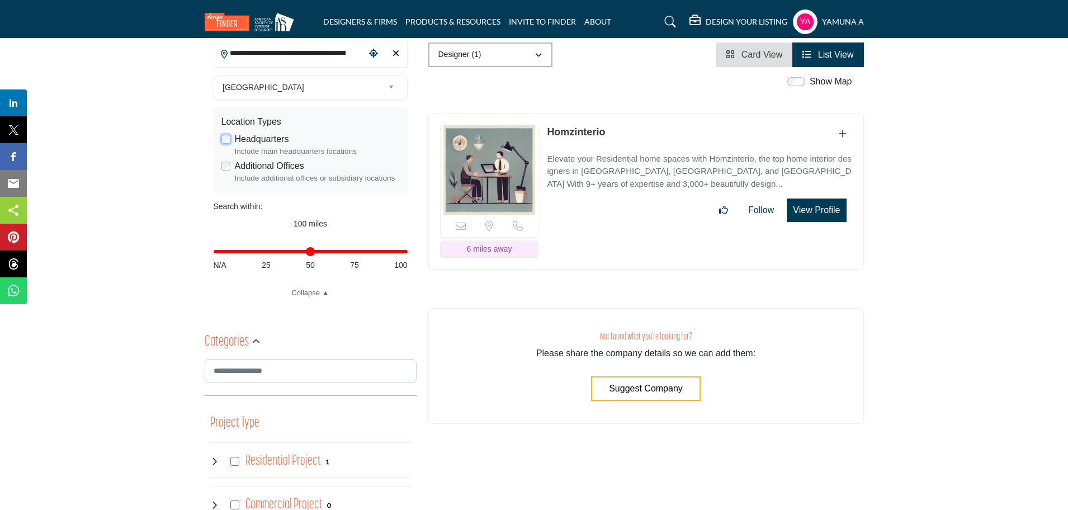
scroll to position [419, 0]
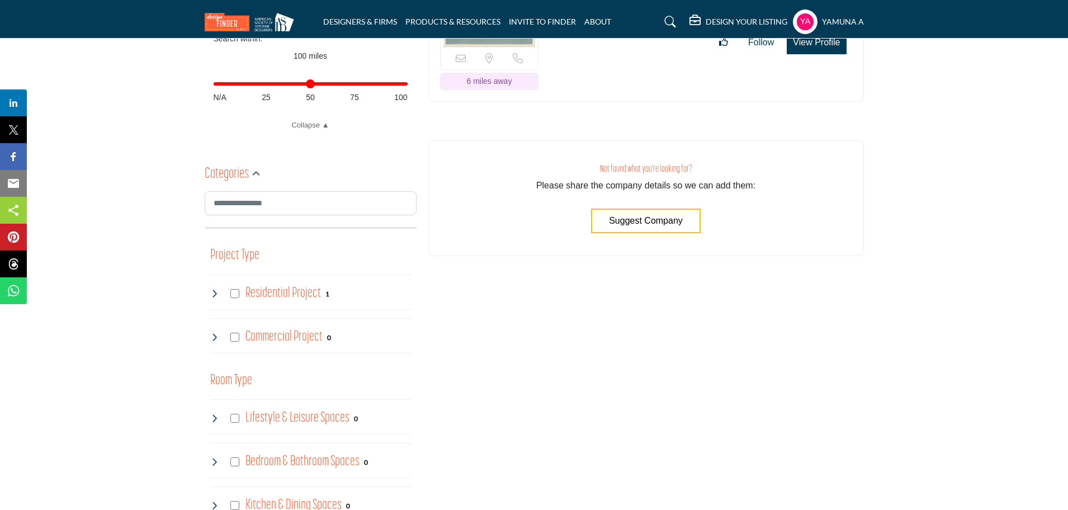
click at [314, 116] on div "**********" at bounding box center [311, 15] width 194 height 231
click at [311, 126] on link "Collapse ▲" at bounding box center [311, 125] width 194 height 11
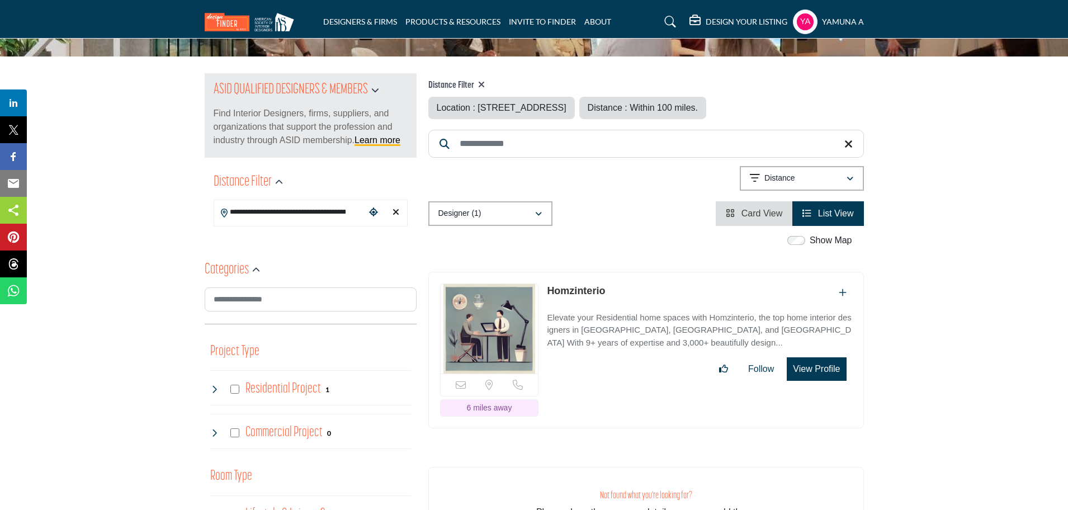
scroll to position [0, 0]
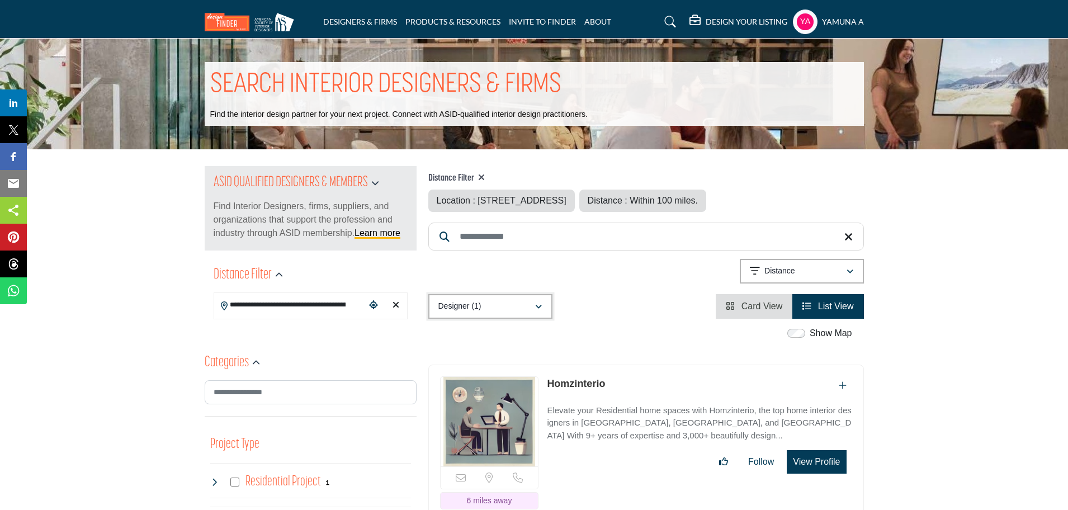
click at [544, 319] on button "Designer (1)" at bounding box center [490, 306] width 124 height 25
click at [504, 369] on div "All (1)" at bounding box center [491, 363] width 117 height 25
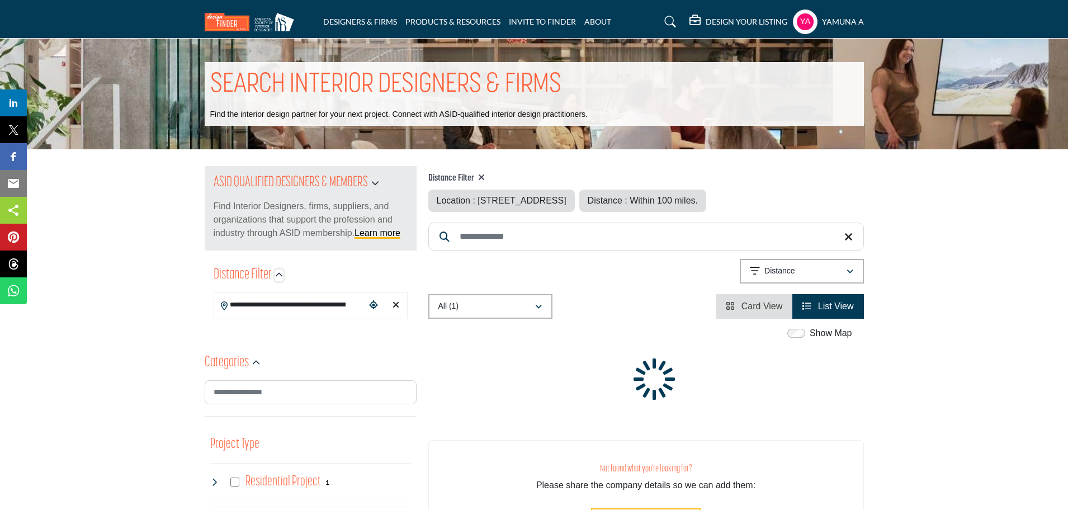
click at [275, 273] on icon "button" at bounding box center [279, 275] width 8 height 8
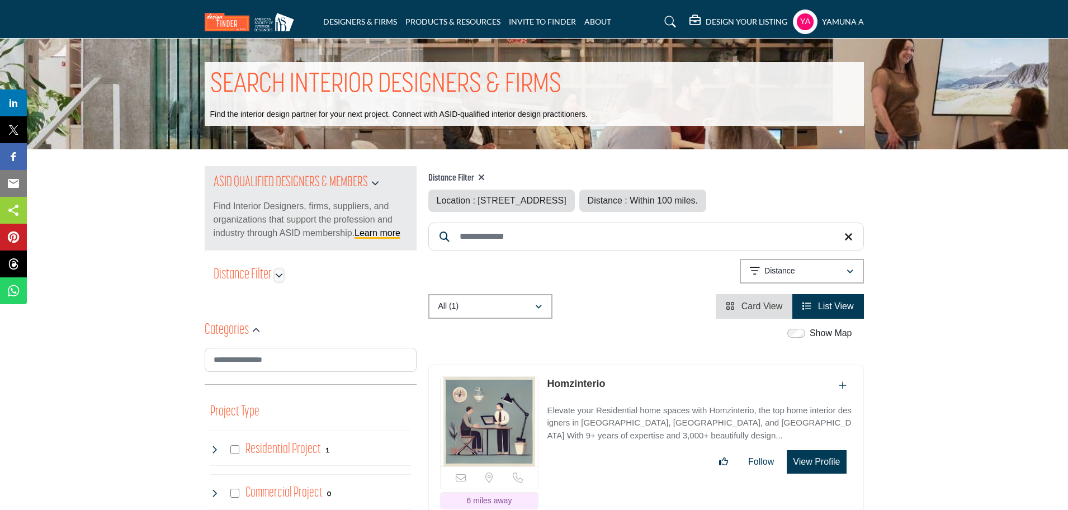
click at [275, 276] on icon "button" at bounding box center [279, 275] width 8 height 8
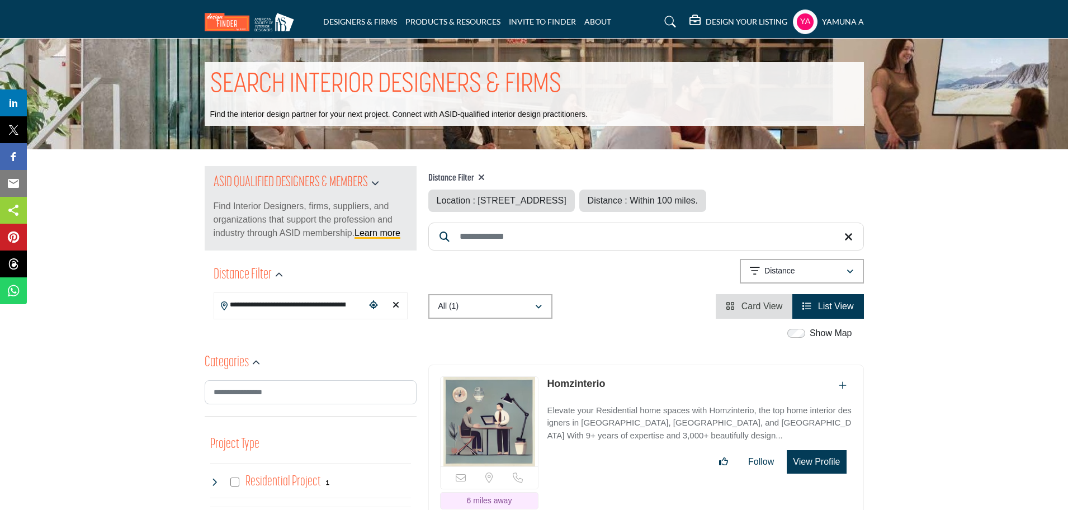
click at [390, 304] on div "Clear search location" at bounding box center [395, 305] width 17 height 24
click at [395, 303] on icon "Clear search location" at bounding box center [395, 304] width 7 height 9
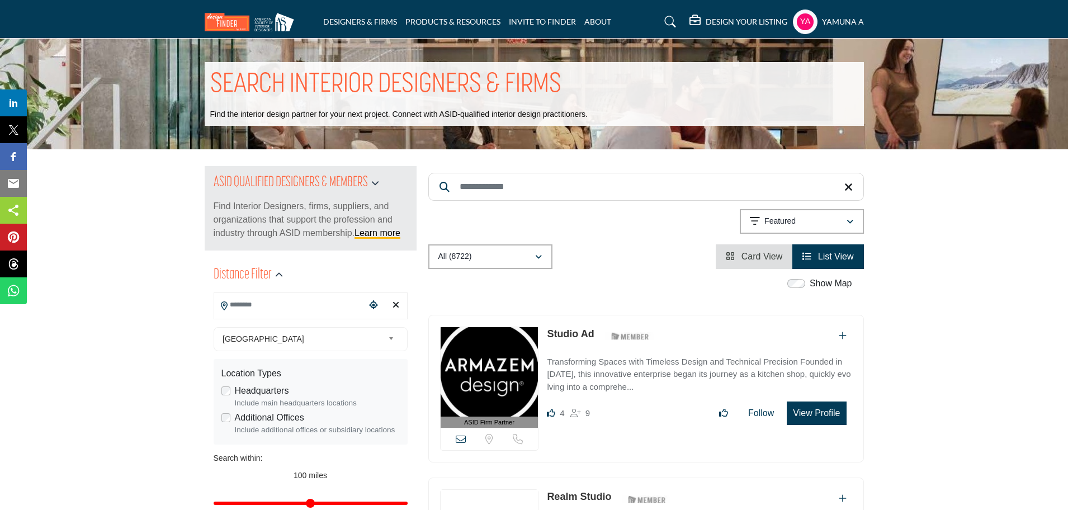
click at [509, 179] on input "Search Keyword" at bounding box center [645, 187] width 435 height 28
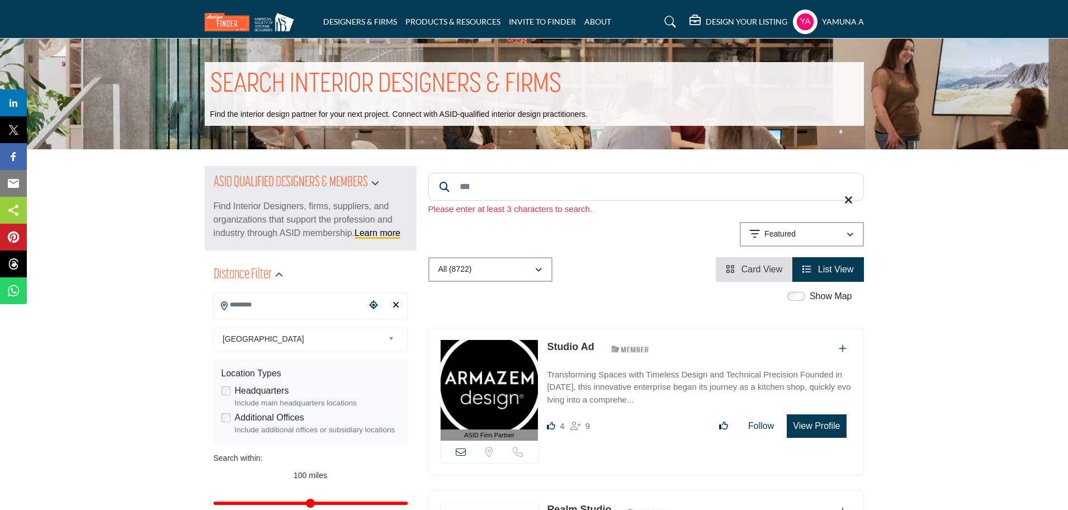
type input "***"
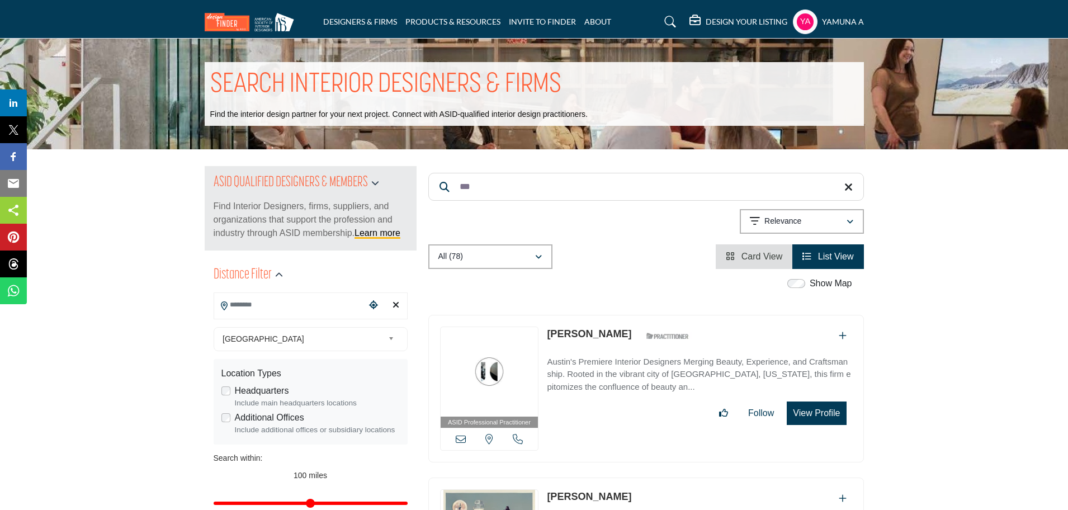
click at [501, 180] on input "***" at bounding box center [645, 187] width 435 height 28
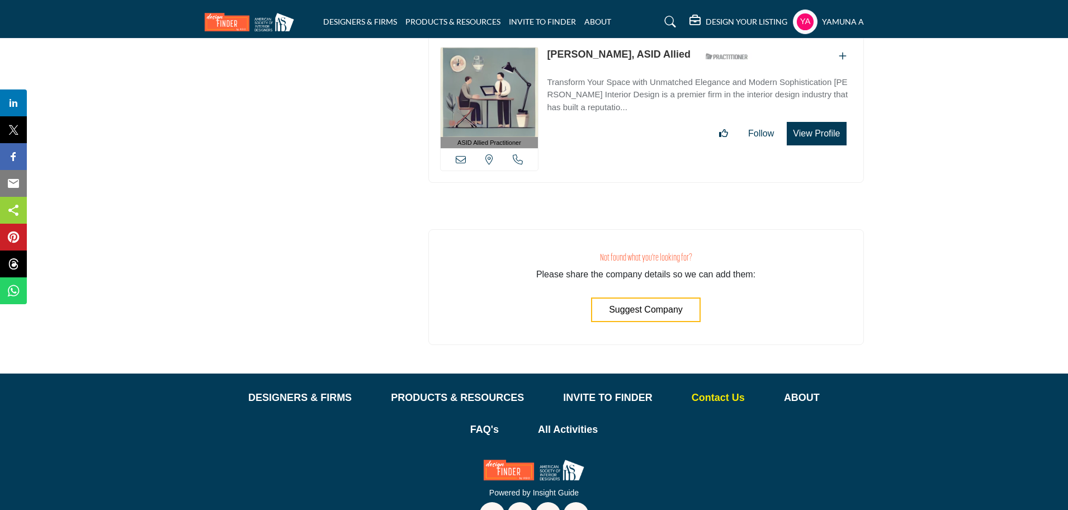
scroll to position [3491, 0]
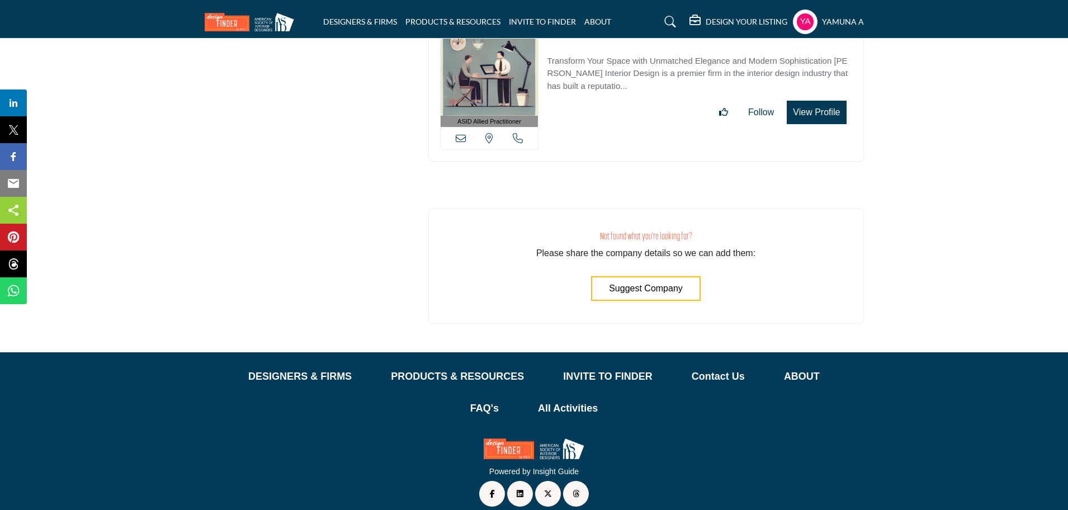
click at [661, 283] on span "Suggest Company" at bounding box center [646, 288] width 74 height 10
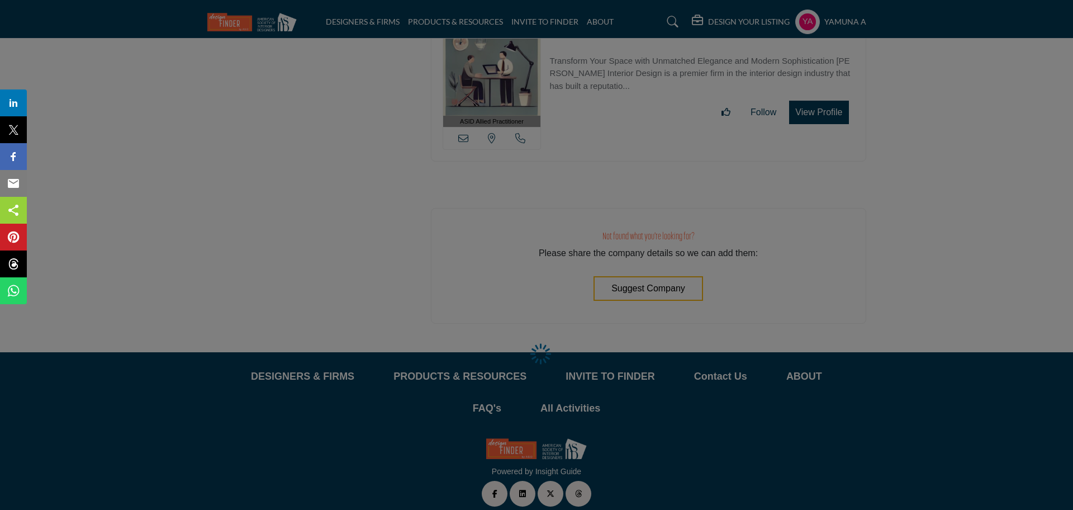
select select "**********"
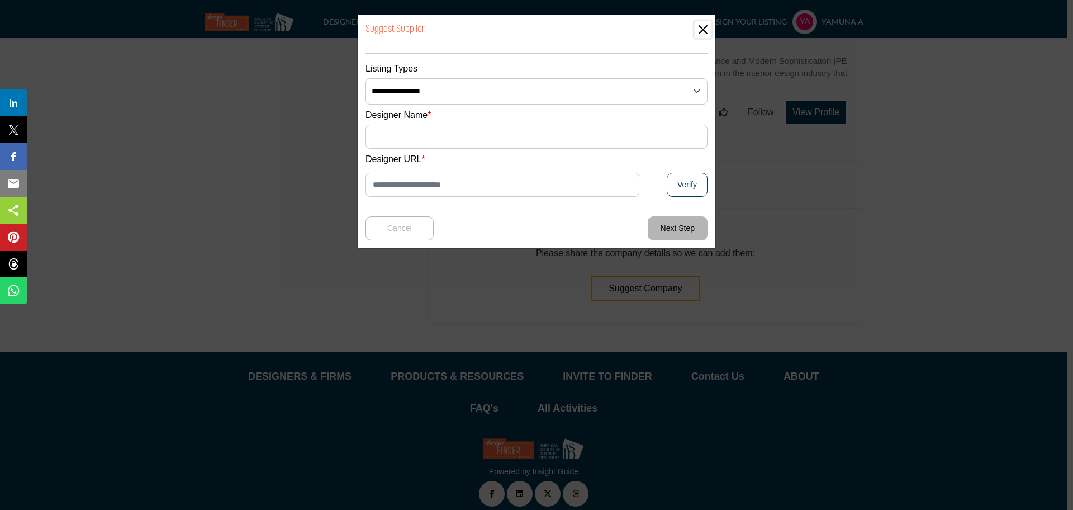
click at [703, 25] on button "Close" at bounding box center [703, 29] width 17 height 17
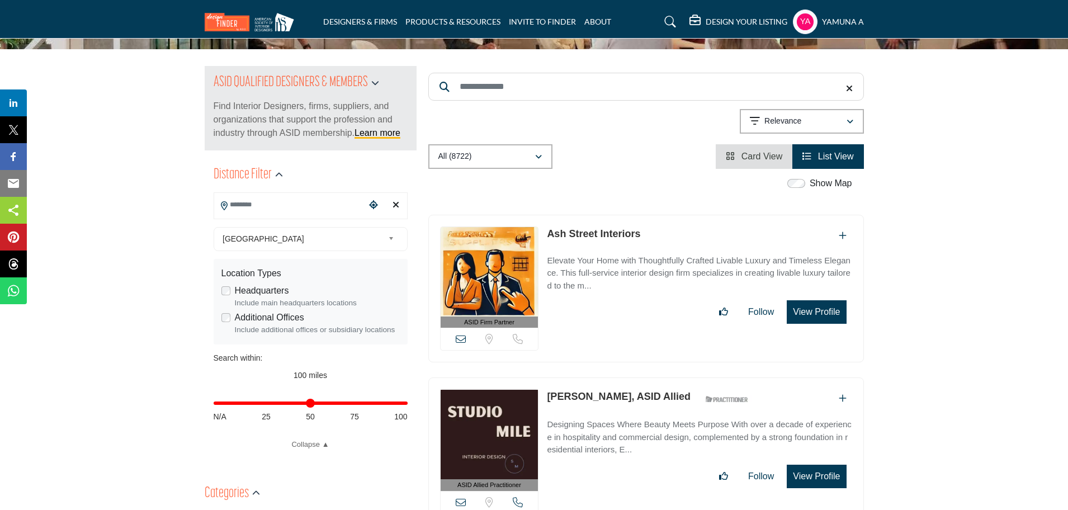
scroll to position [0, 0]
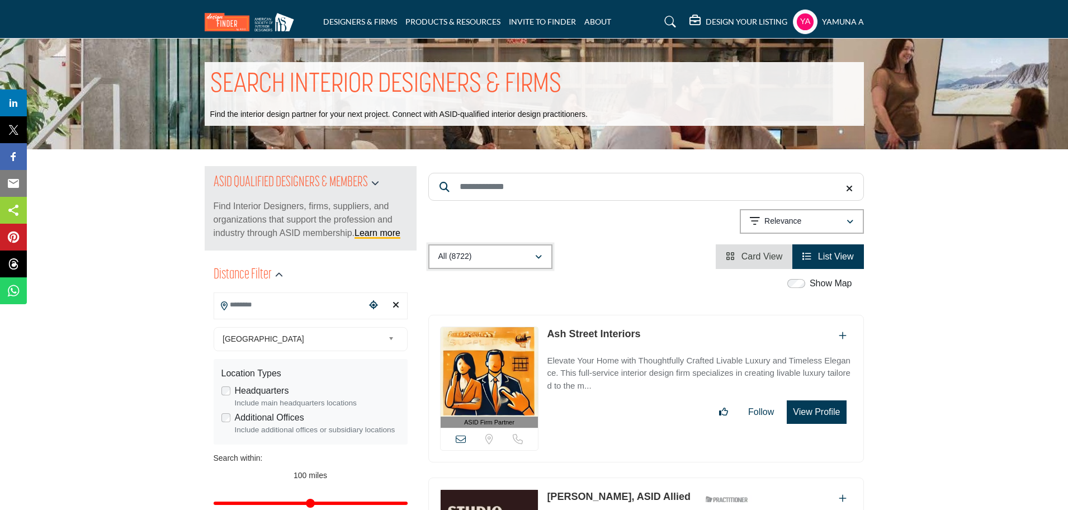
click at [485, 256] on div "All (8722)" at bounding box center [486, 256] width 96 height 13
click at [484, 278] on div "All (8722)" at bounding box center [491, 284] width 117 height 20
